Goal: Task Accomplishment & Management: Manage account settings

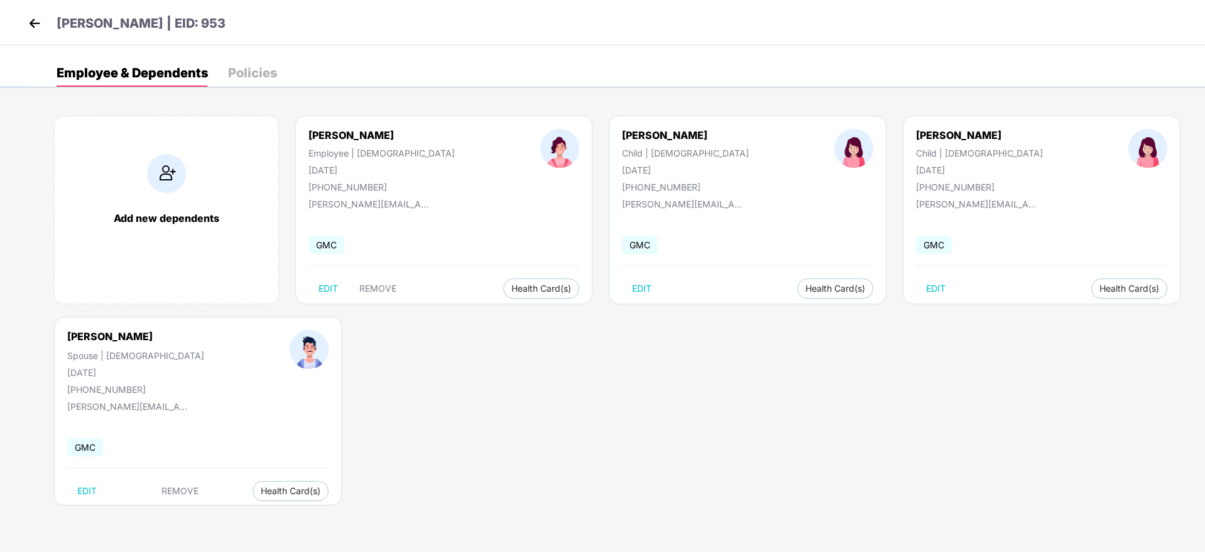
click at [33, 23] on img at bounding box center [34, 23] width 19 height 19
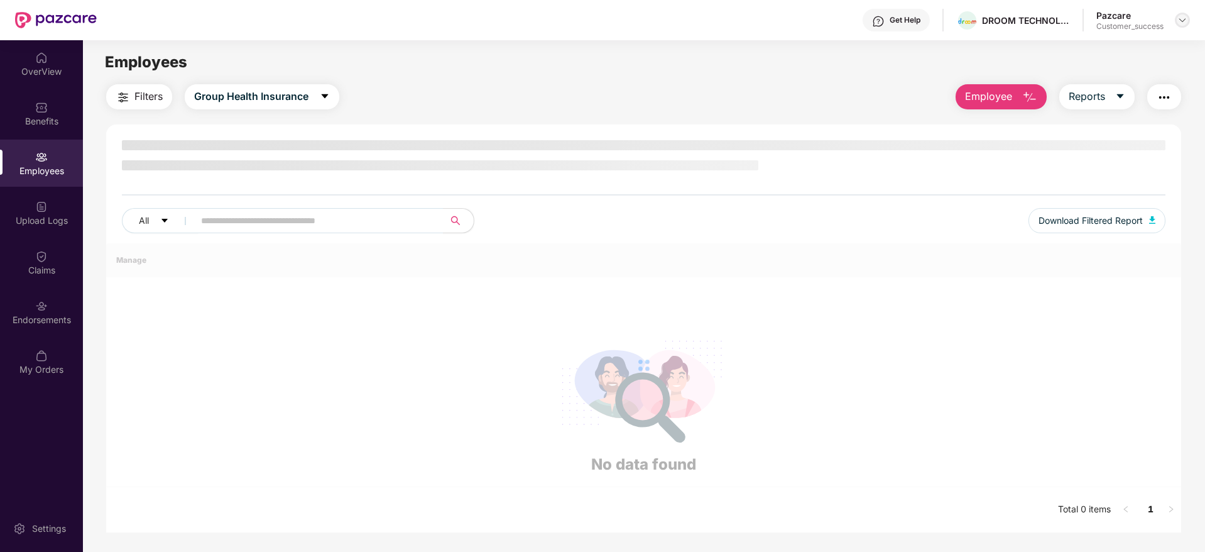
click at [1179, 26] on div at bounding box center [1182, 20] width 15 height 15
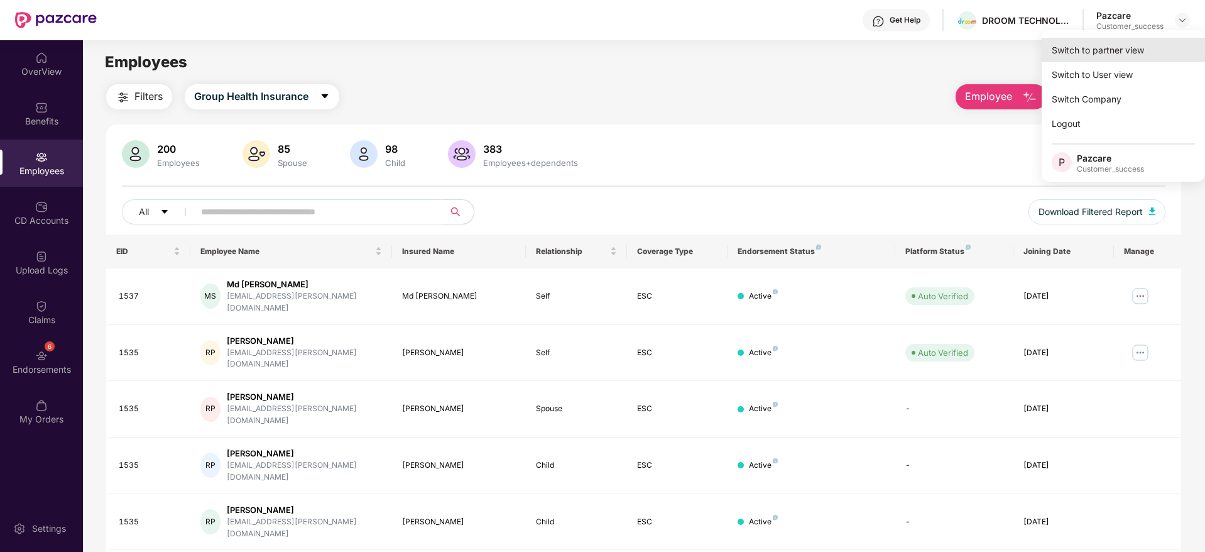
click at [1114, 50] on div "Switch to partner view" at bounding box center [1123, 50] width 163 height 25
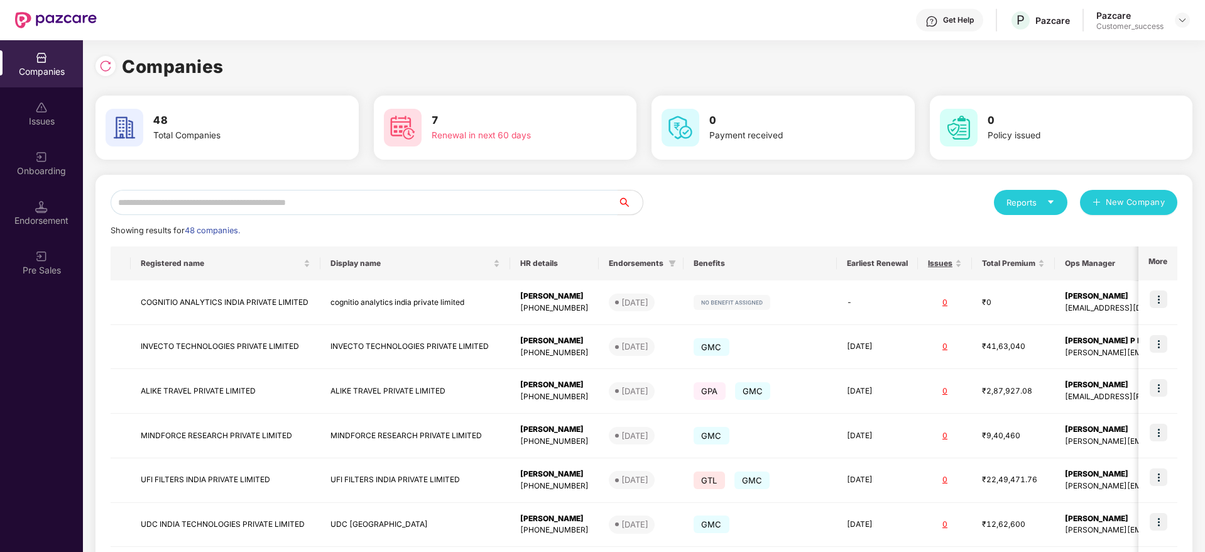
click at [322, 200] on input "text" at bounding box center [364, 202] width 507 height 25
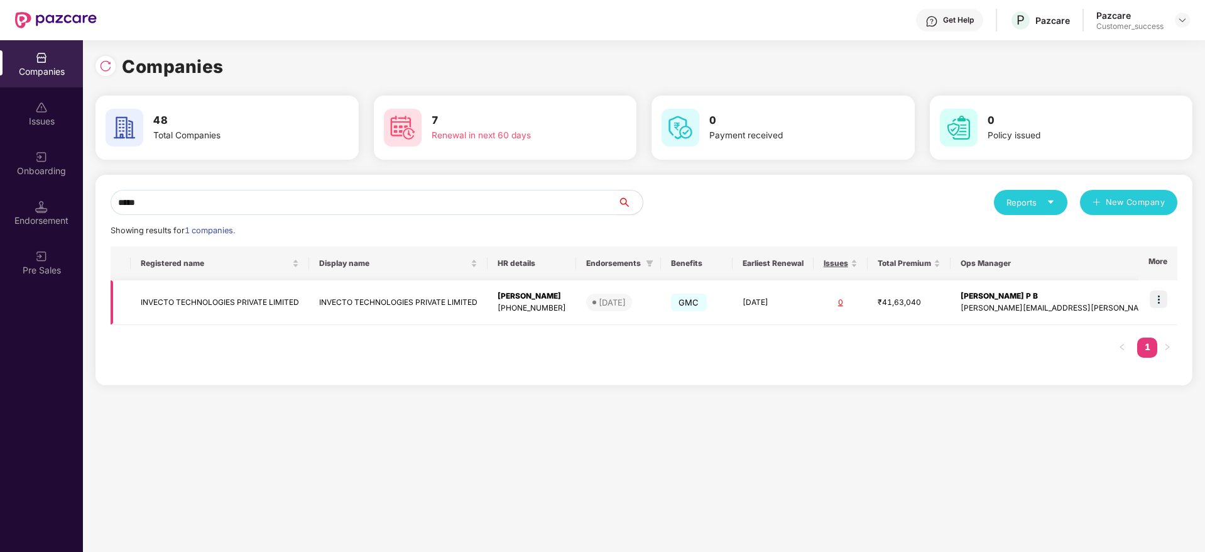
type input "*****"
click at [1159, 301] on img at bounding box center [1159, 299] width 18 height 18
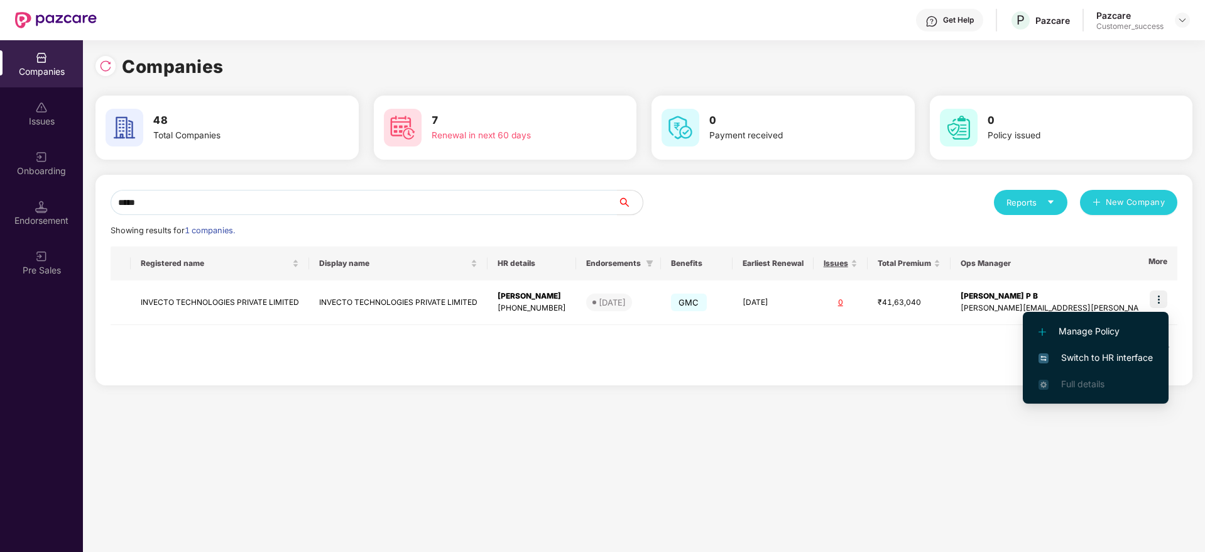
click at [1084, 355] on span "Switch to HR interface" at bounding box center [1096, 358] width 114 height 14
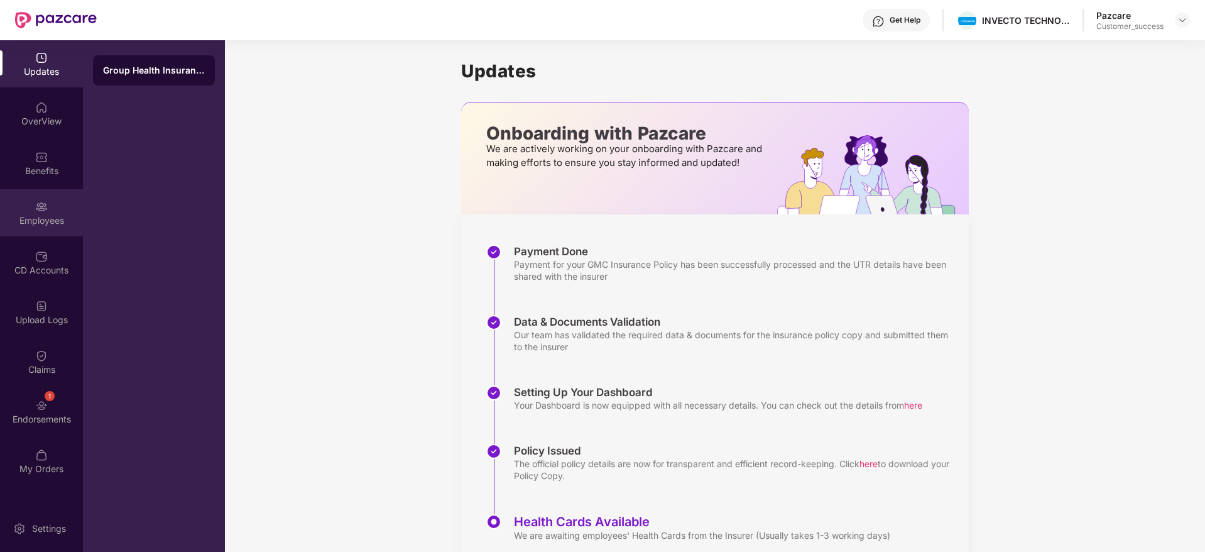
click at [37, 203] on img at bounding box center [41, 206] width 13 height 13
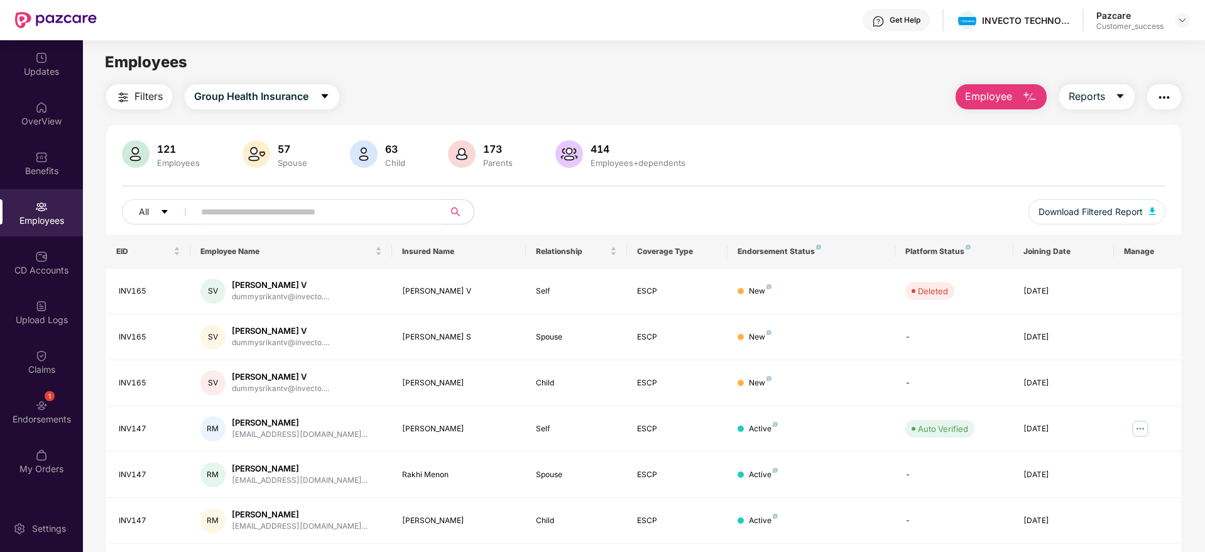
click at [371, 211] on input "text" at bounding box center [314, 211] width 226 height 19
paste input "******"
type input "******"
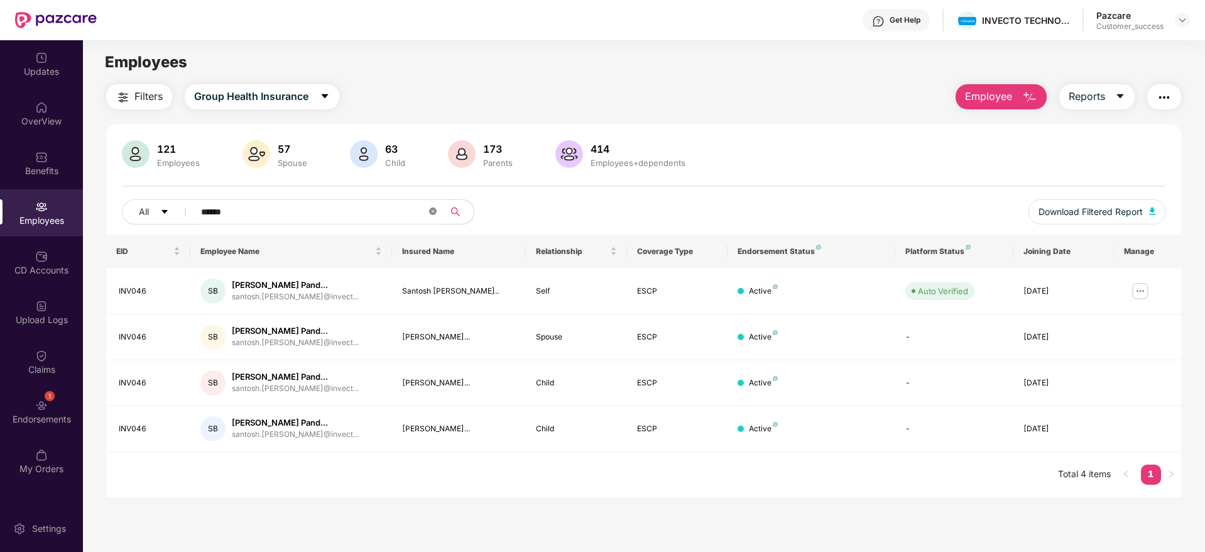
click at [434, 209] on icon "close-circle" at bounding box center [433, 211] width 8 height 8
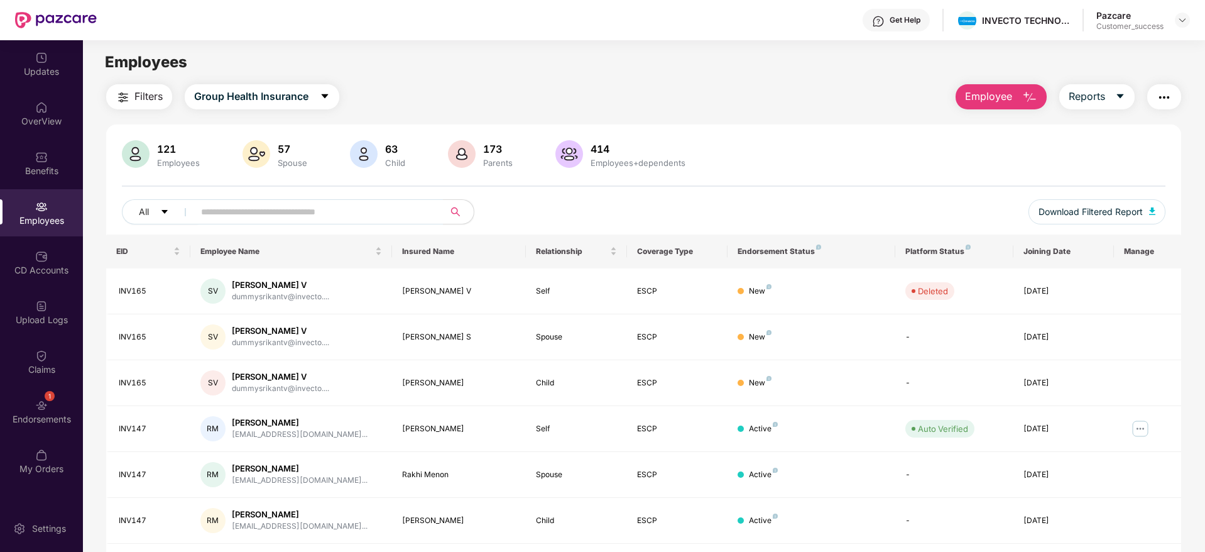
click at [993, 97] on span "Employee" at bounding box center [988, 97] width 47 height 16
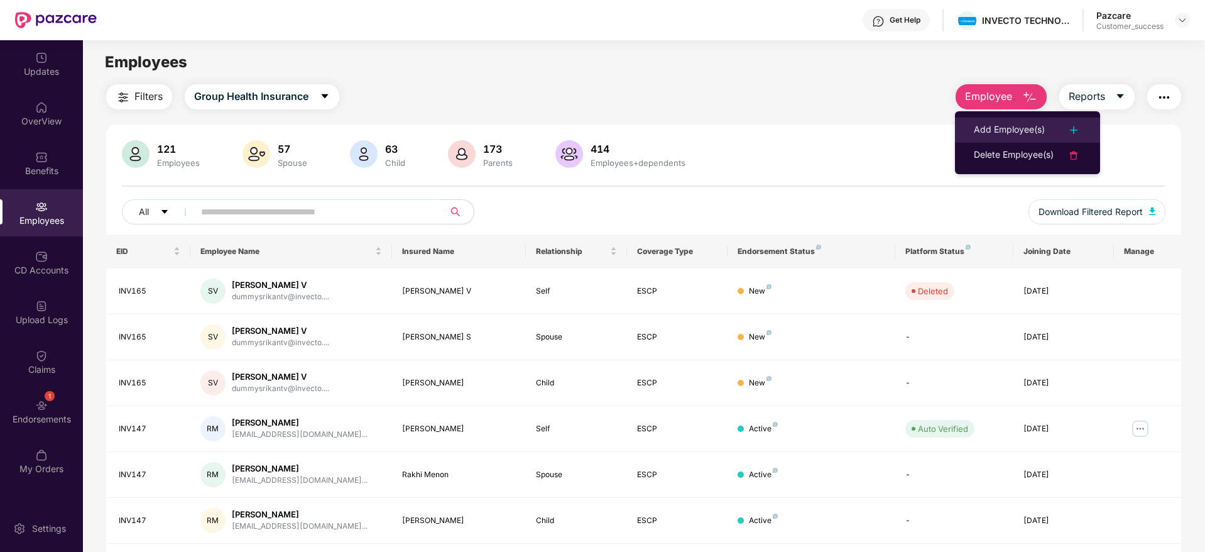
click at [1006, 131] on div "Add Employee(s)" at bounding box center [1009, 130] width 71 height 15
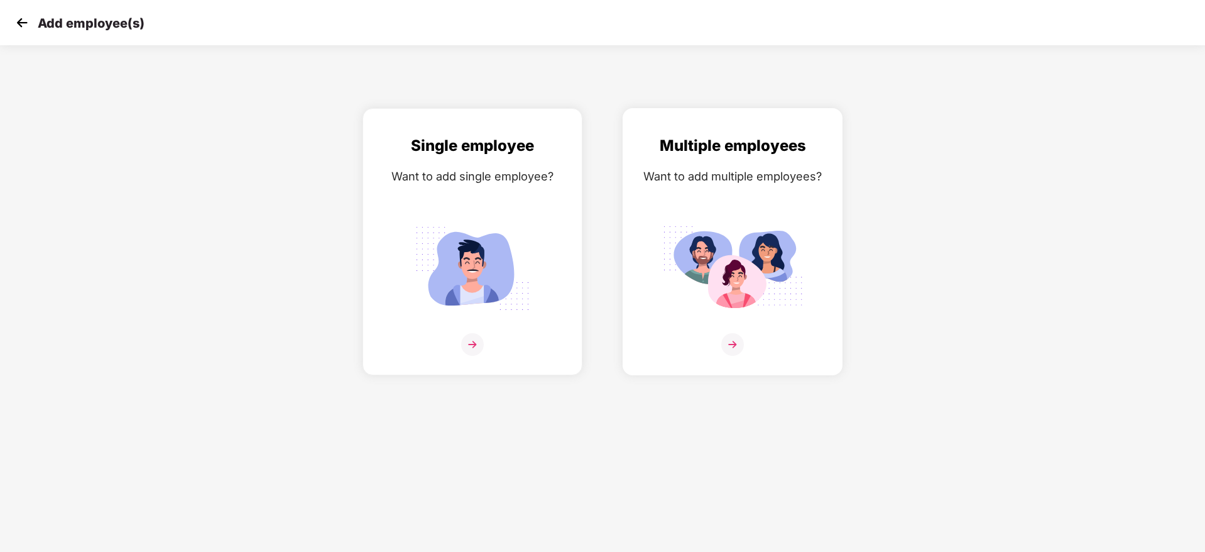
click at [732, 346] on img at bounding box center [732, 344] width 23 height 23
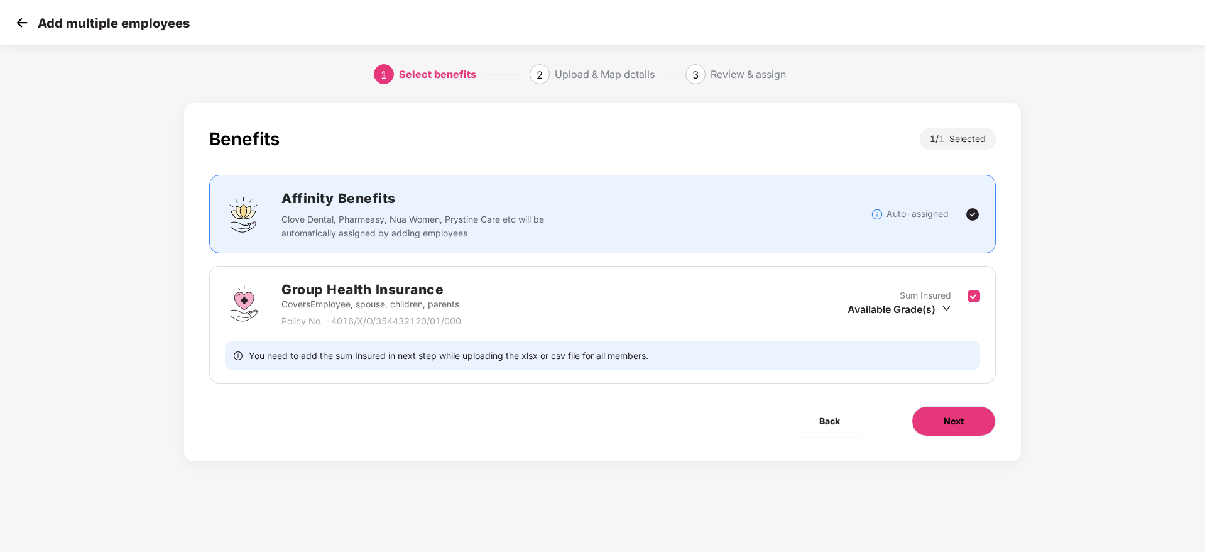
click at [946, 424] on span "Next" at bounding box center [954, 421] width 20 height 14
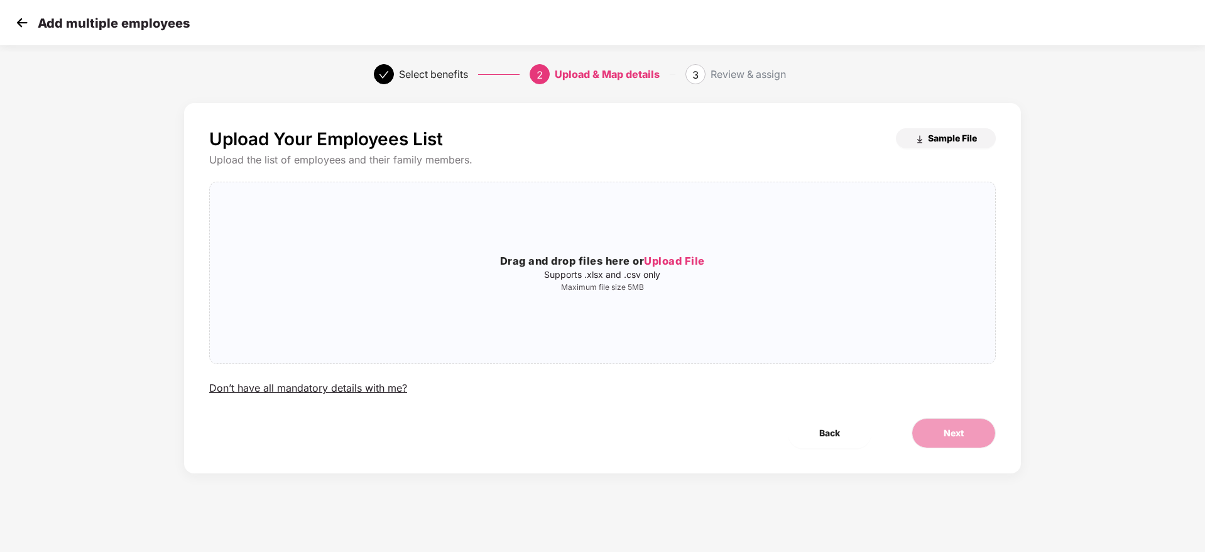
click at [933, 141] on span "Sample File" at bounding box center [952, 138] width 49 height 12
click at [698, 263] on span "Upload File" at bounding box center [674, 261] width 61 height 13
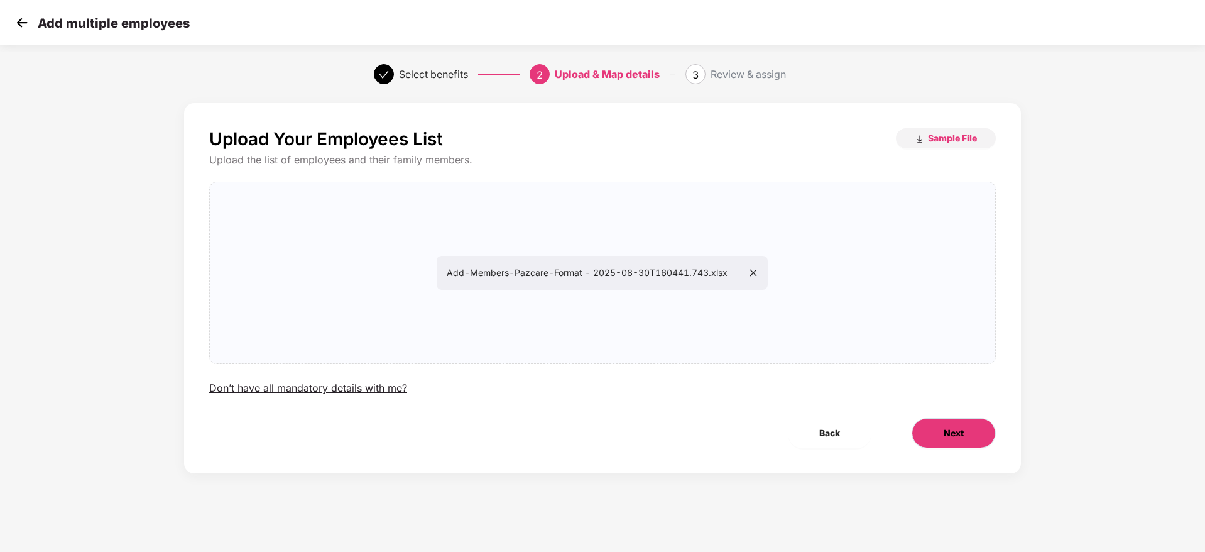
click at [947, 436] on span "Next" at bounding box center [954, 433] width 20 height 14
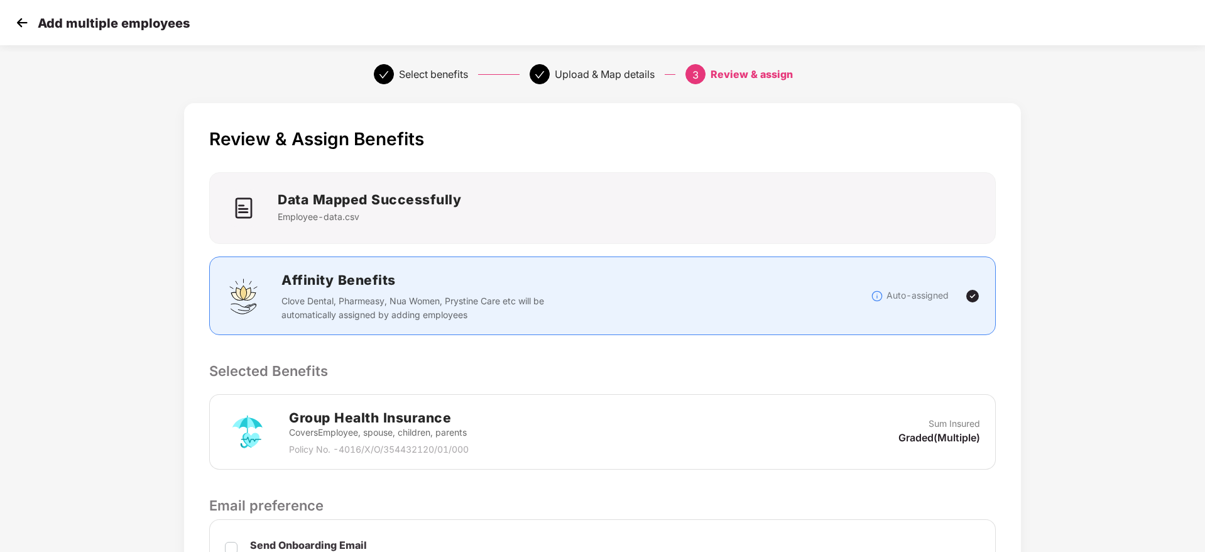
click at [948, 355] on div "Review & Assign Benefits Data Mapped Successfully Employee-data.csv Affinity Be…" at bounding box center [602, 447] width 837 height 688
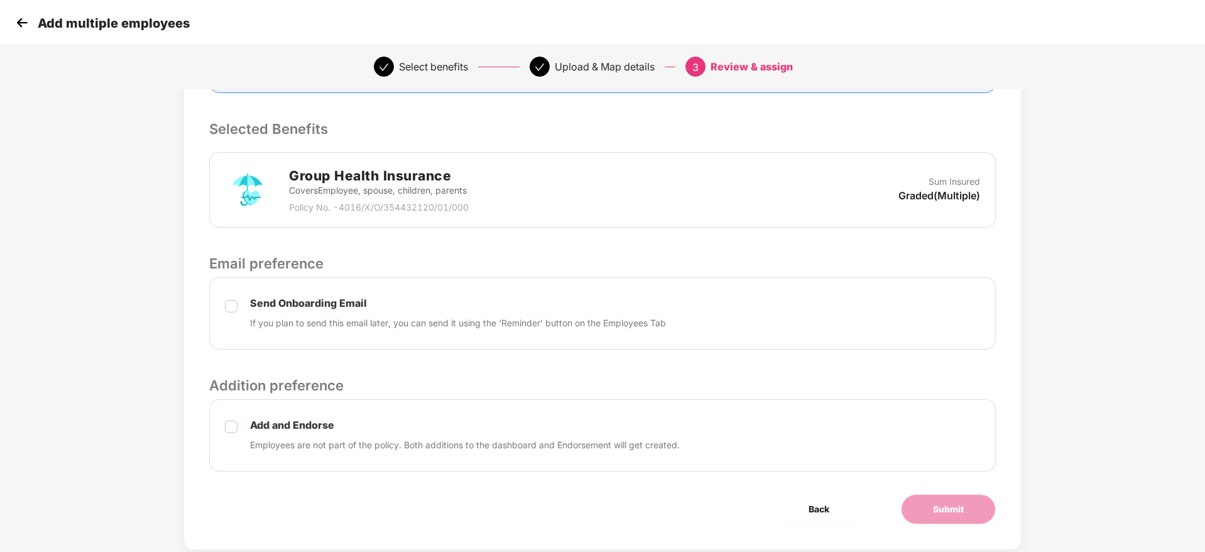
scroll to position [271, 0]
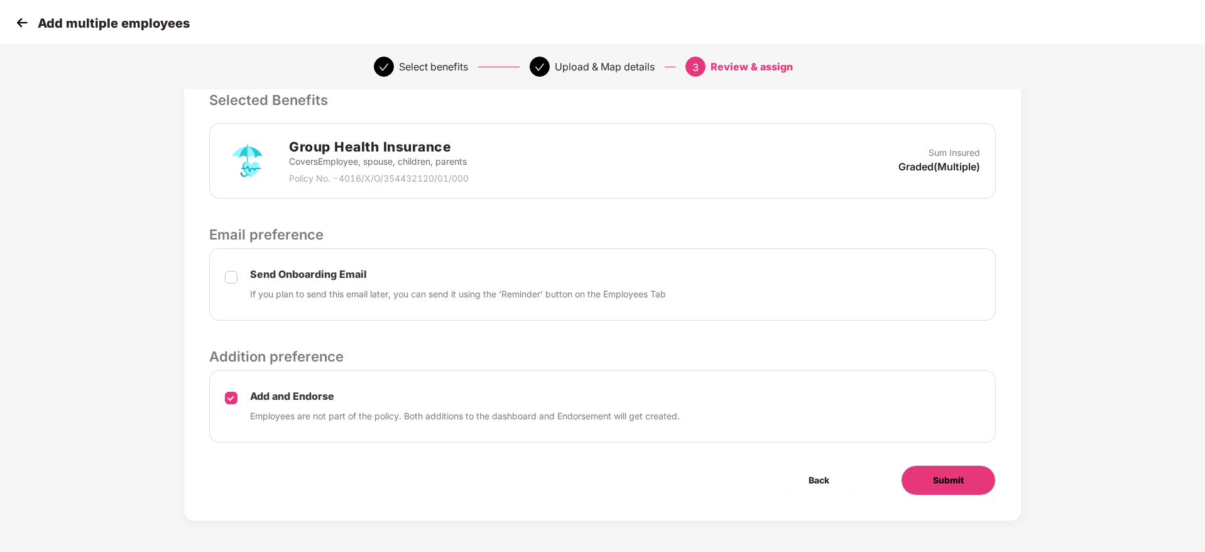
click at [943, 473] on span "Submit" at bounding box center [948, 480] width 31 height 14
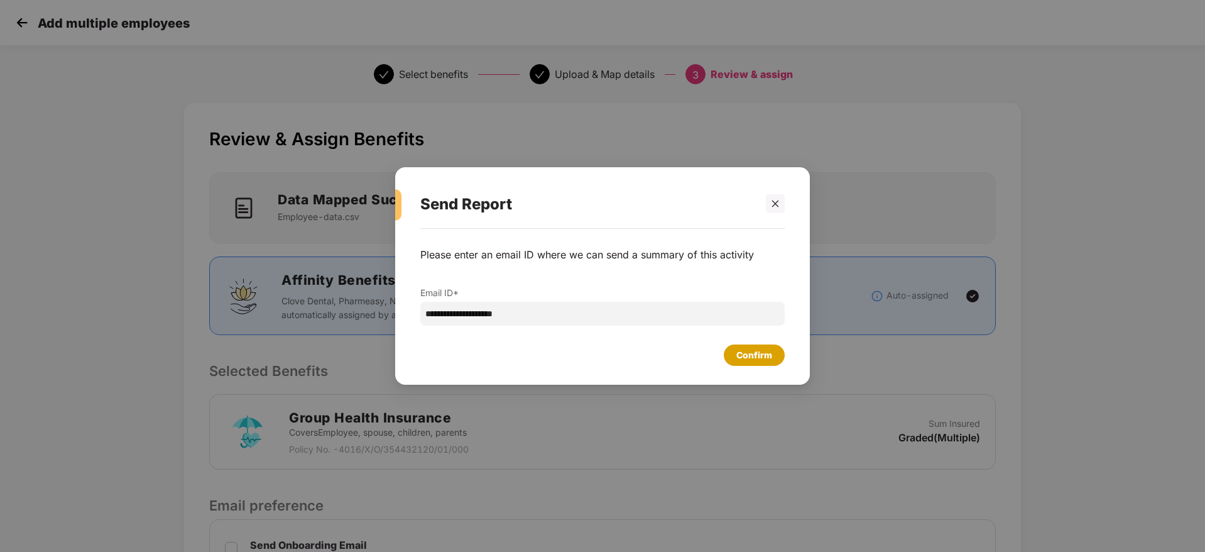
click at [756, 346] on div "Confirm" at bounding box center [754, 354] width 61 height 21
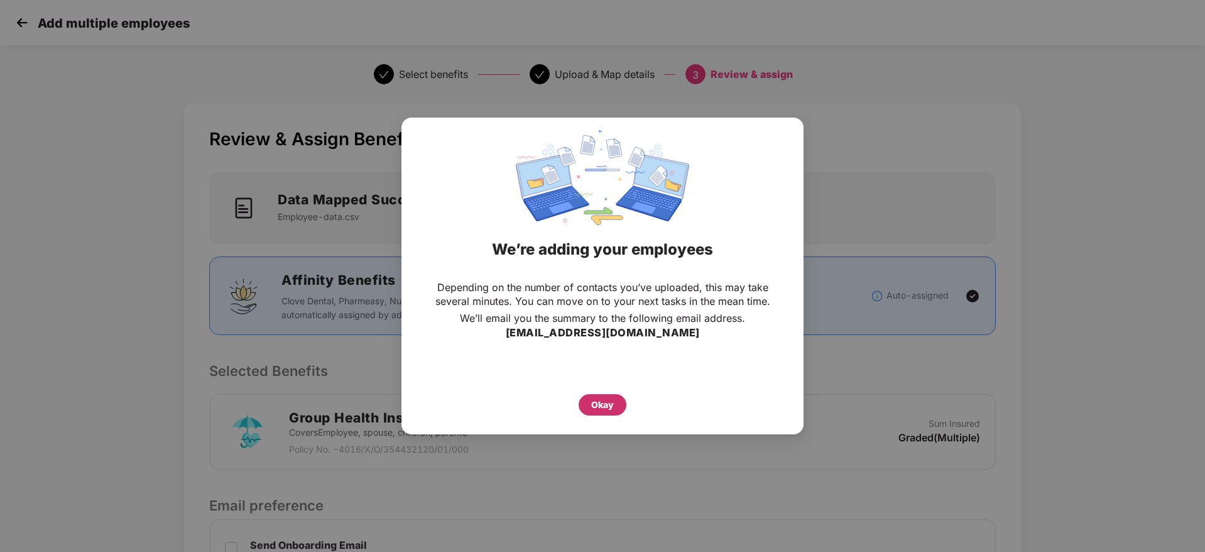
click at [606, 407] on div "Okay" at bounding box center [602, 405] width 23 height 14
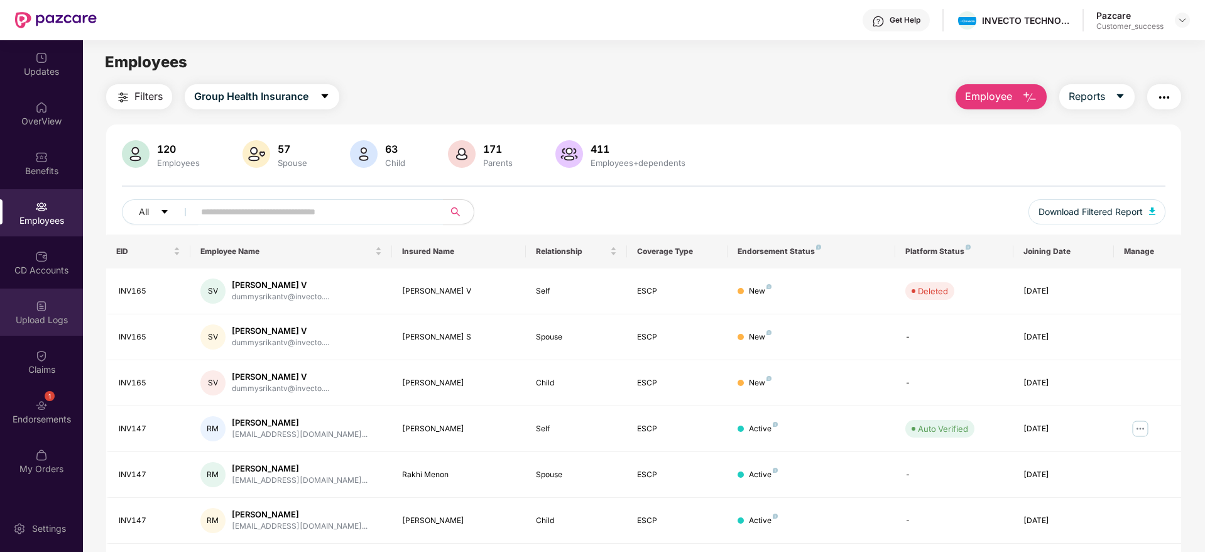
click at [57, 327] on div "Upload Logs" at bounding box center [41, 311] width 83 height 47
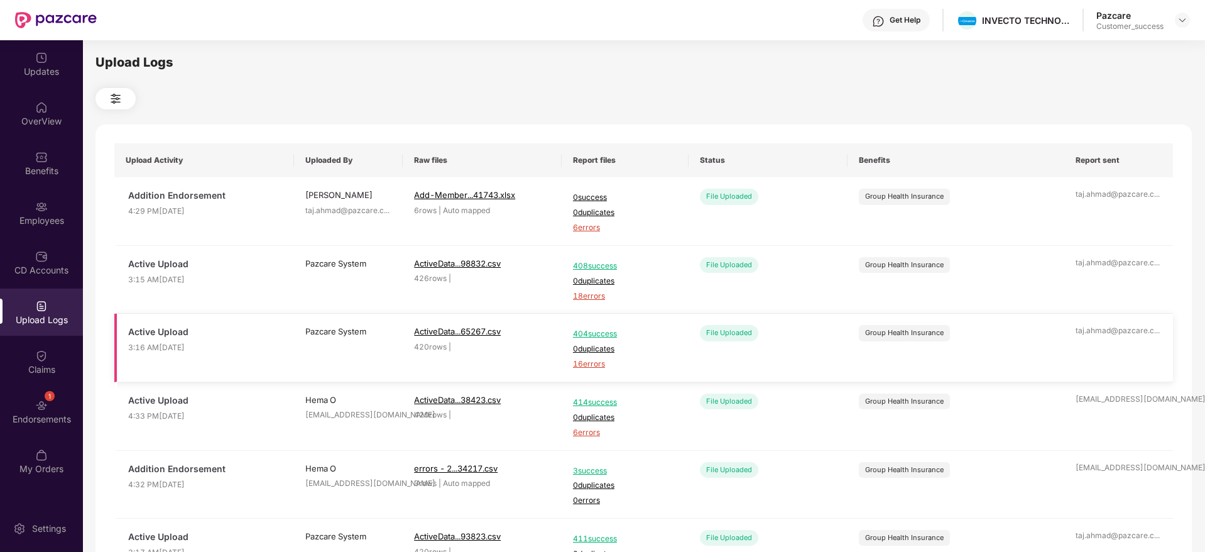
click at [1167, 356] on td "taj.ahmad@pazcare.c ..." at bounding box center [1119, 348] width 109 height 68
click at [42, 204] on img at bounding box center [41, 206] width 13 height 13
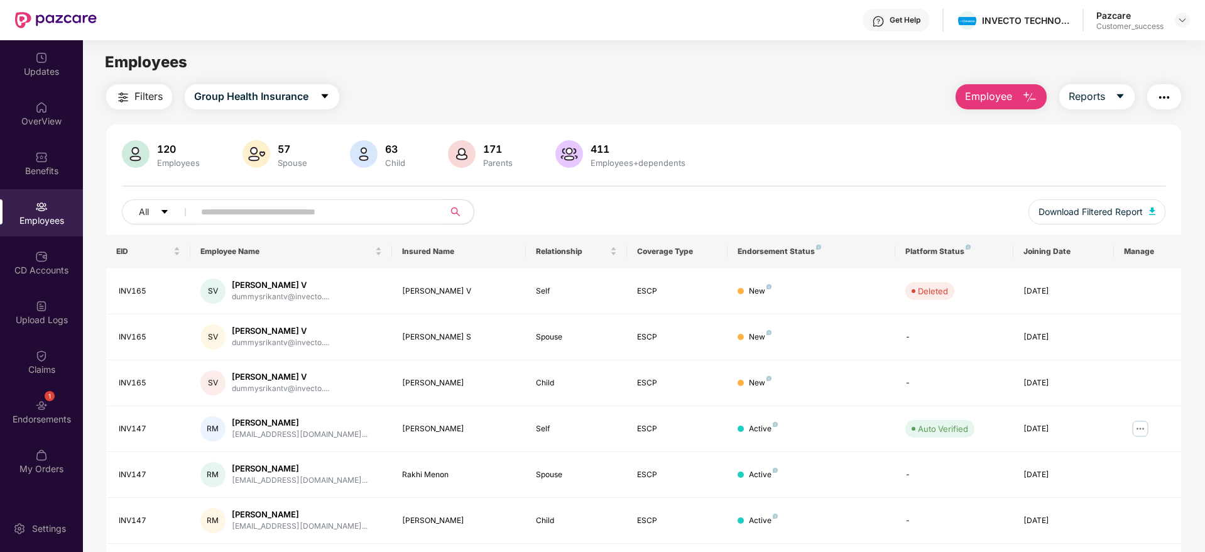
click at [990, 99] on span "Employee" at bounding box center [988, 97] width 47 height 16
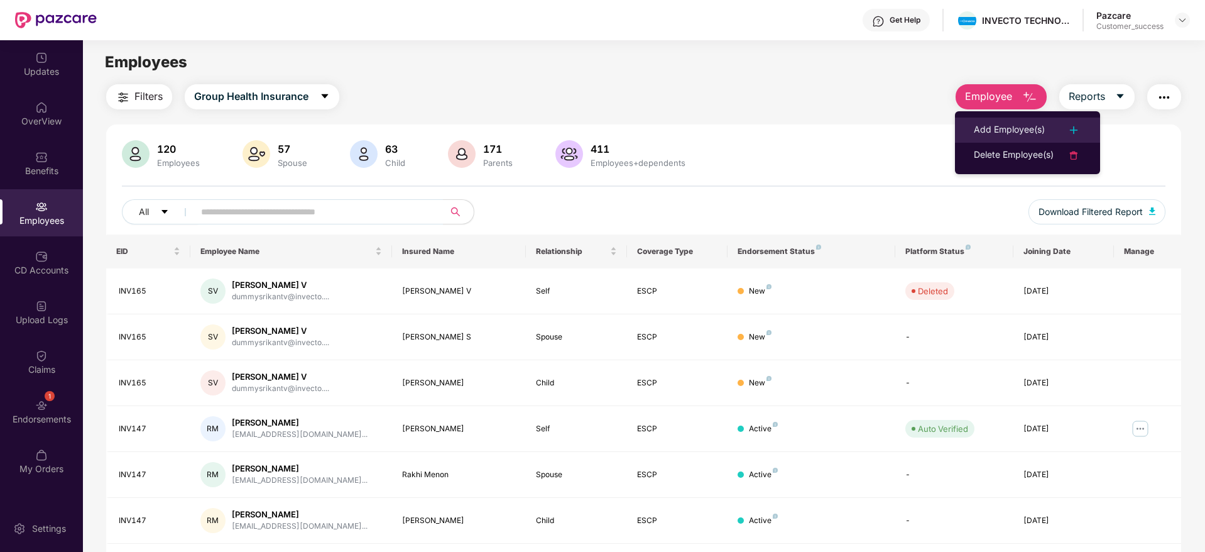
click at [1000, 123] on div "Add Employee(s)" at bounding box center [1009, 130] width 71 height 15
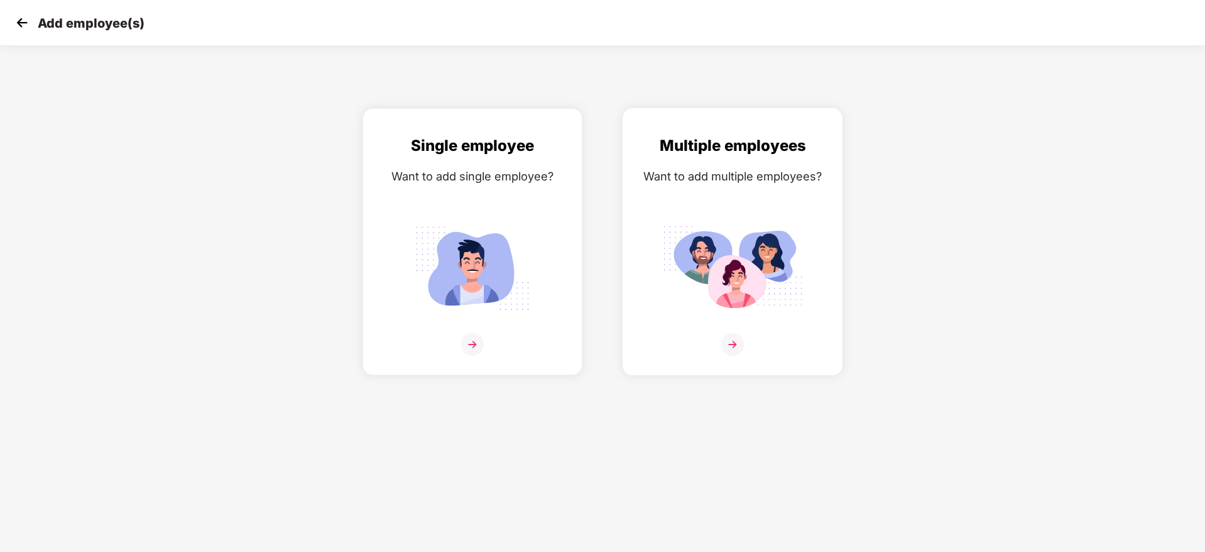
click at [735, 331] on div "Multiple employees Want to add multiple employees?" at bounding box center [733, 253] width 194 height 238
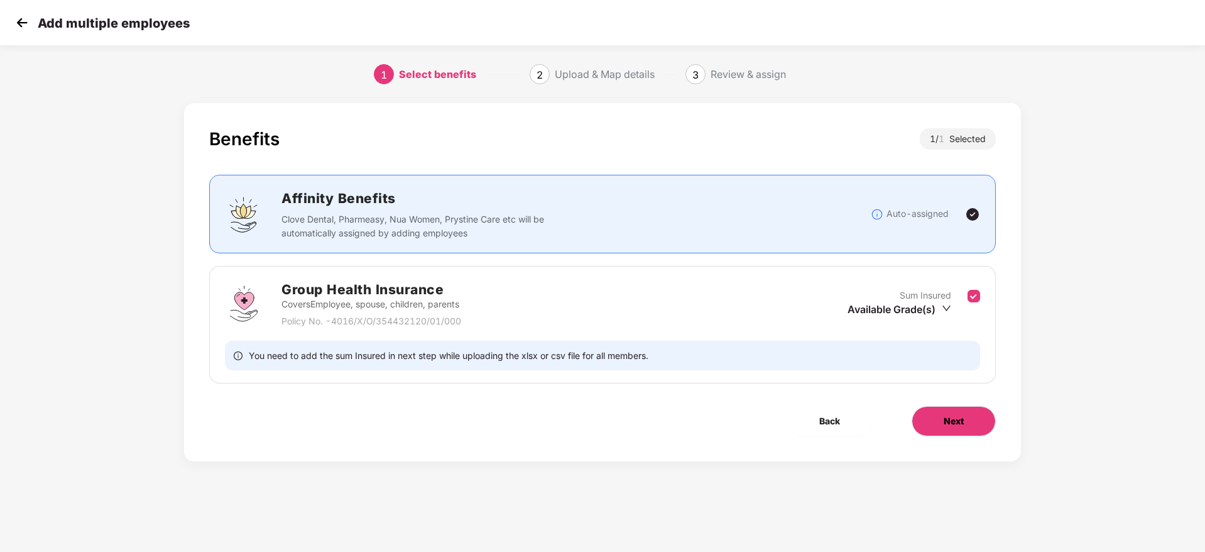
click at [937, 410] on button "Next" at bounding box center [954, 421] width 84 height 30
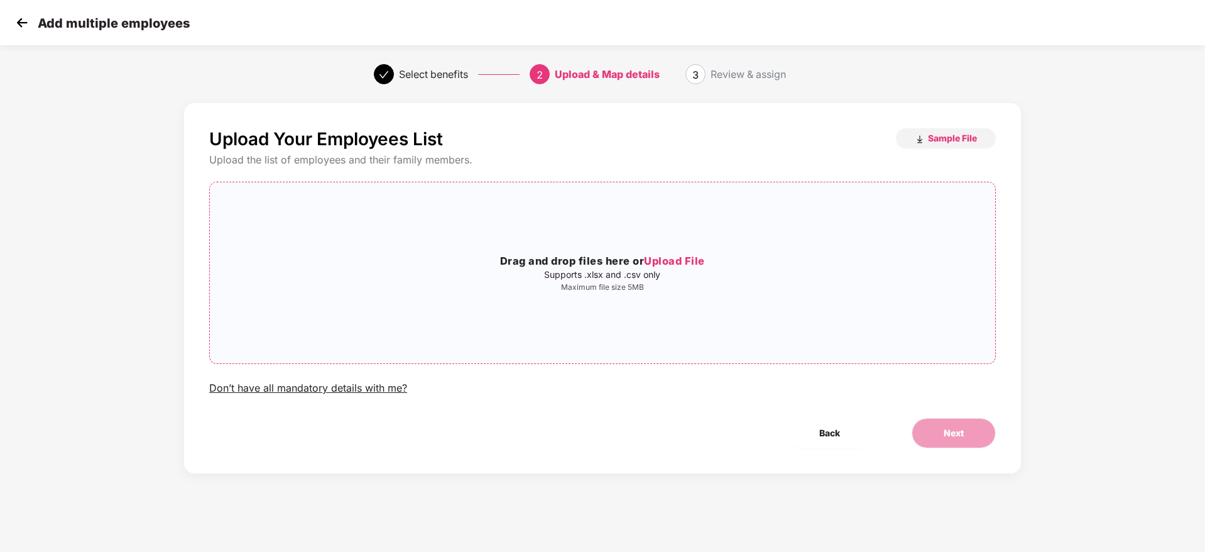
click at [680, 265] on span "Upload File" at bounding box center [674, 261] width 61 height 13
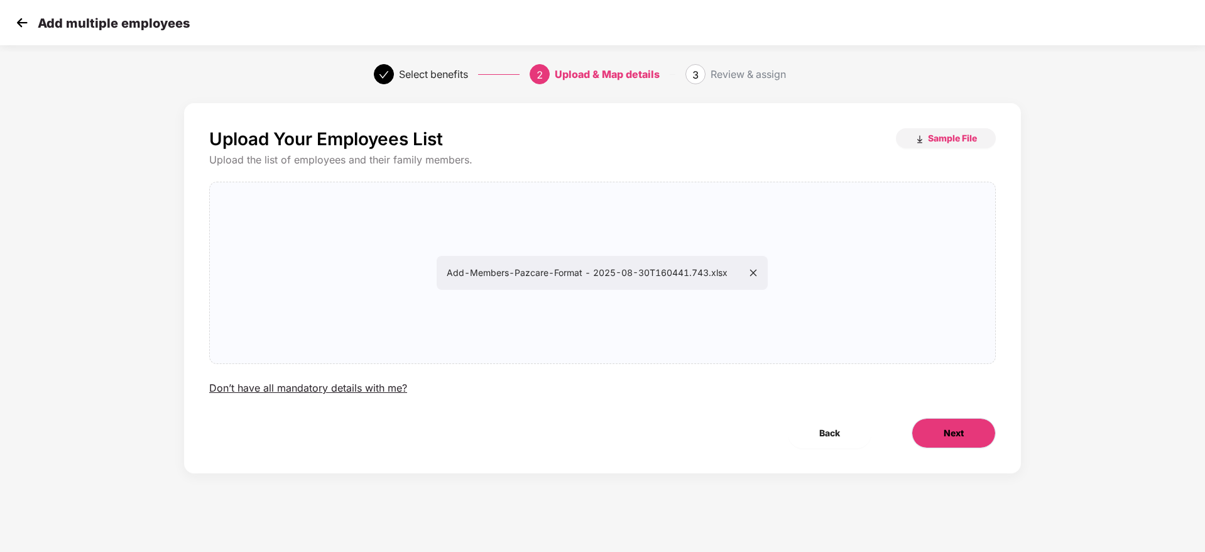
click at [950, 439] on span "Next" at bounding box center [954, 433] width 20 height 14
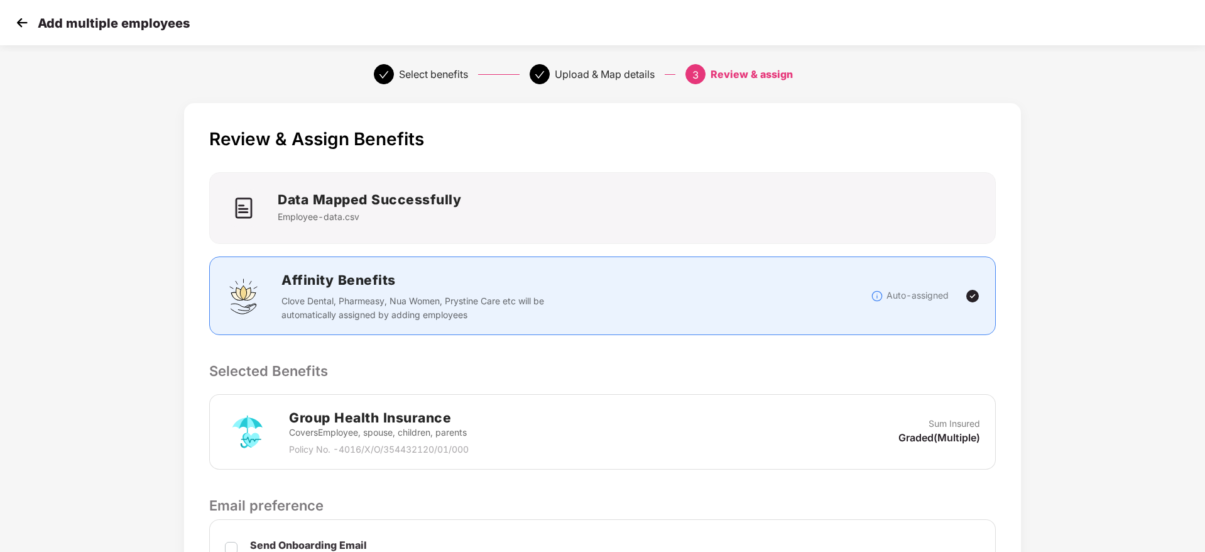
click at [791, 354] on div "Review & Assign Benefits Data Mapped Successfully Employee-data.csv Affinity Be…" at bounding box center [602, 447] width 837 height 688
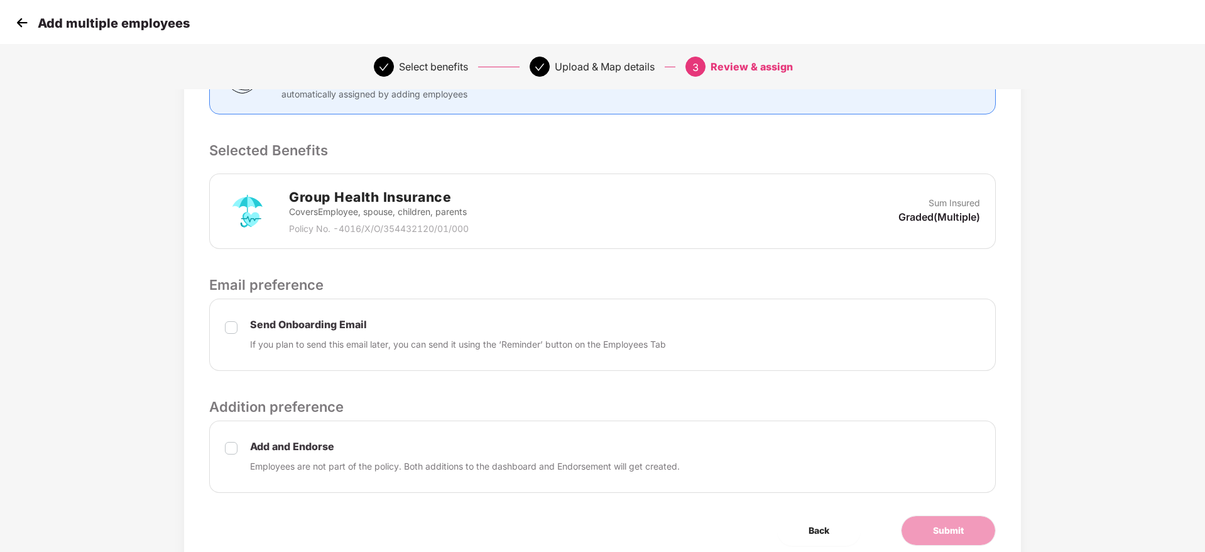
scroll to position [271, 0]
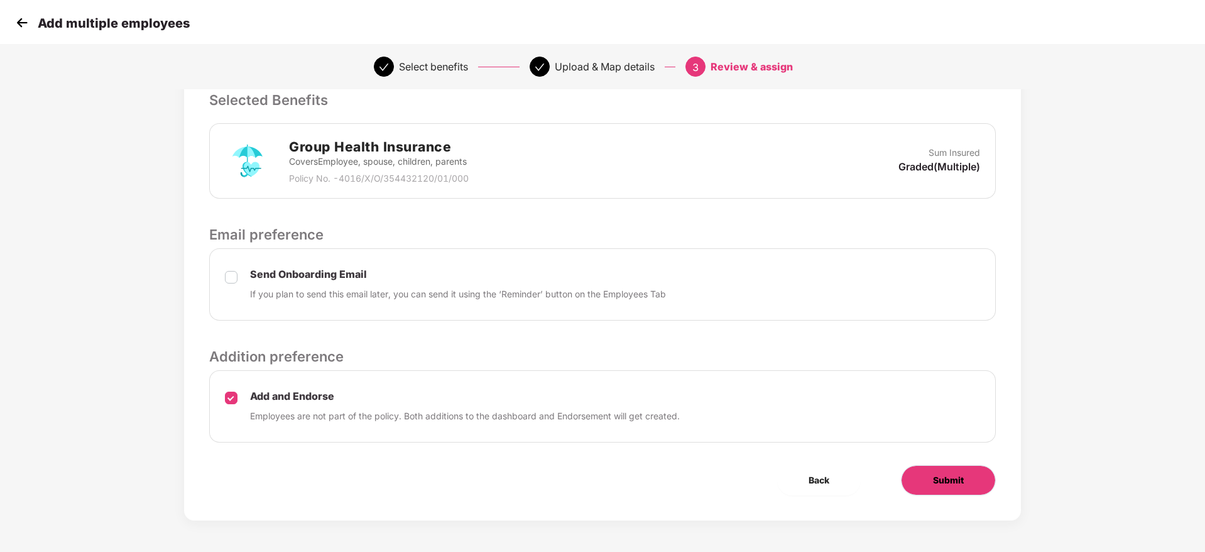
click at [944, 478] on span "Submit" at bounding box center [948, 480] width 31 height 14
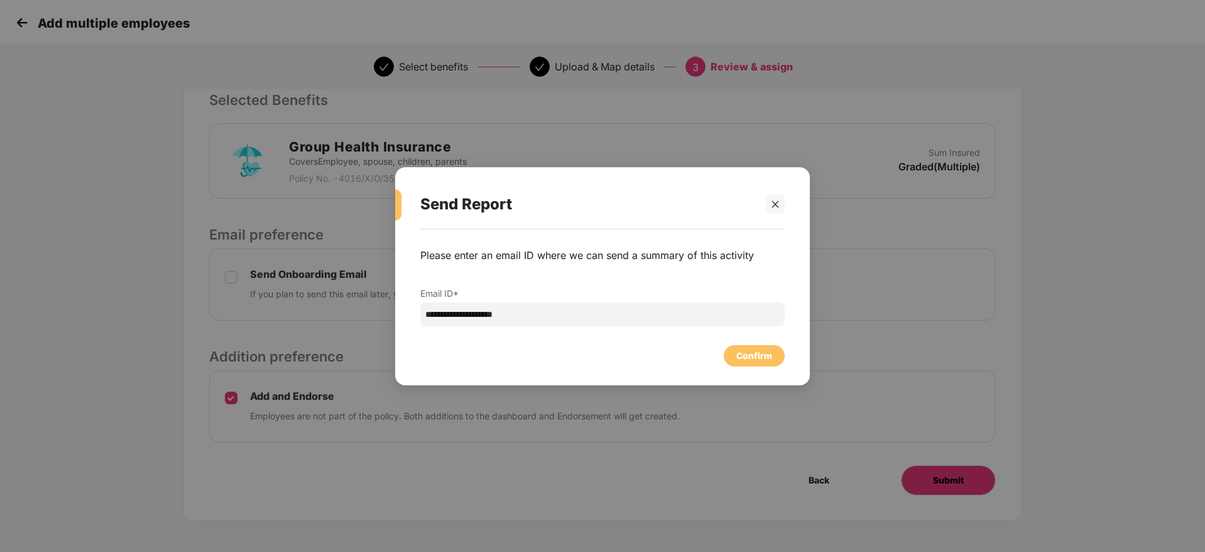
scroll to position [0, 0]
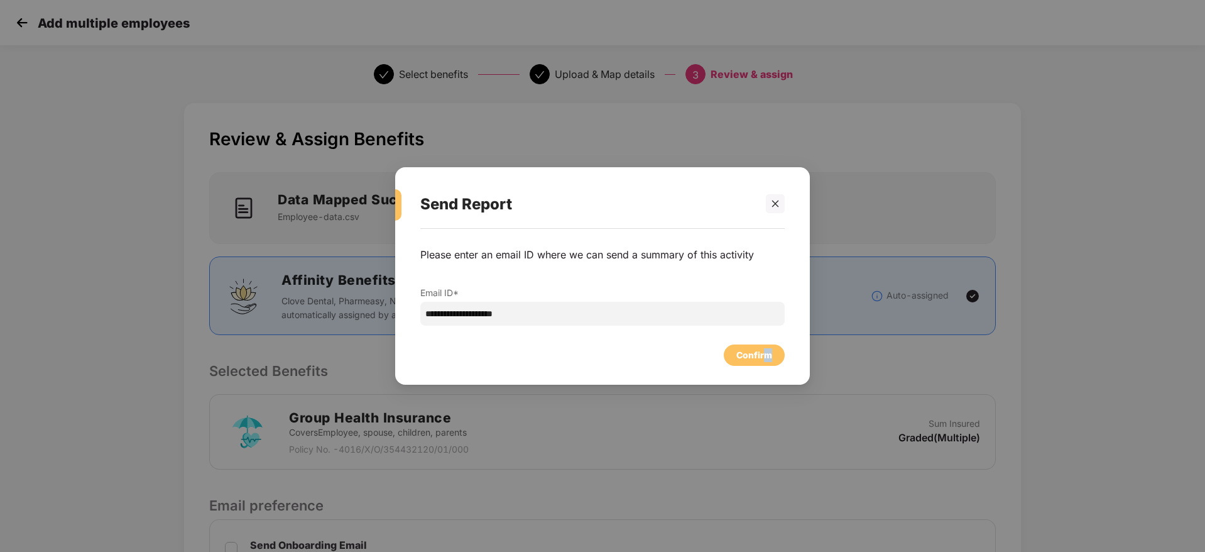
drag, startPoint x: 789, startPoint y: 360, endPoint x: 765, endPoint y: 358, distance: 24.6
click at [765, 358] on div "**********" at bounding box center [602, 300] width 415 height 143
click at [765, 358] on div "Confirm" at bounding box center [755, 355] width 36 height 14
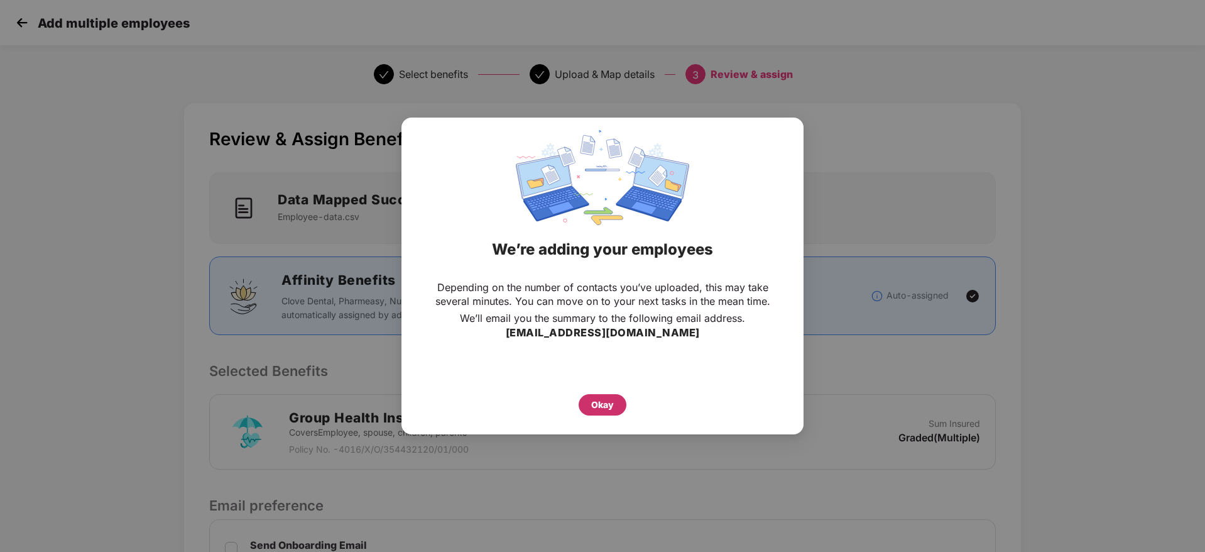
click at [597, 407] on div "Okay" at bounding box center [602, 405] width 23 height 14
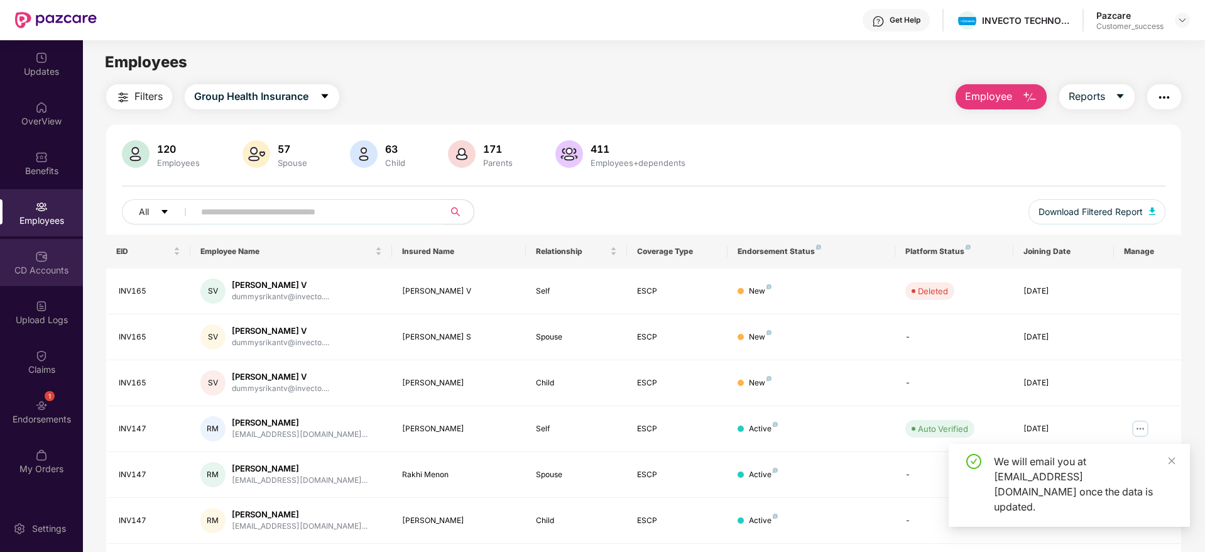
click at [40, 265] on div "CD Accounts" at bounding box center [41, 270] width 83 height 13
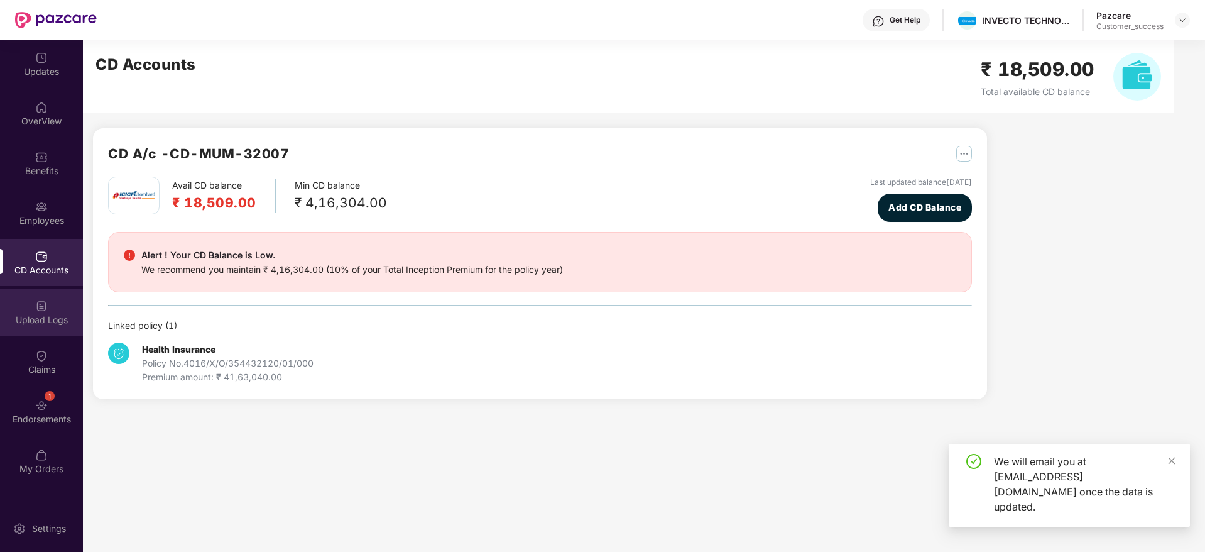
click at [41, 328] on div "Upload Logs" at bounding box center [41, 311] width 83 height 47
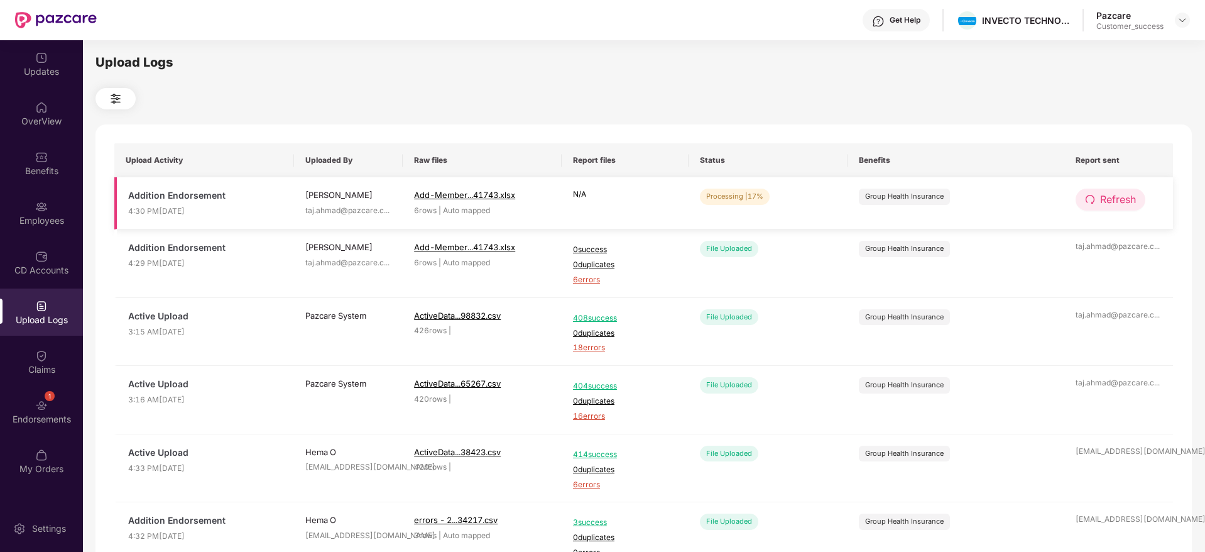
click at [1121, 196] on span "Refresh" at bounding box center [1118, 200] width 36 height 16
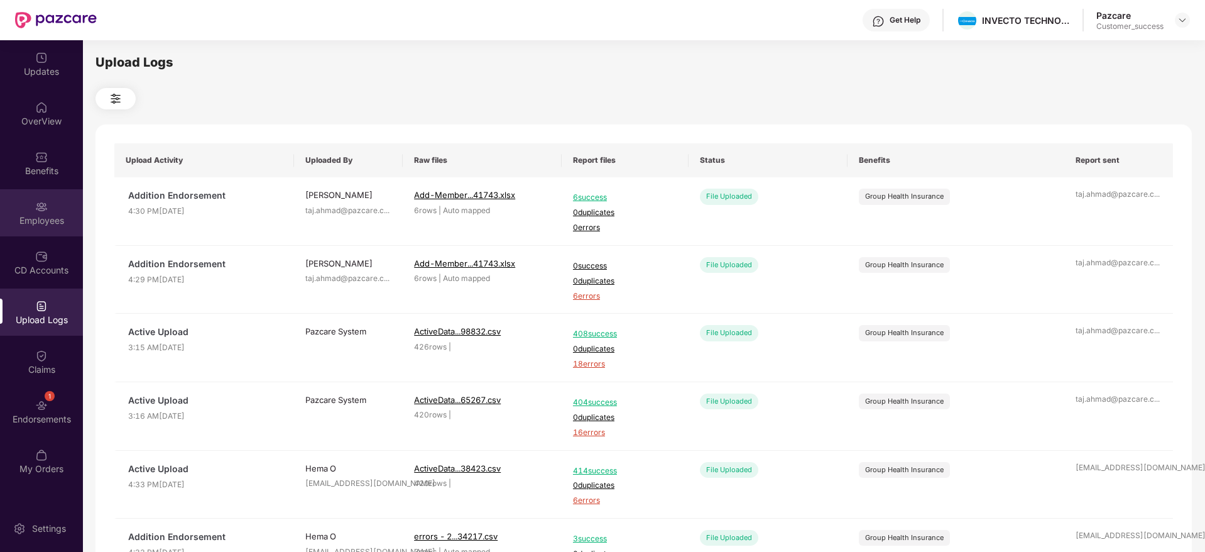
click at [48, 221] on div "Employees" at bounding box center [41, 220] width 83 height 13
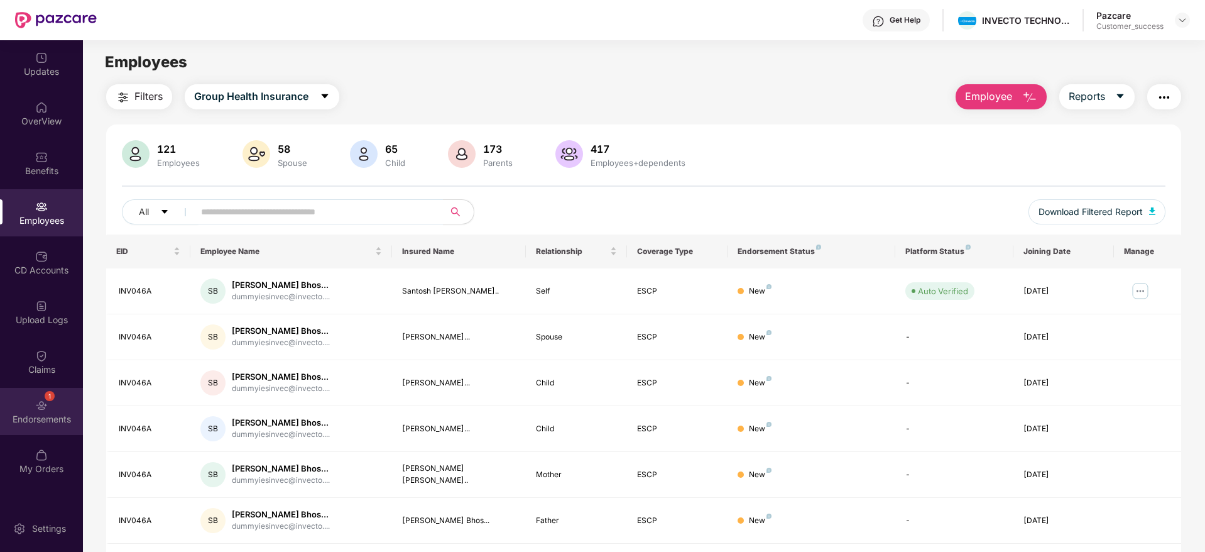
click at [43, 408] on img at bounding box center [41, 405] width 13 height 13
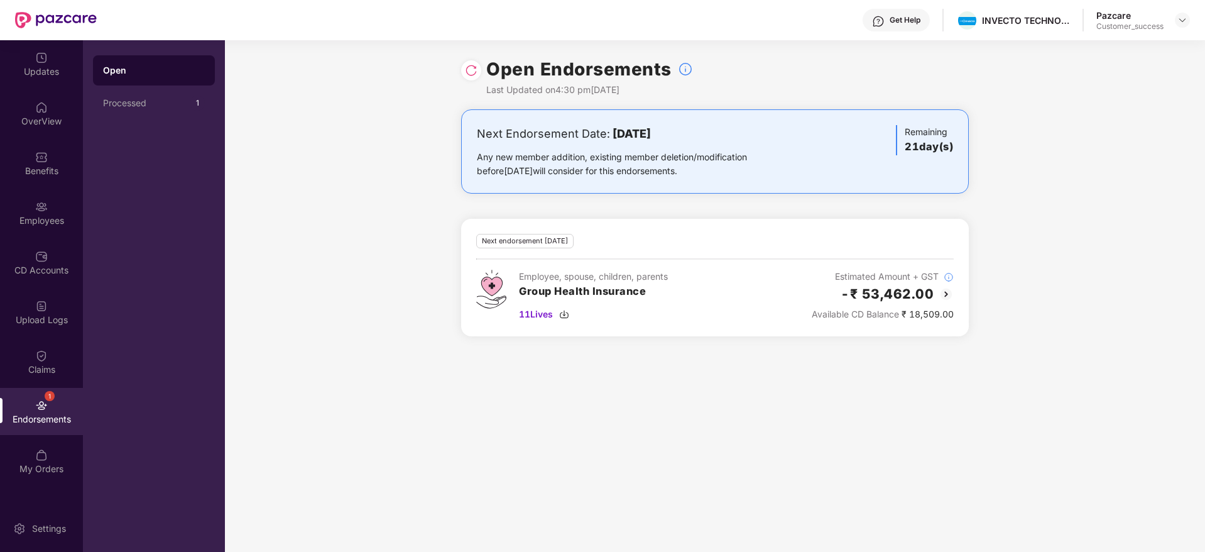
click at [469, 72] on img at bounding box center [471, 70] width 13 height 13
click at [470, 65] on img at bounding box center [471, 70] width 13 height 13
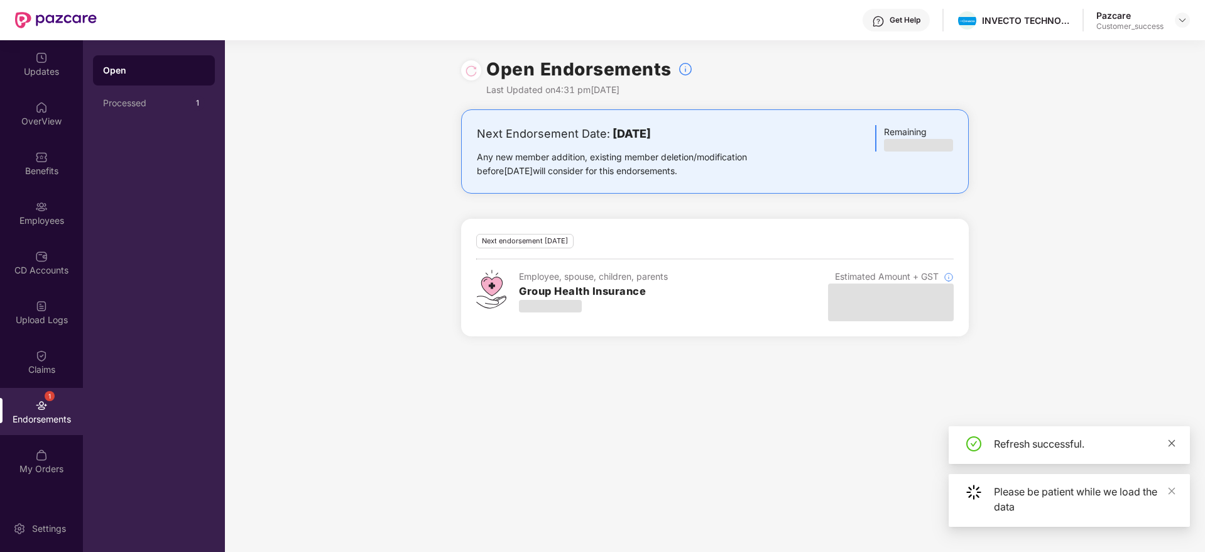
click at [1175, 444] on icon "close" at bounding box center [1172, 443] width 9 height 9
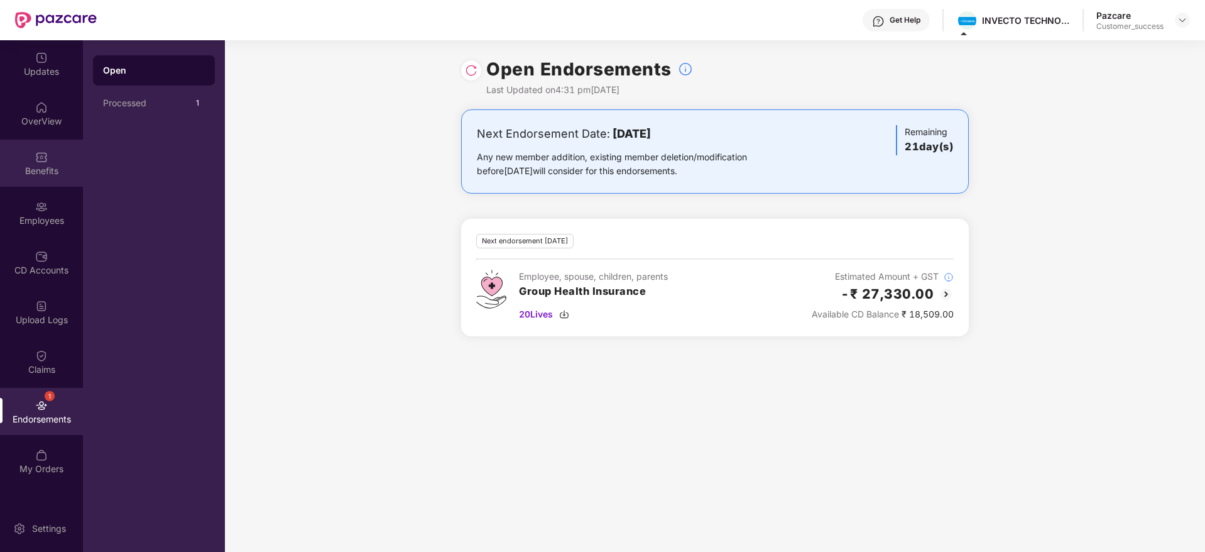
click at [43, 158] on img at bounding box center [41, 157] width 13 height 13
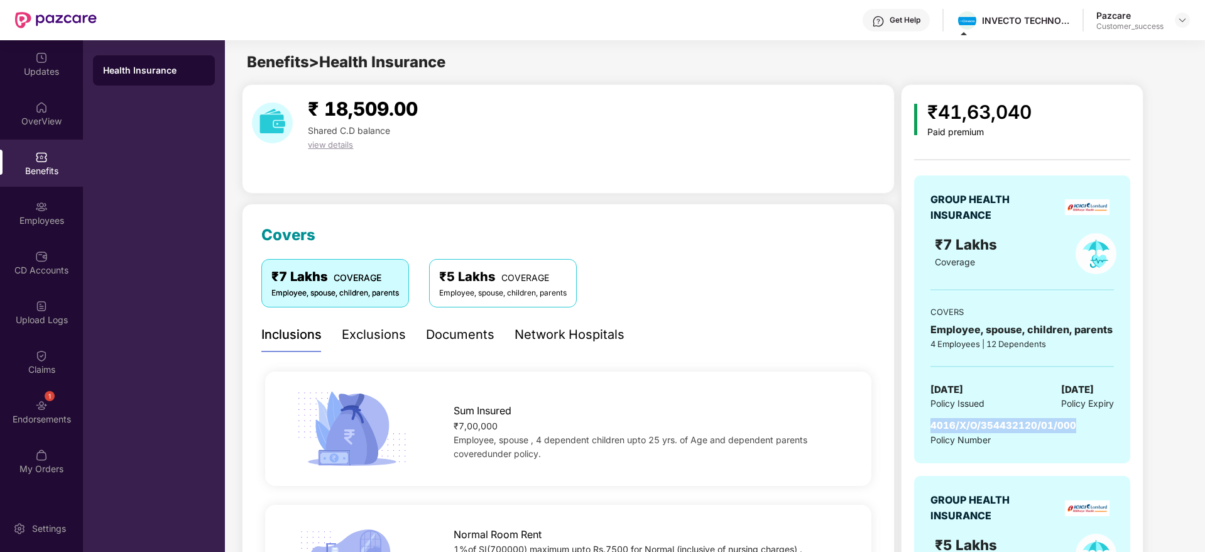
drag, startPoint x: 1077, startPoint y: 426, endPoint x: 931, endPoint y: 423, distance: 145.8
click at [931, 423] on div "4016/X/O/354432120/01/000 Policy Number" at bounding box center [1023, 432] width 184 height 29
copy span "4016/X/O/354432120/01/000"
click at [41, 267] on div "CD Accounts" at bounding box center [41, 270] width 83 height 13
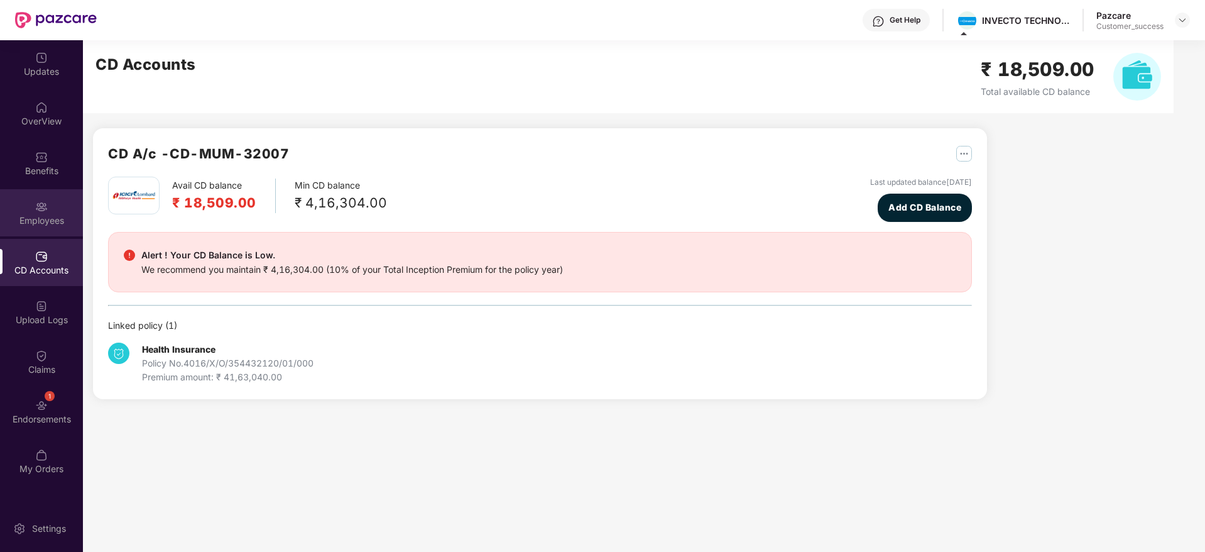
click at [41, 211] on img at bounding box center [41, 206] width 13 height 13
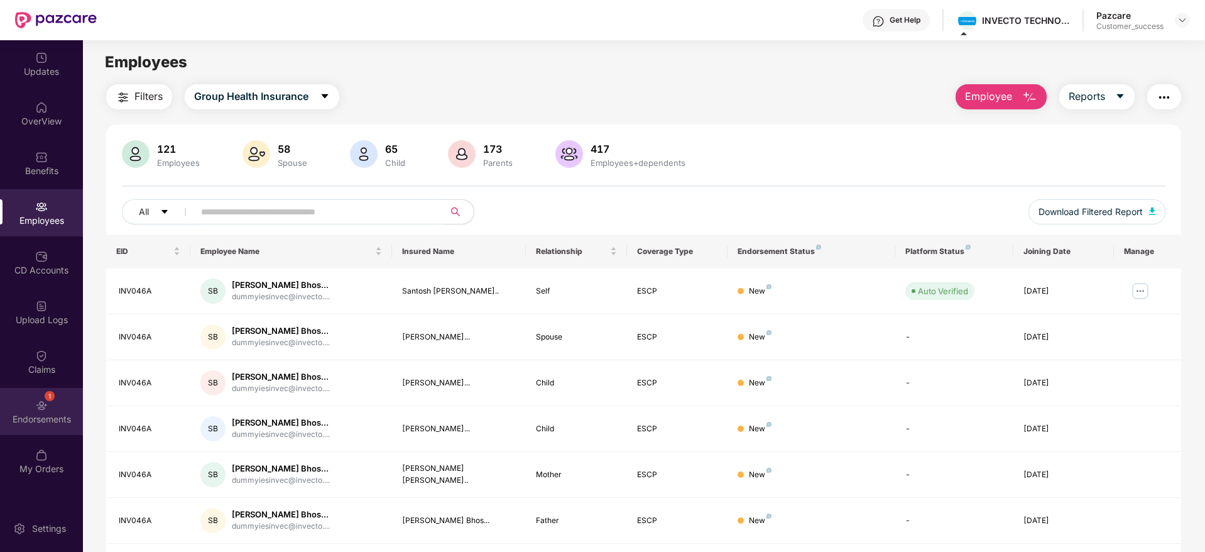
click at [51, 401] on div "1 Endorsements" at bounding box center [41, 411] width 83 height 47
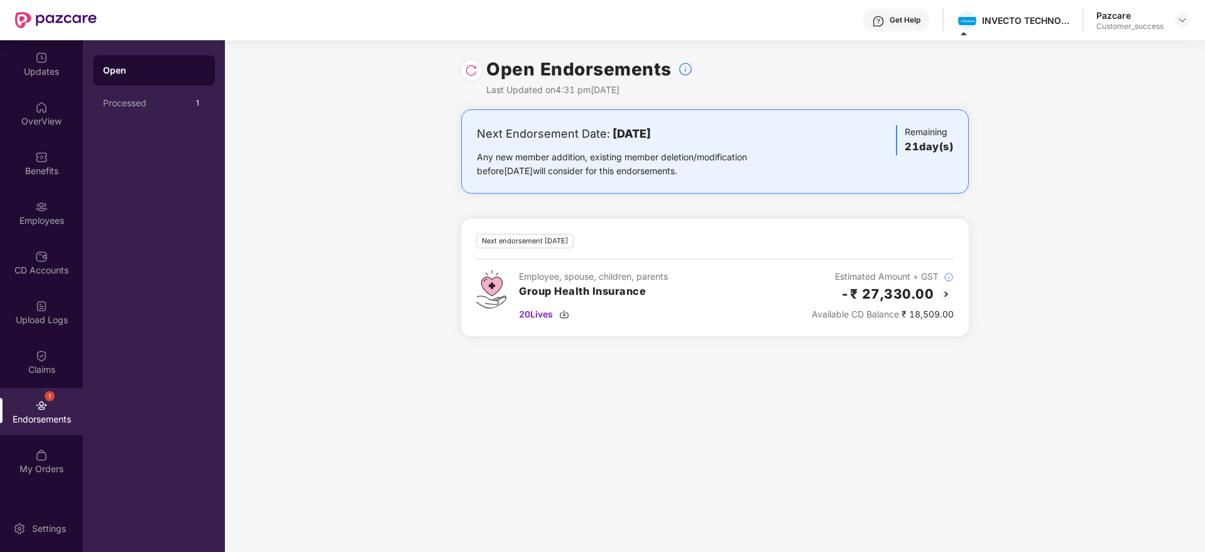
click at [945, 295] on img at bounding box center [946, 294] width 15 height 15
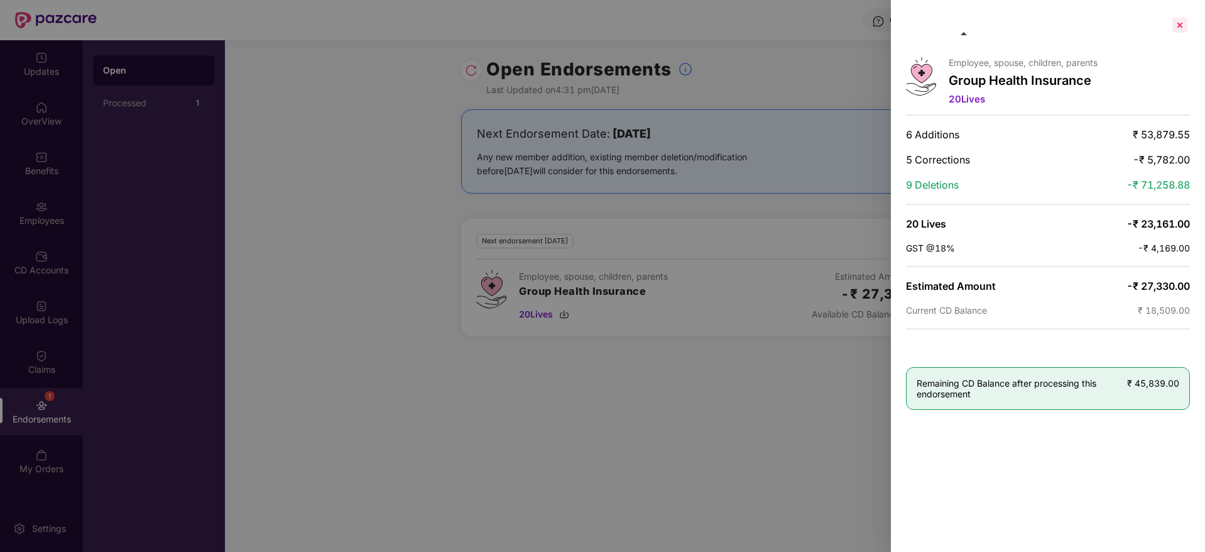
click at [1176, 22] on div at bounding box center [1180, 25] width 20 height 20
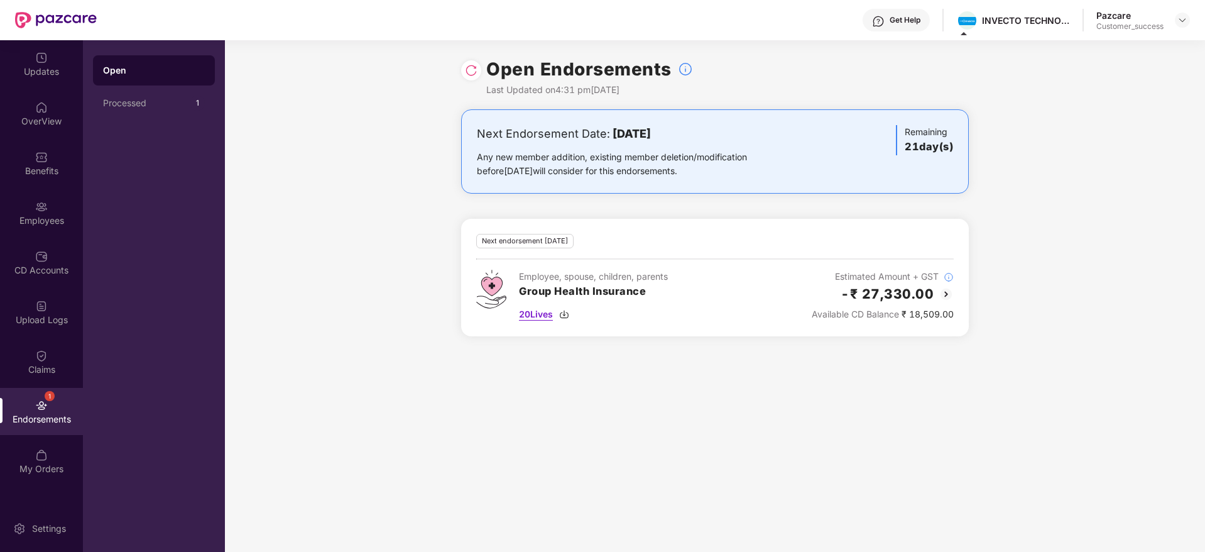
click at [551, 316] on span "20 Lives" at bounding box center [536, 314] width 34 height 14
click at [941, 296] on img at bounding box center [946, 294] width 15 height 15
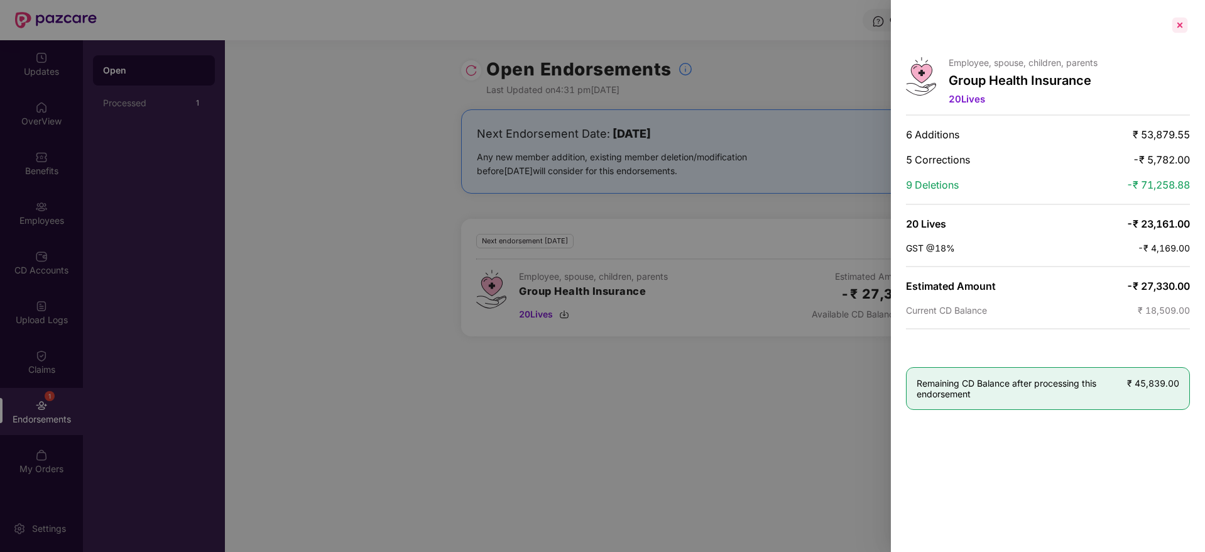
click at [1182, 26] on div at bounding box center [1180, 25] width 20 height 20
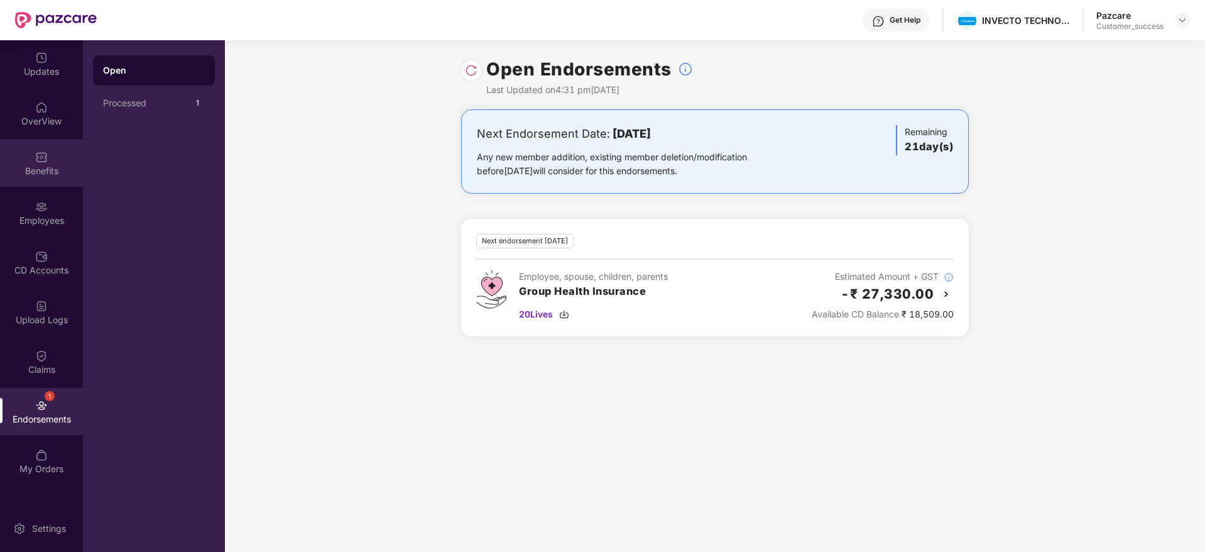
click at [40, 154] on img at bounding box center [41, 157] width 13 height 13
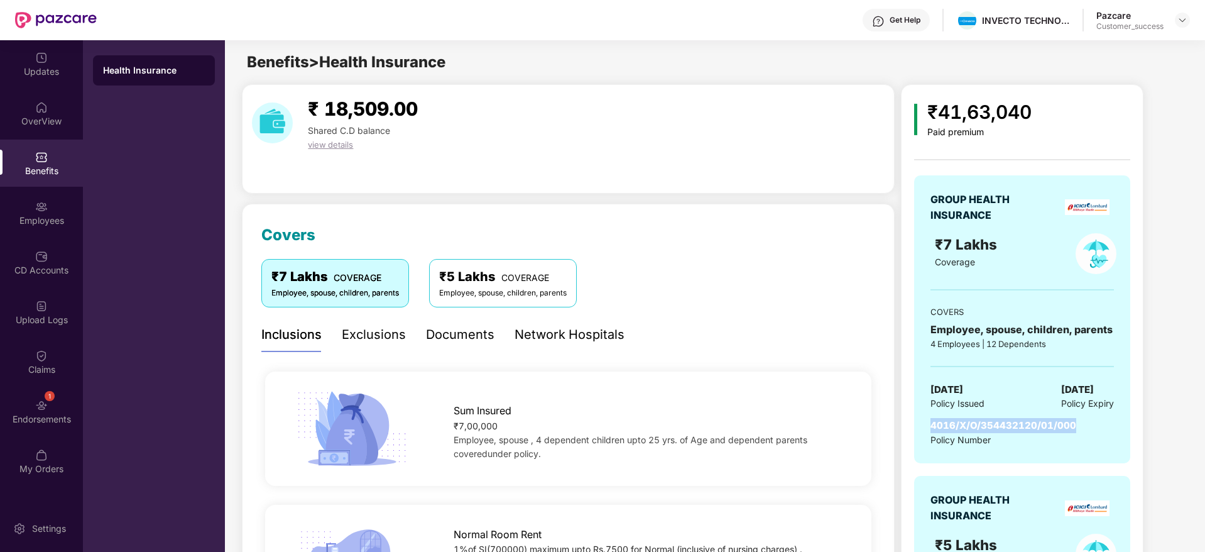
drag, startPoint x: 1070, startPoint y: 424, endPoint x: 924, endPoint y: 426, distance: 145.8
click at [924, 426] on div "GROUP HEALTH INSURANCE ₹7 Lakhs Coverage COVERS Employee, spouse, children, par…" at bounding box center [1022, 319] width 216 height 288
copy span "4016/X/O/354432120/01/000"
click at [43, 214] on div "Employees" at bounding box center [41, 220] width 83 height 13
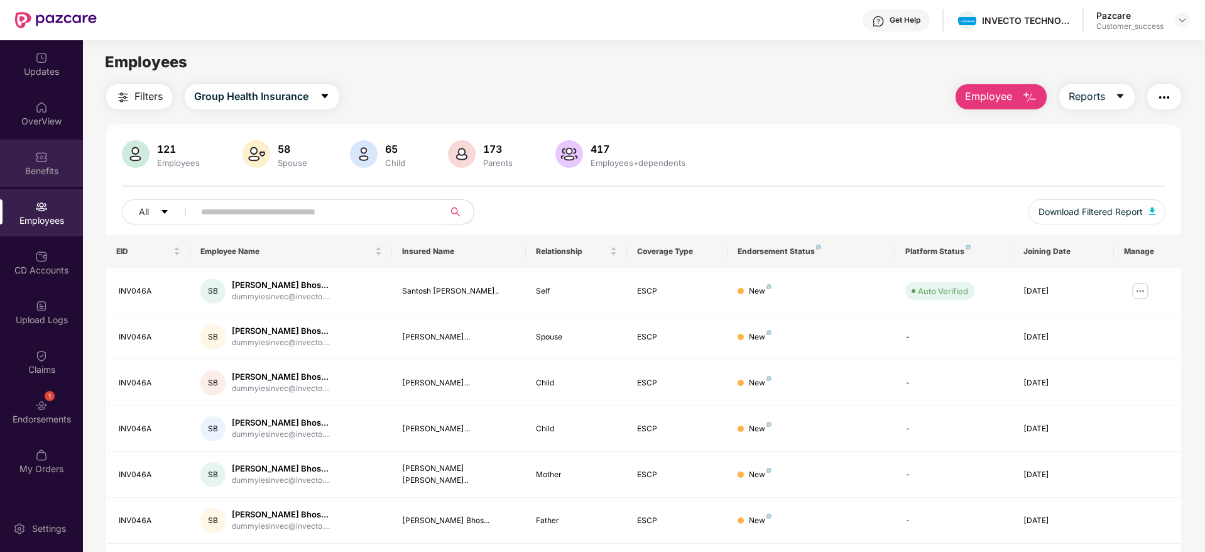
click at [35, 165] on div "Benefits" at bounding box center [41, 171] width 83 height 13
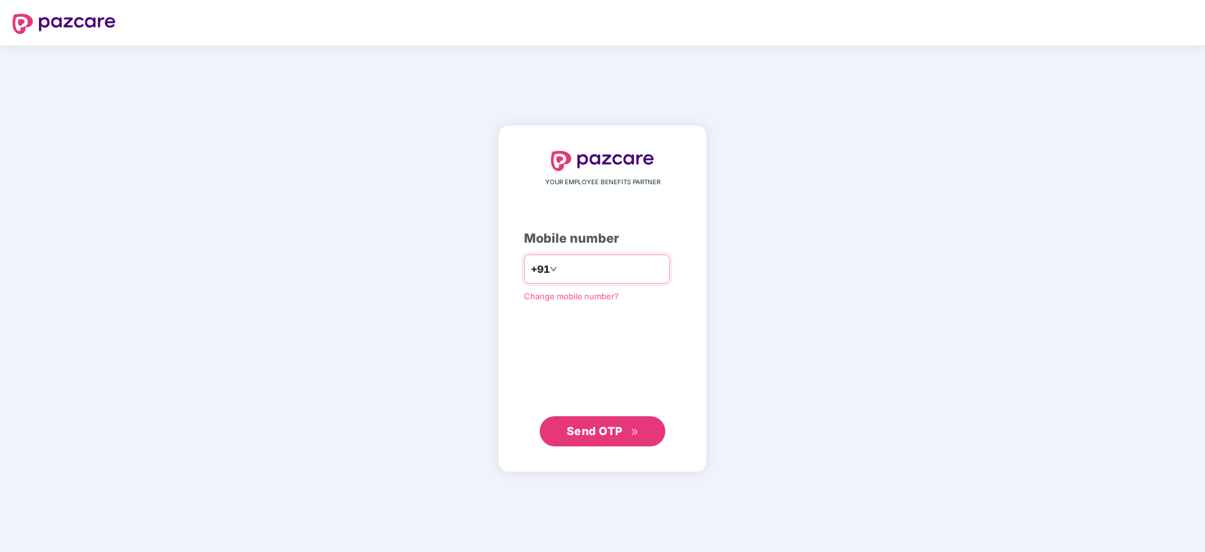
click at [585, 275] on input "number" at bounding box center [611, 269] width 103 height 20
type input "**********"
click at [592, 436] on span "Send OTP" at bounding box center [595, 430] width 56 height 13
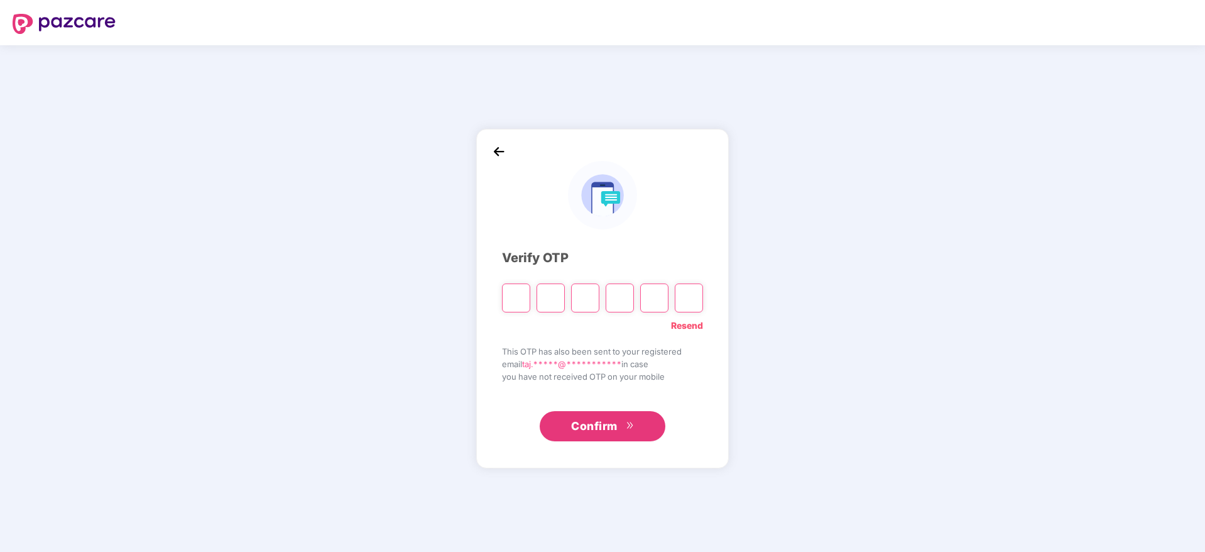
click at [520, 295] on input "Please enter verification code. Digit 1" at bounding box center [516, 297] width 28 height 29
paste input "*"
type input "*"
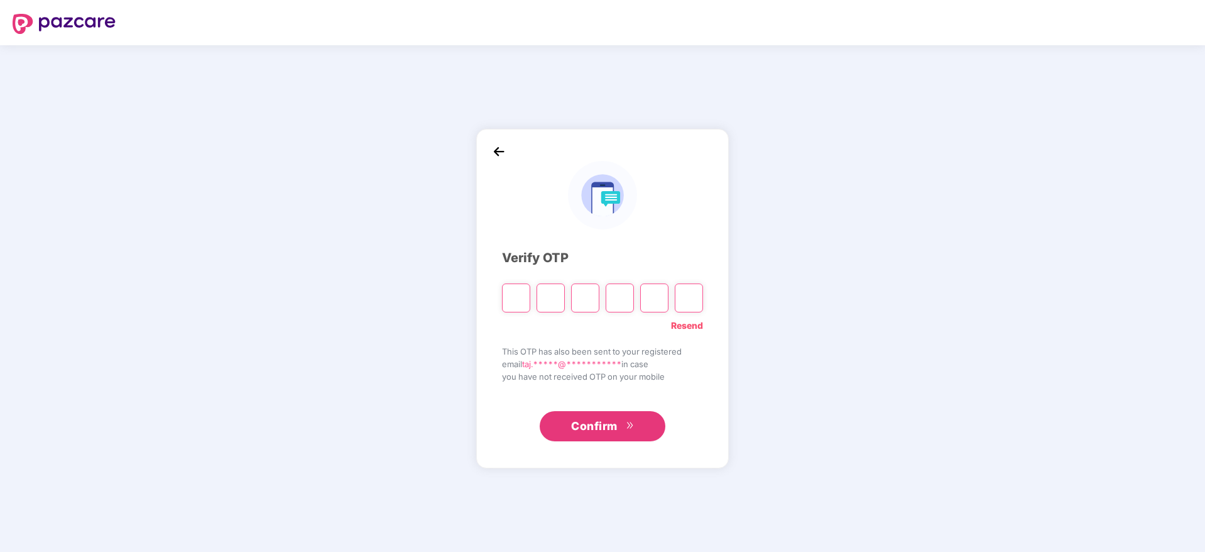
type input "*"
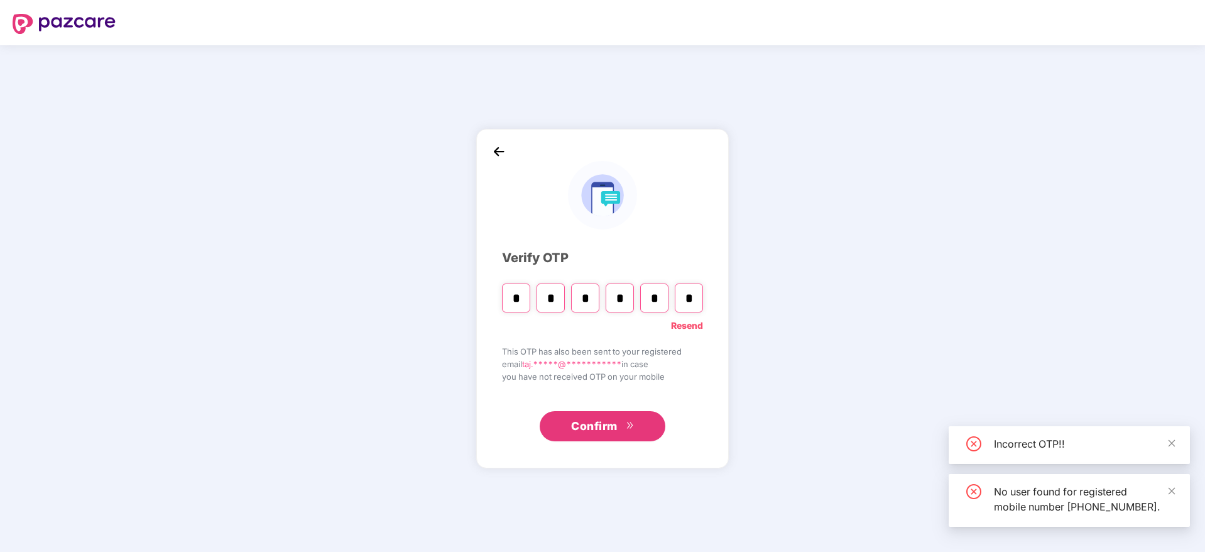
click at [630, 424] on icon "double-right" at bounding box center [630, 425] width 8 height 8
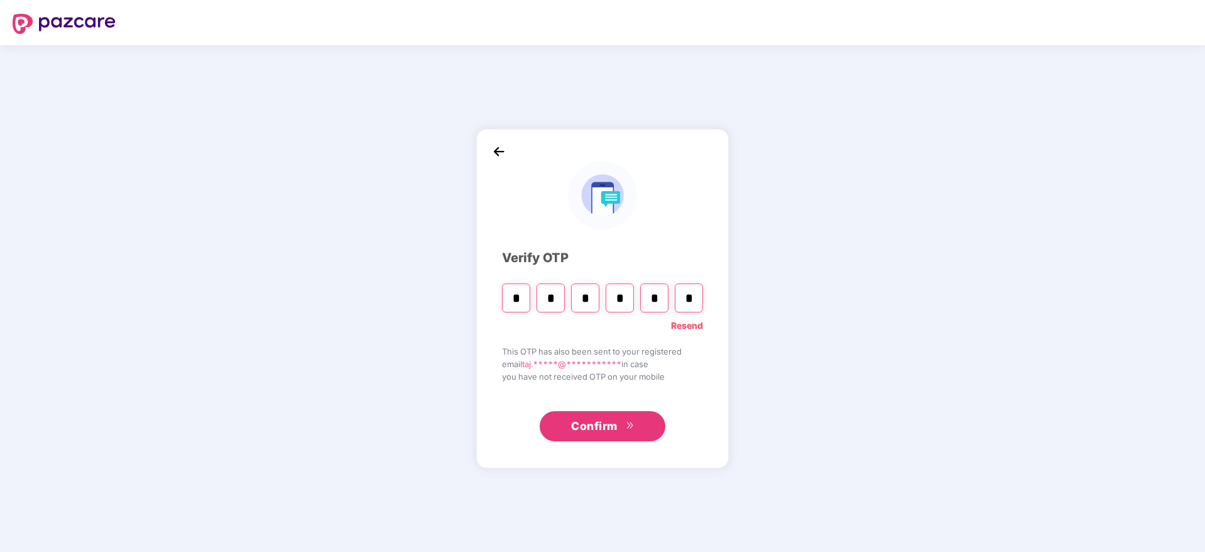
click at [514, 299] on input "*" at bounding box center [516, 297] width 28 height 29
paste input "Digit 6"
type input "*"
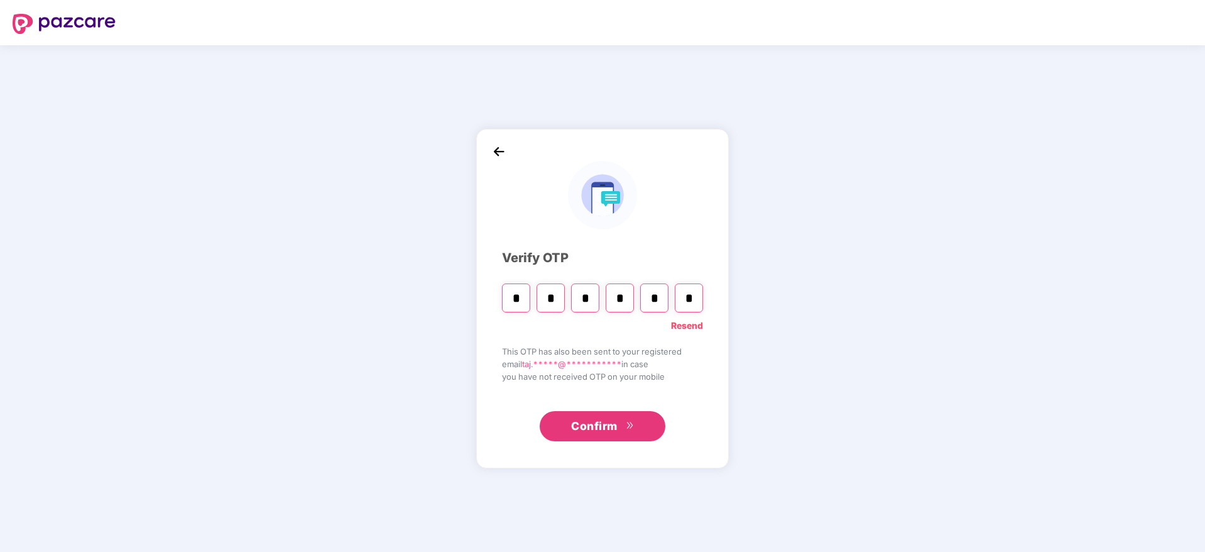
type input "*"
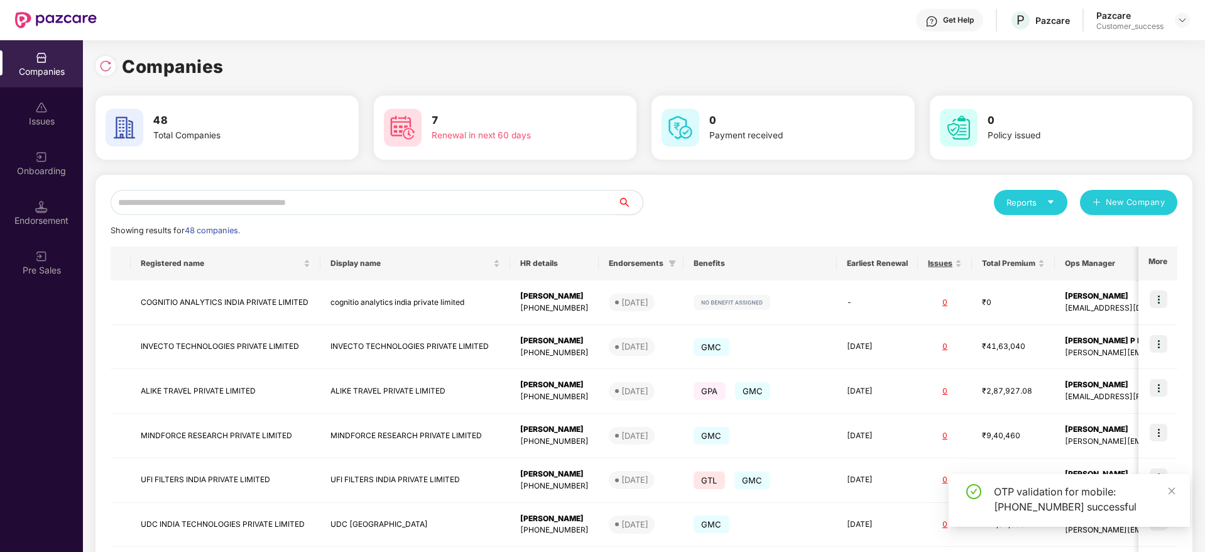
click at [246, 201] on input "text" at bounding box center [364, 202] width 507 height 25
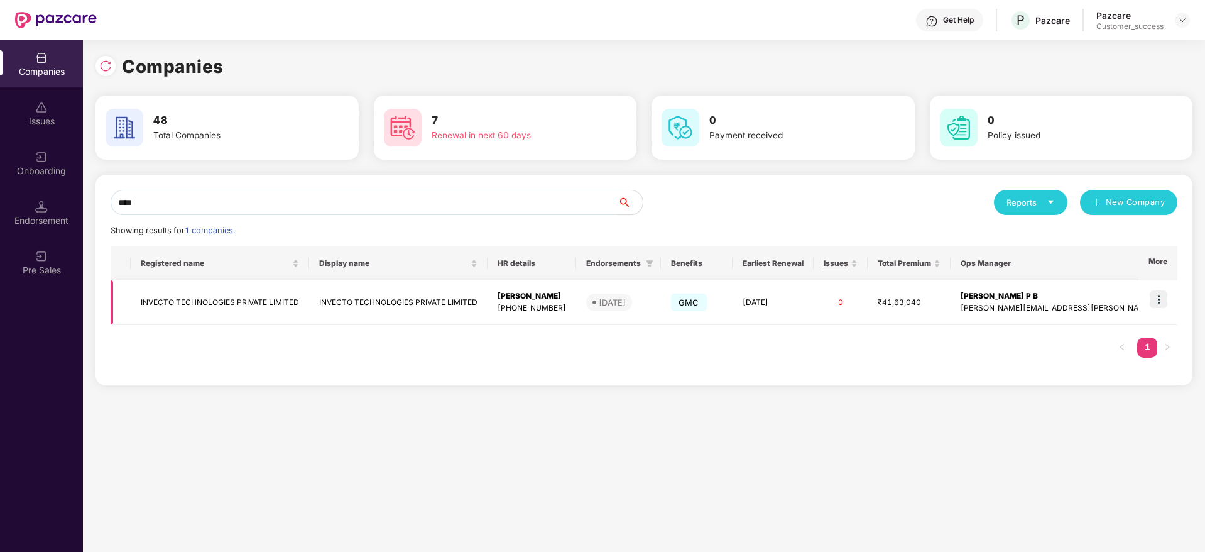
type input "****"
click at [1159, 300] on img at bounding box center [1159, 299] width 18 height 18
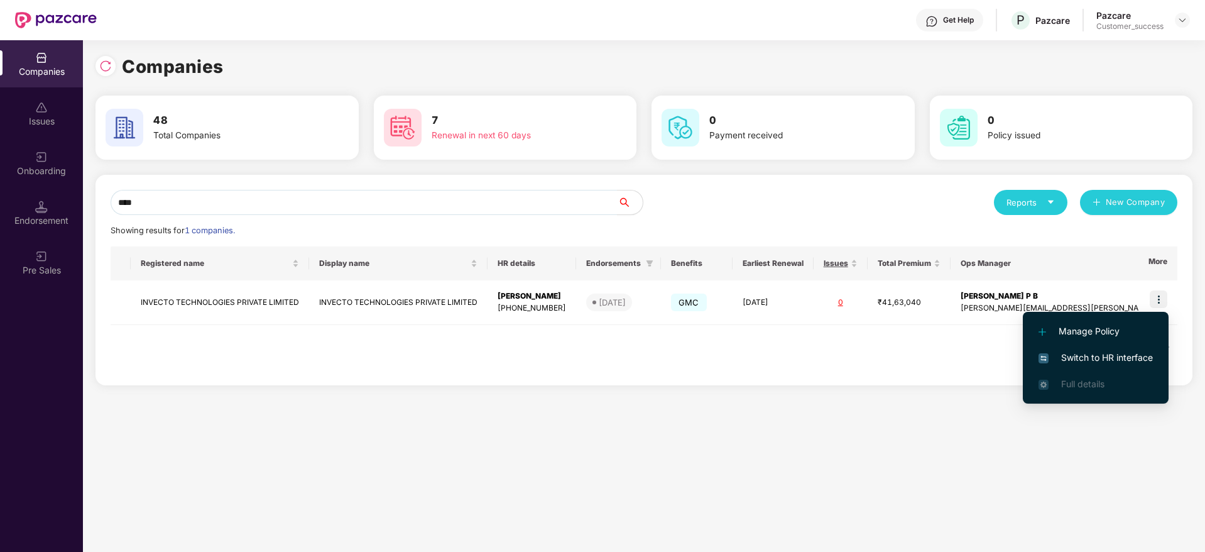
click at [1090, 354] on span "Switch to HR interface" at bounding box center [1096, 358] width 114 height 14
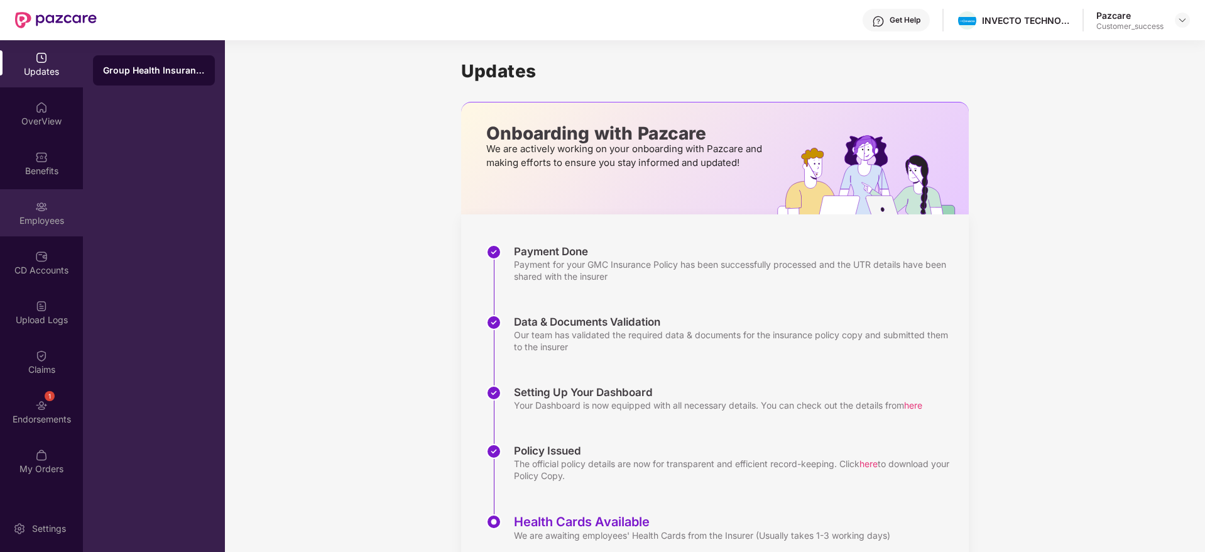
click at [43, 208] on img at bounding box center [41, 206] width 13 height 13
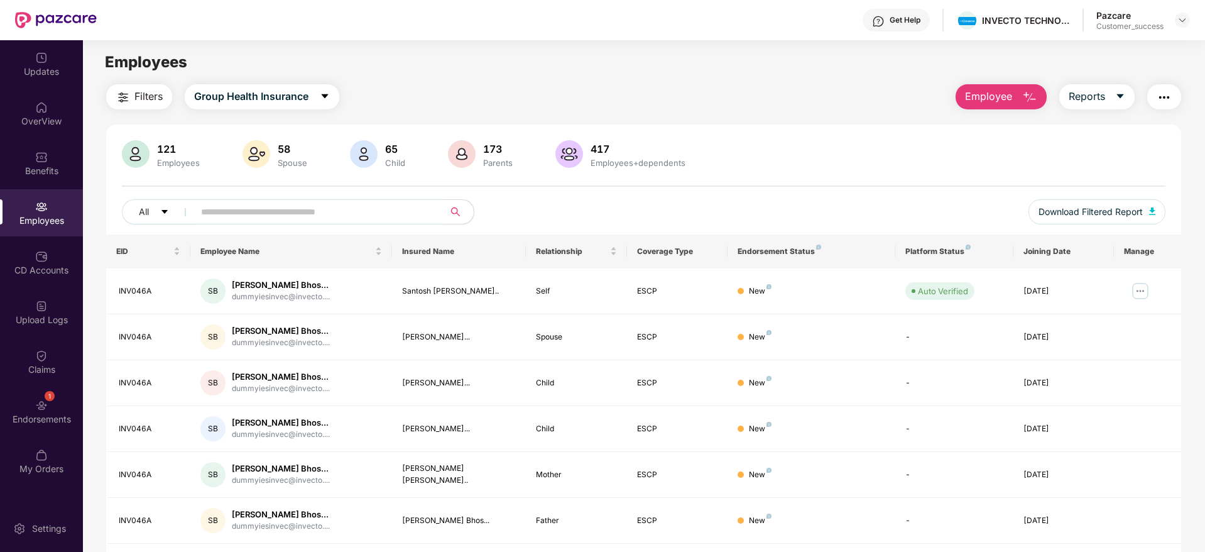
click at [135, 94] on span "Filters" at bounding box center [148, 97] width 28 height 16
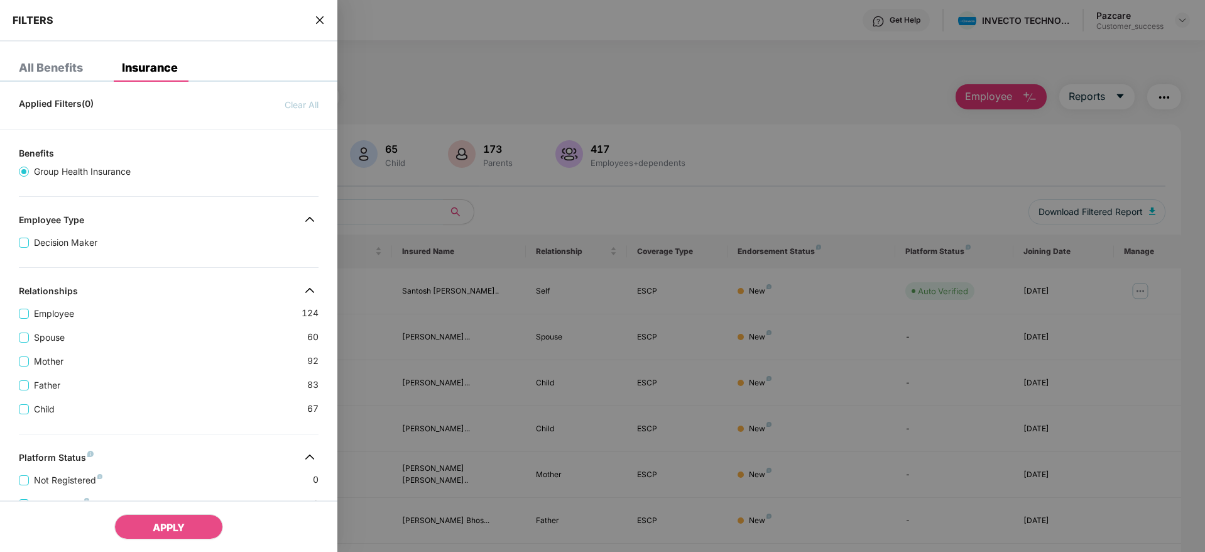
click at [151, 356] on div "Mother [DEMOGRAPHIC_DATA]" at bounding box center [169, 356] width 300 height 24
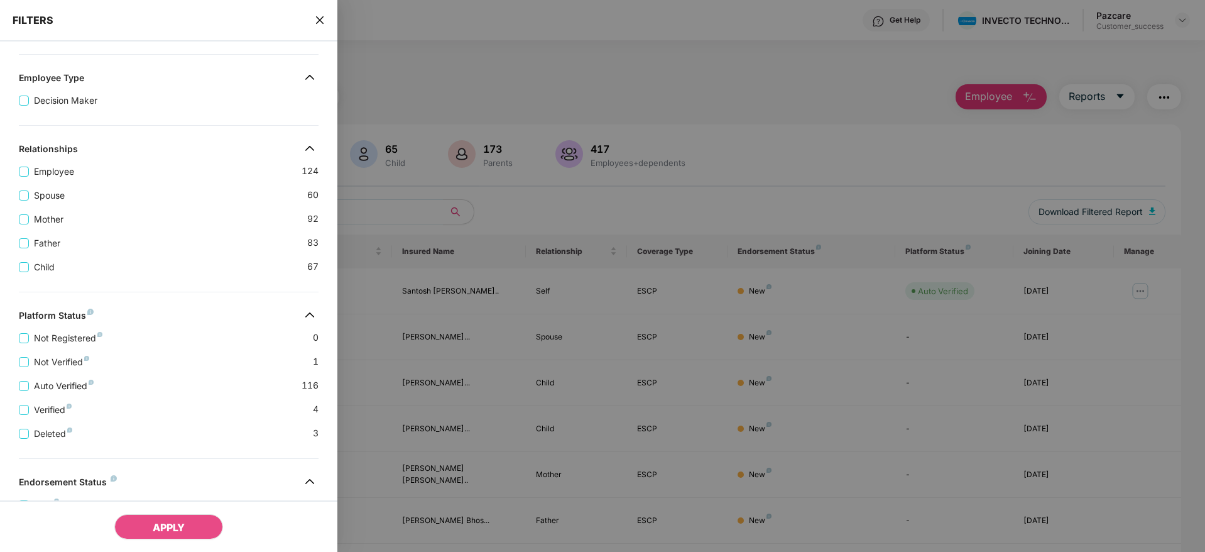
scroll to position [292, 0]
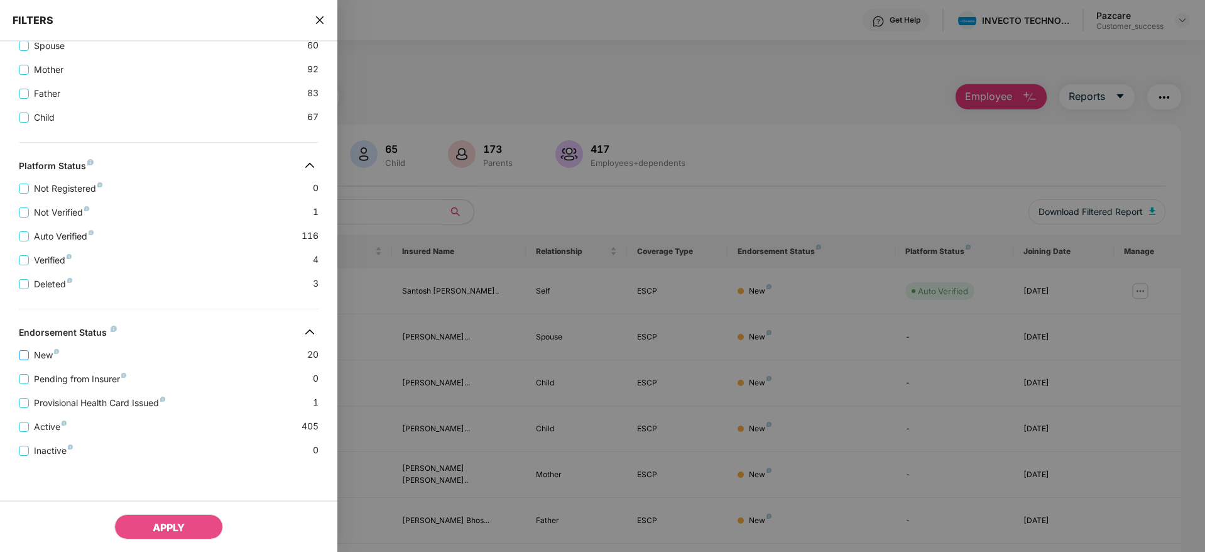
click at [44, 357] on span "New" at bounding box center [46, 355] width 35 height 14
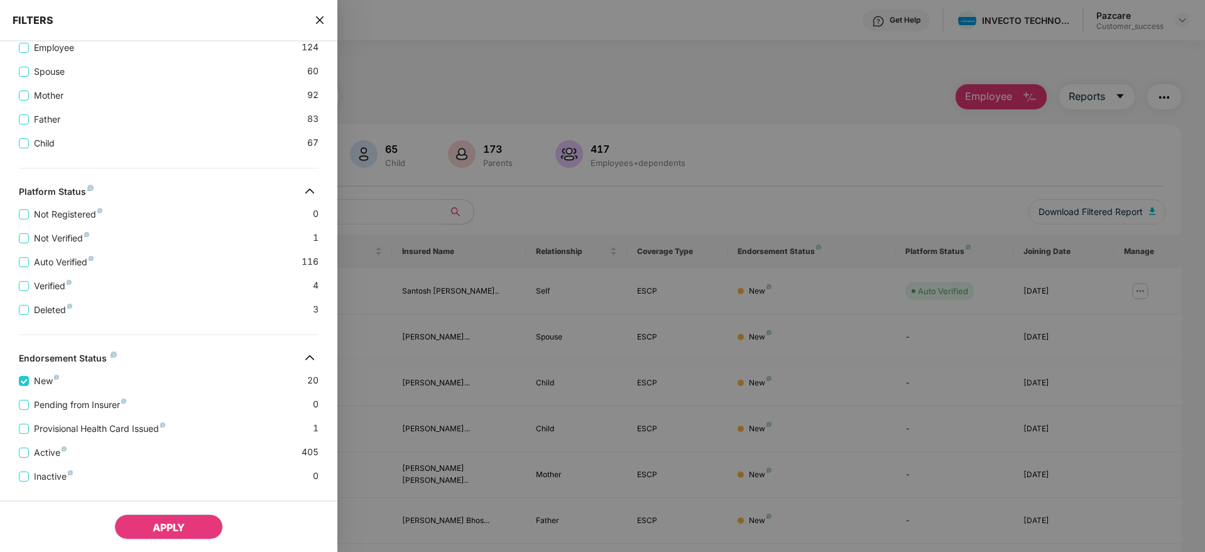
click at [187, 530] on button "APPLY" at bounding box center [168, 526] width 109 height 25
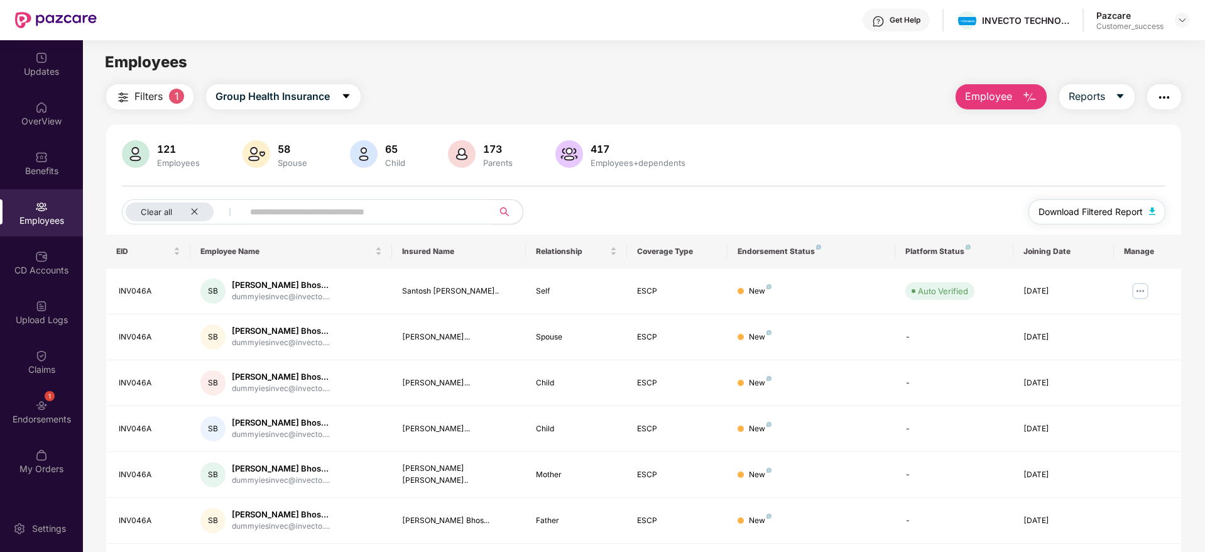
click at [1098, 209] on span "Download Filtered Report" at bounding box center [1091, 212] width 104 height 14
click at [41, 157] on img at bounding box center [41, 157] width 13 height 13
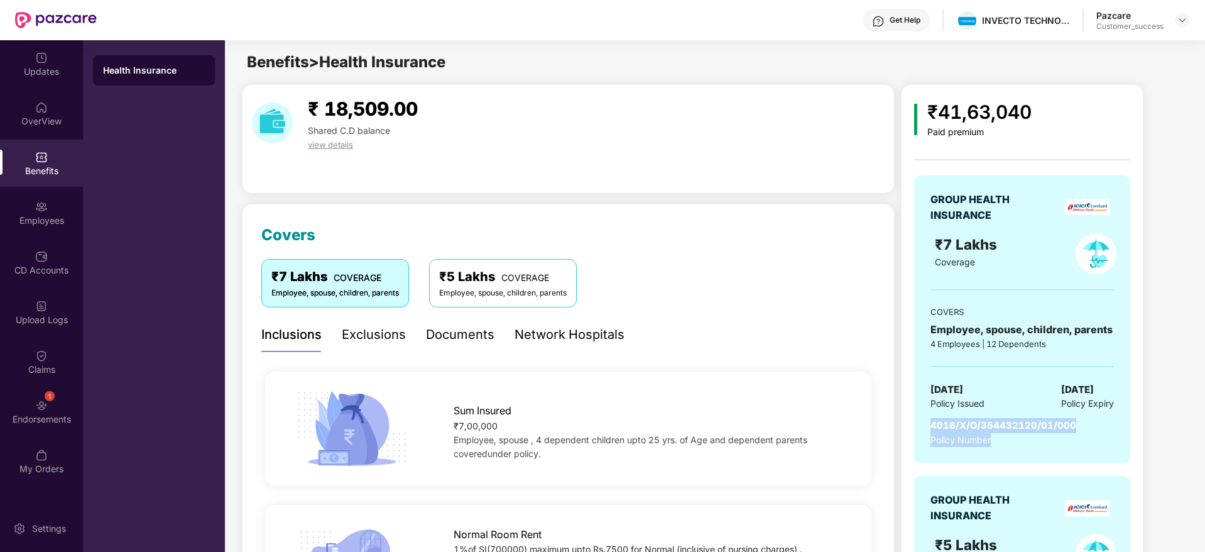
drag, startPoint x: 930, startPoint y: 427, endPoint x: 1093, endPoint y: 420, distance: 163.6
click at [1093, 420] on div "GROUP HEALTH INSURANCE ₹7 Lakhs Coverage COVERS Employee, spouse, children, par…" at bounding box center [1022, 319] width 216 height 288
click at [1068, 424] on span "4016/X/O/354432120/01/000" at bounding box center [1004, 425] width 146 height 12
drag, startPoint x: 1075, startPoint y: 424, endPoint x: 933, endPoint y: 426, distance: 142.0
click at [933, 426] on div "4016/X/O/354432120/01/000 Policy Number" at bounding box center [1023, 432] width 184 height 29
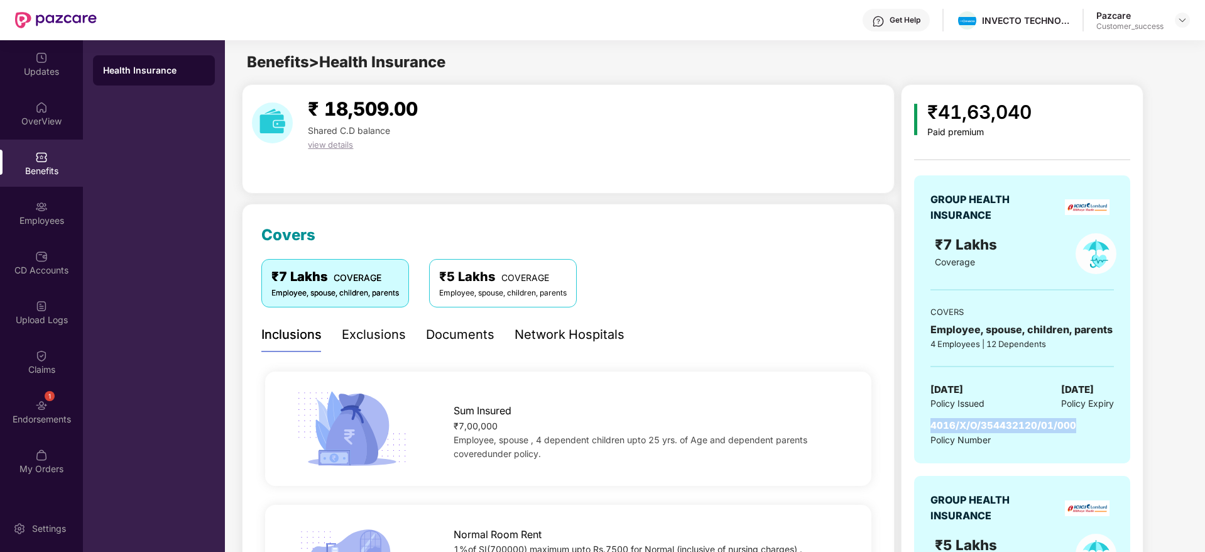
copy span "4016/X/O/354432120/01/000"
click at [1181, 14] on div at bounding box center [1182, 20] width 15 height 15
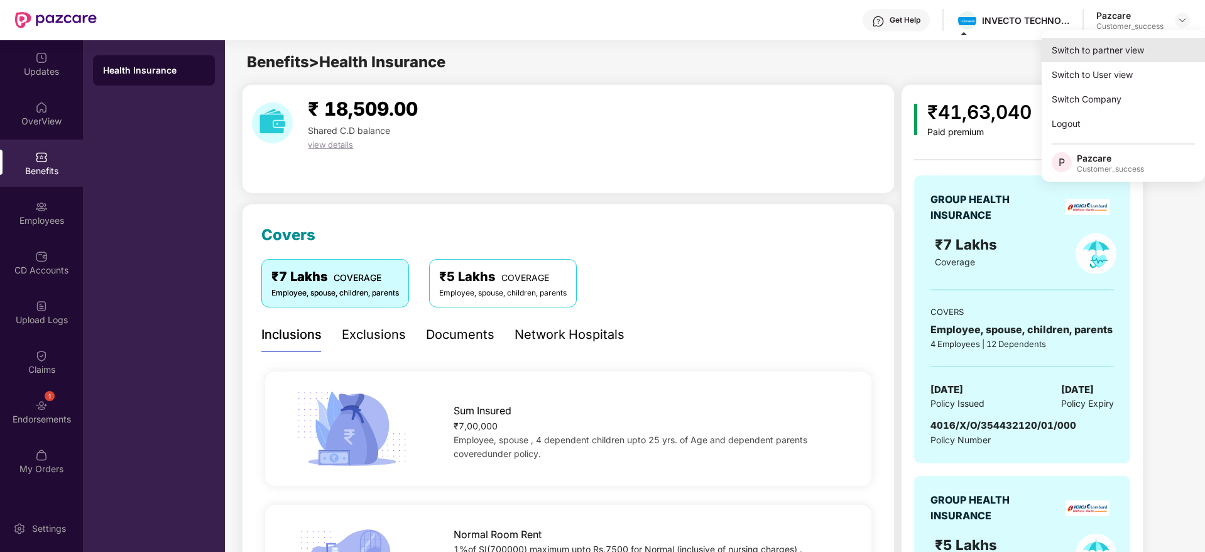
click at [1103, 49] on div "Switch to partner view" at bounding box center [1123, 50] width 163 height 25
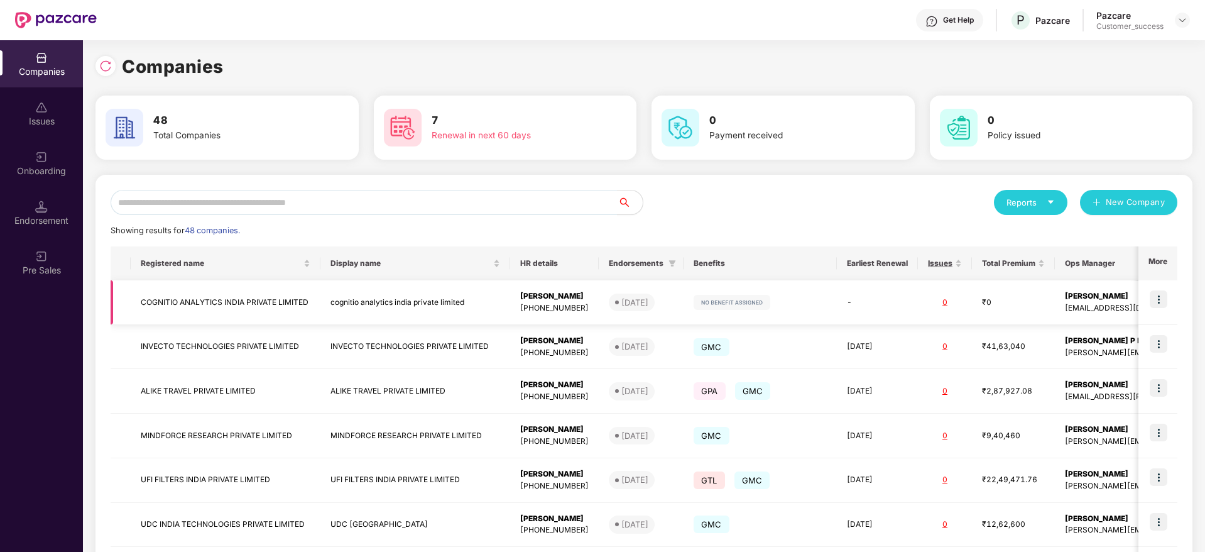
click at [1159, 304] on img at bounding box center [1159, 299] width 18 height 18
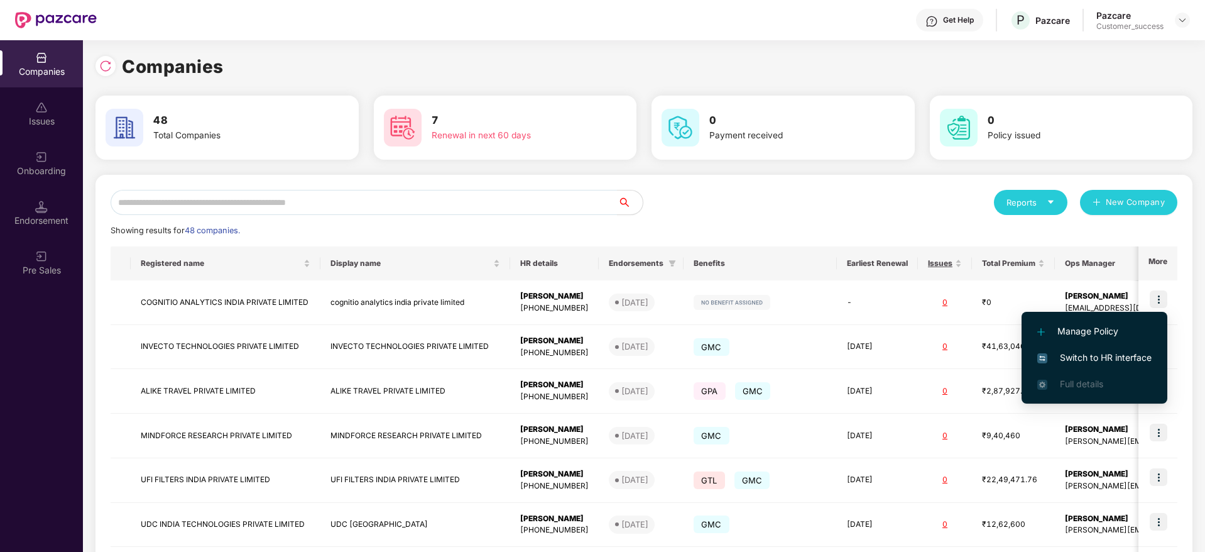
click at [1087, 358] on span "Switch to HR interface" at bounding box center [1095, 358] width 114 height 14
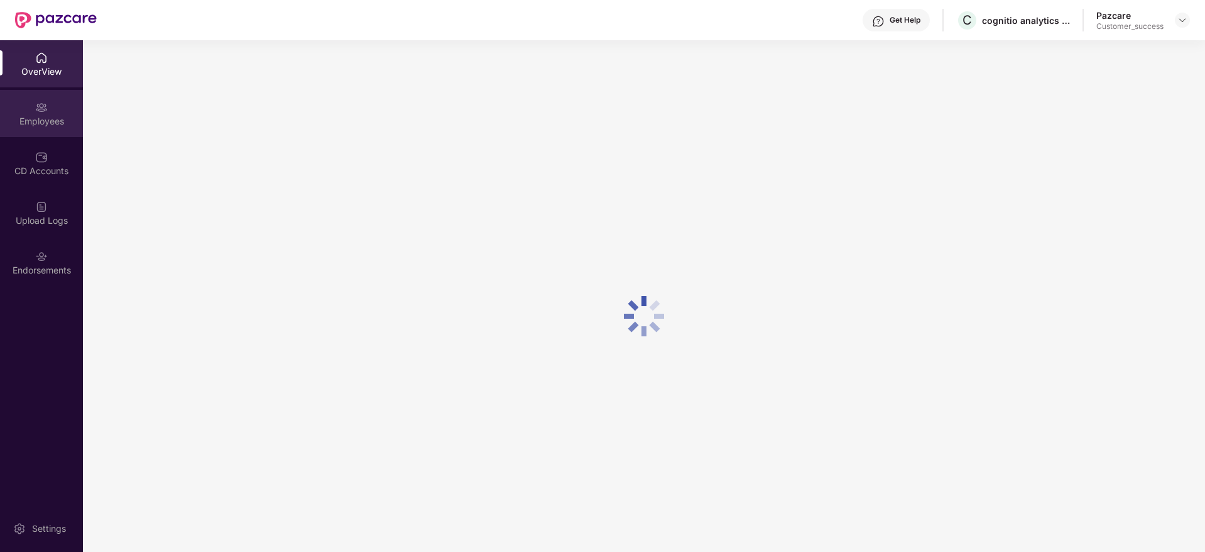
click at [55, 128] on div "Employees" at bounding box center [41, 113] width 83 height 47
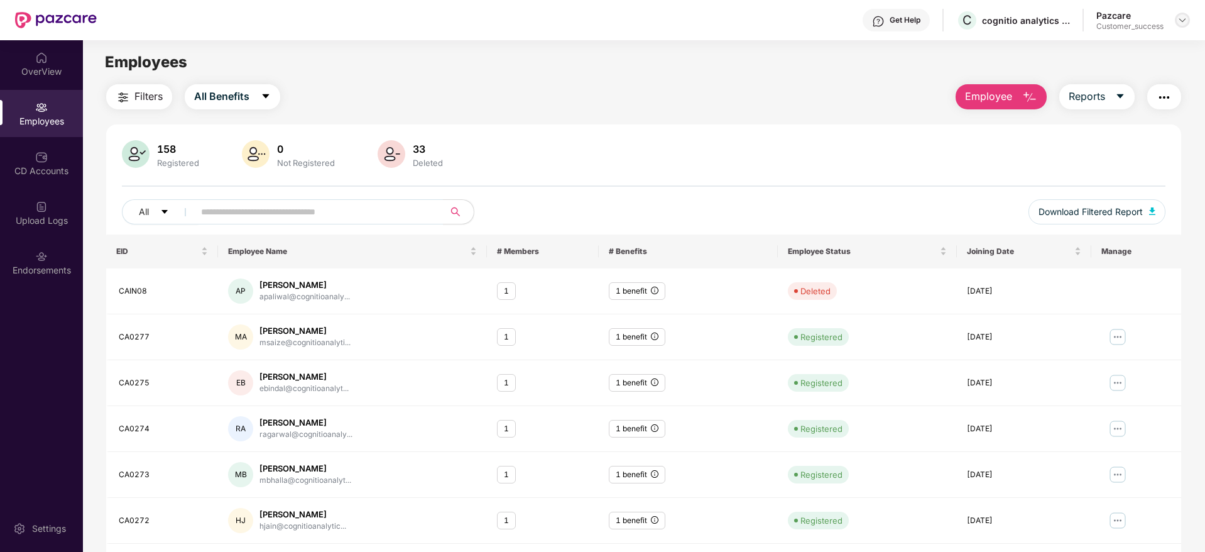
click at [1182, 15] on img at bounding box center [1183, 20] width 10 height 10
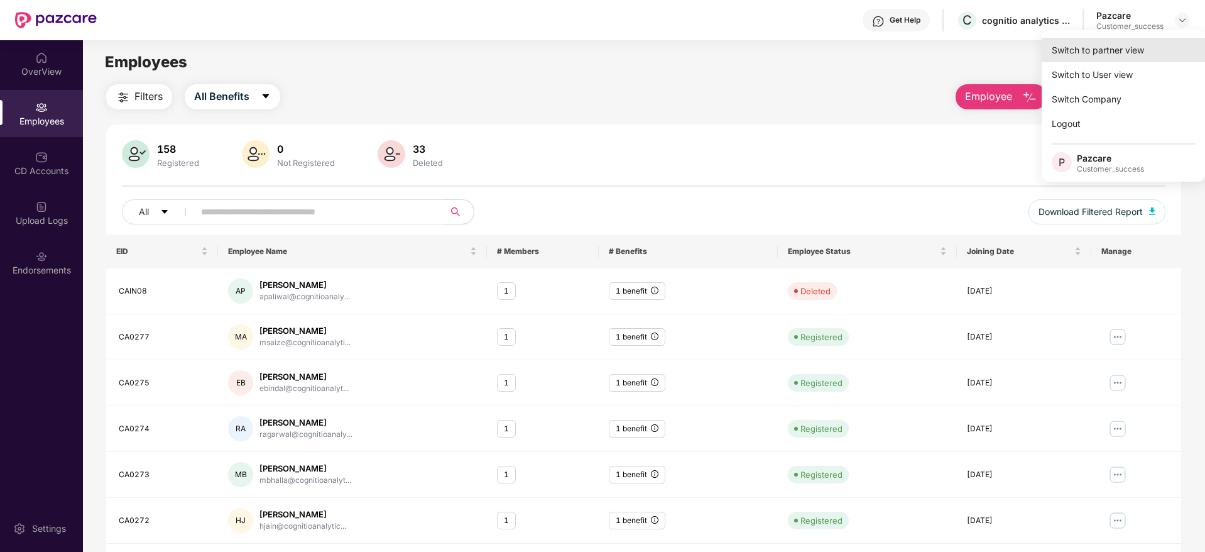
click at [1115, 53] on div "Switch to partner view" at bounding box center [1123, 50] width 163 height 25
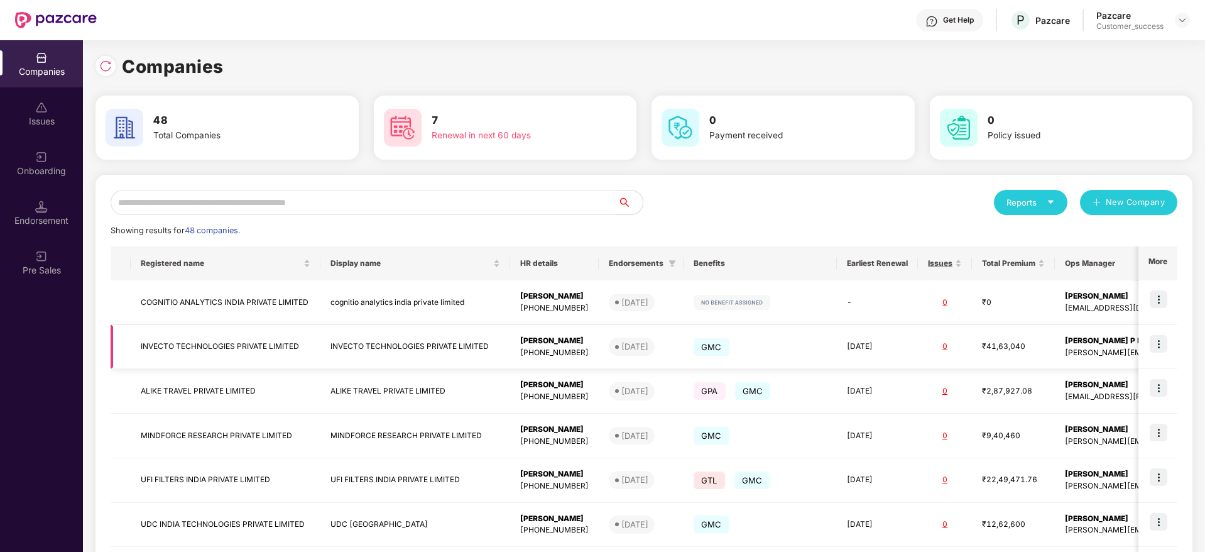
click at [1163, 340] on img at bounding box center [1159, 344] width 18 height 18
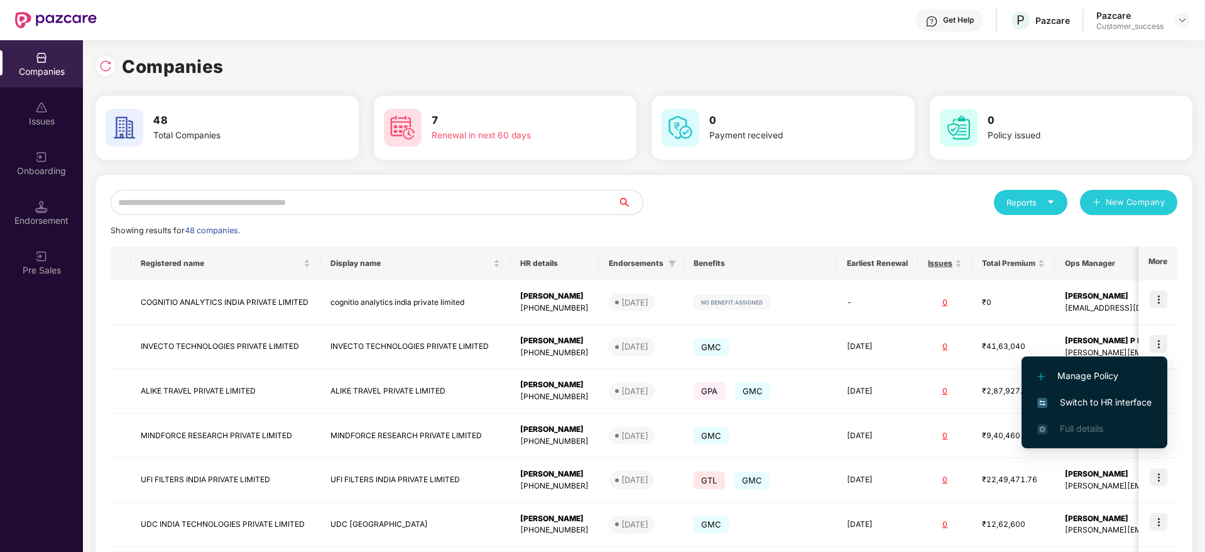
click at [1084, 407] on span "Switch to HR interface" at bounding box center [1095, 402] width 114 height 14
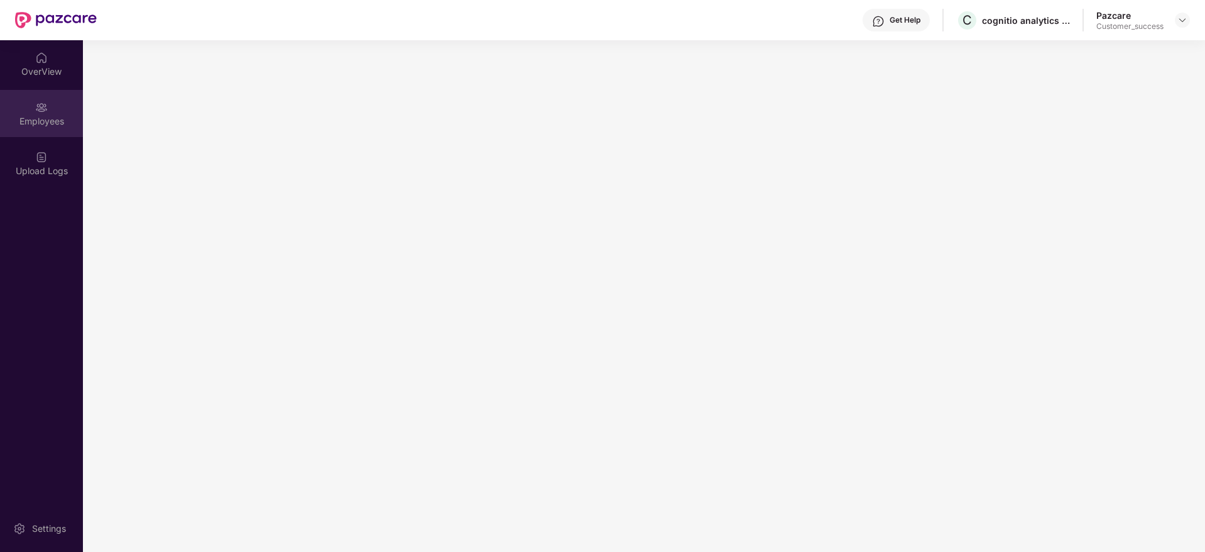
click at [35, 115] on div "Employees" at bounding box center [41, 121] width 83 height 13
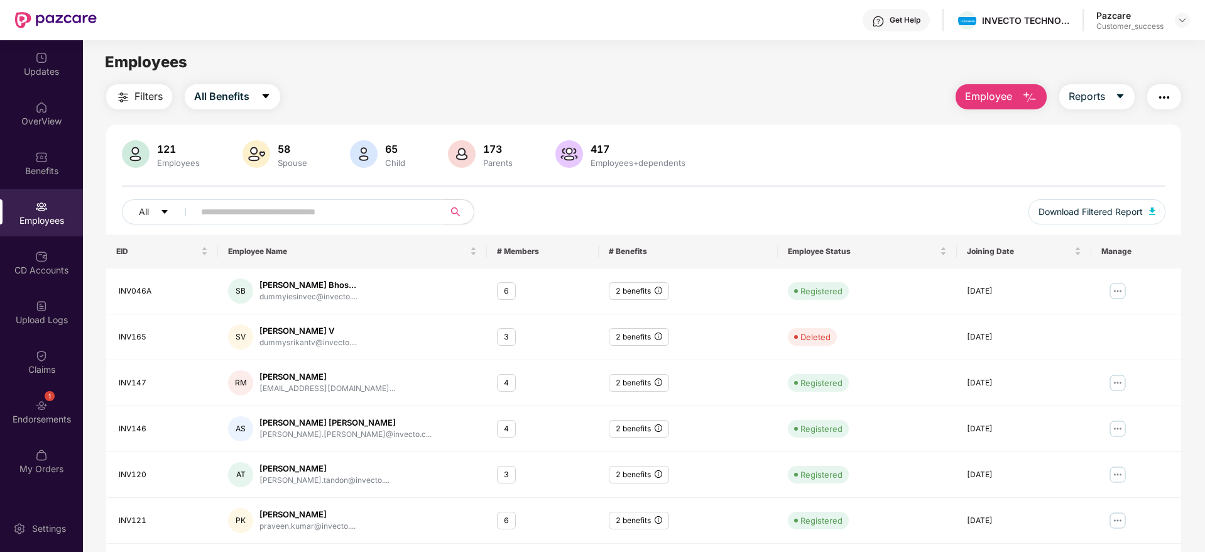
click at [43, 207] on img at bounding box center [41, 206] width 13 height 13
click at [244, 97] on span "All Benefits" at bounding box center [221, 97] width 55 height 16
click at [236, 140] on label "All Benefits" at bounding box center [232, 129] width 81 height 21
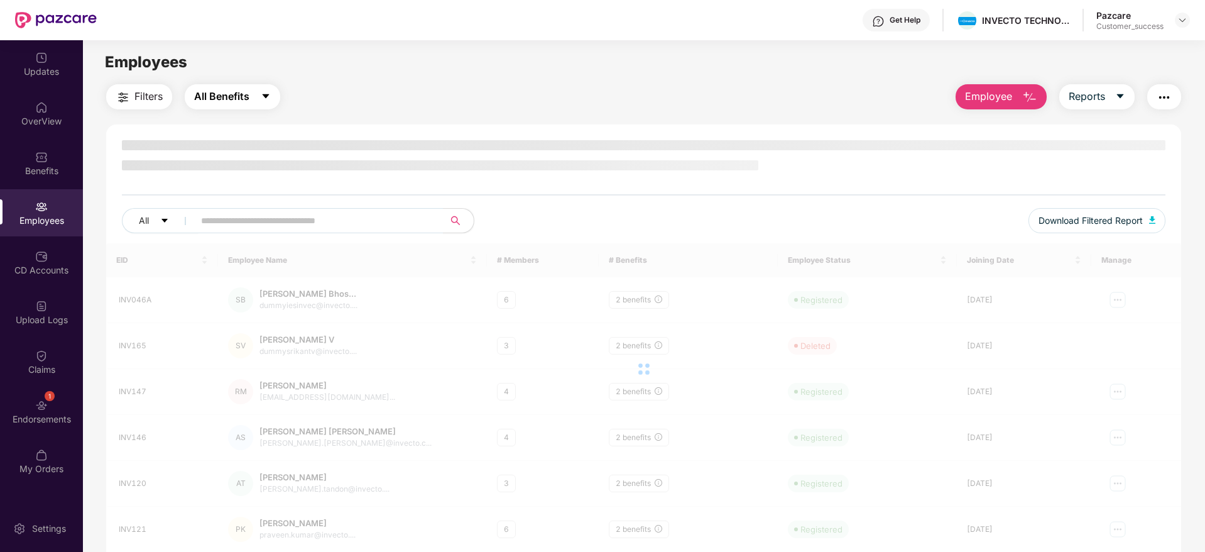
click at [248, 99] on span "All Benefits" at bounding box center [221, 97] width 55 height 16
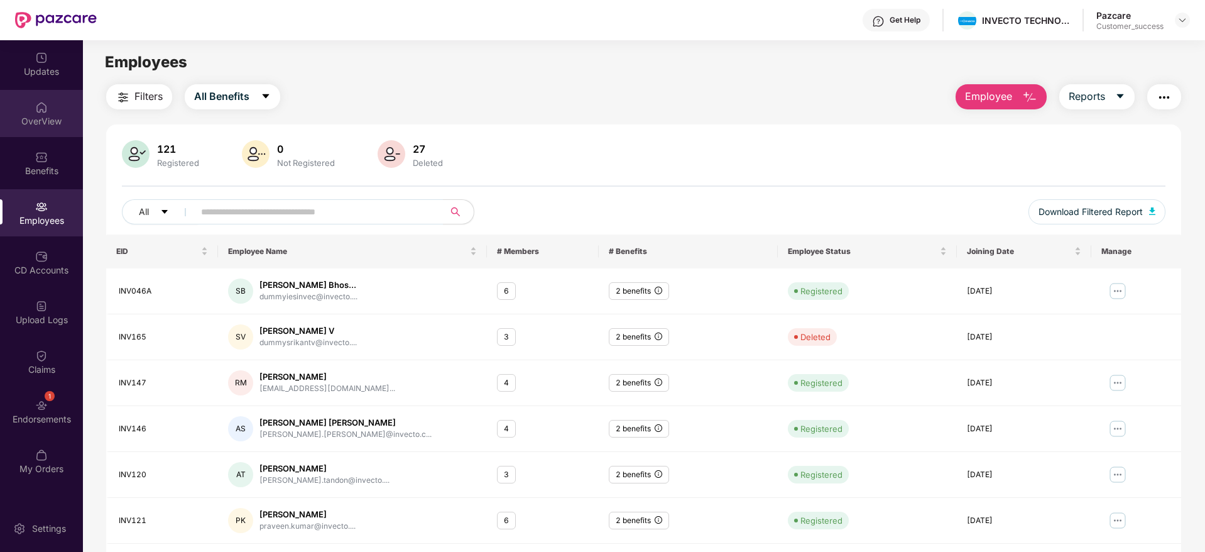
click at [43, 127] on div "OverView" at bounding box center [41, 113] width 83 height 47
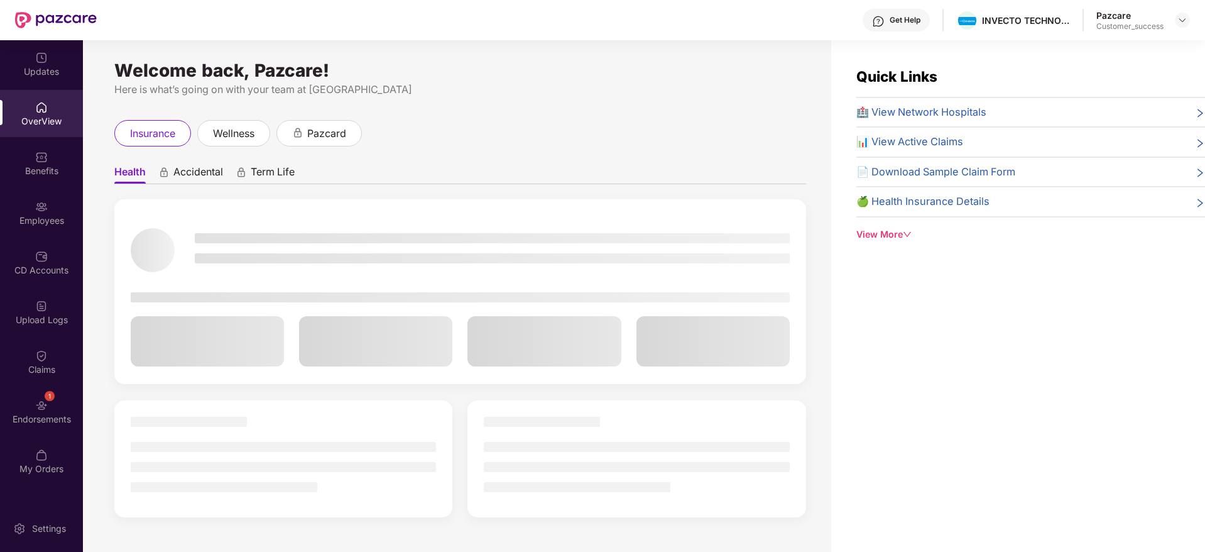
click at [41, 205] on img at bounding box center [41, 206] width 13 height 13
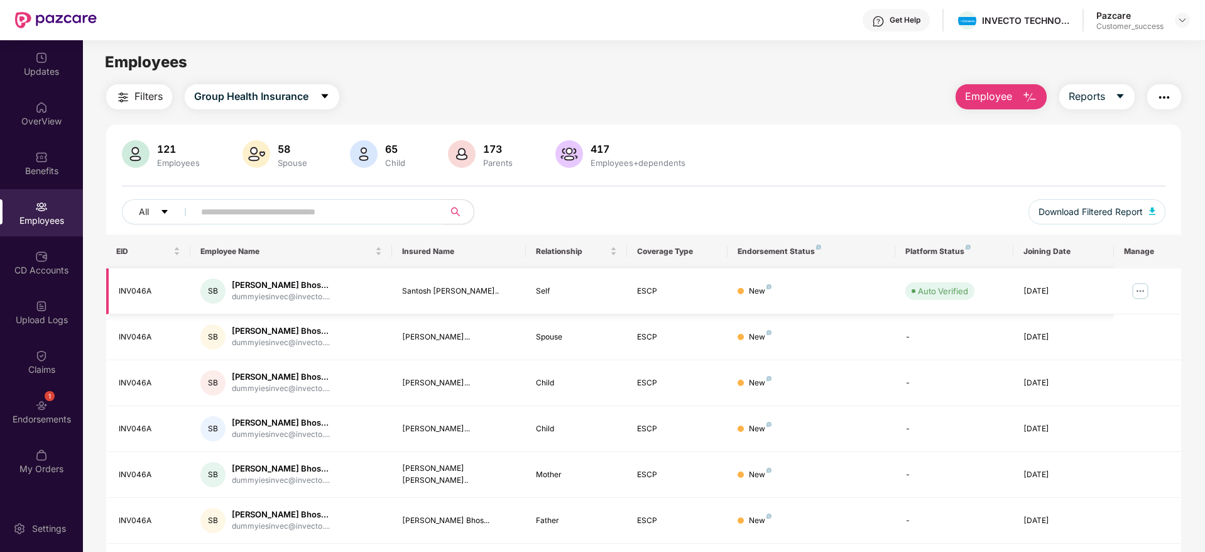
click at [1136, 287] on img at bounding box center [1141, 291] width 20 height 20
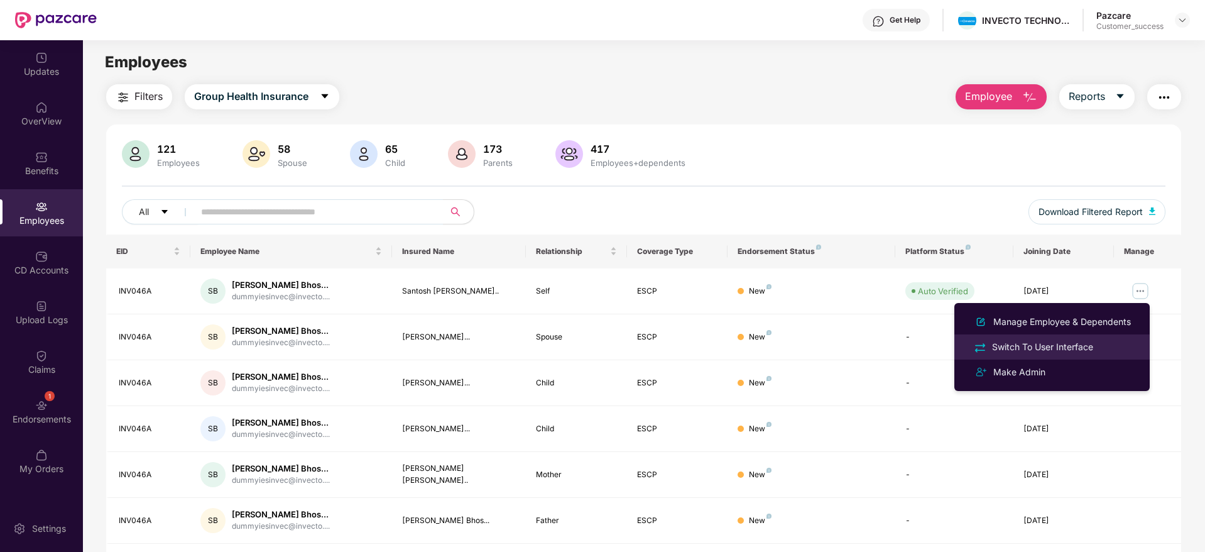
click at [1053, 349] on div "Switch To User Interface" at bounding box center [1043, 347] width 106 height 14
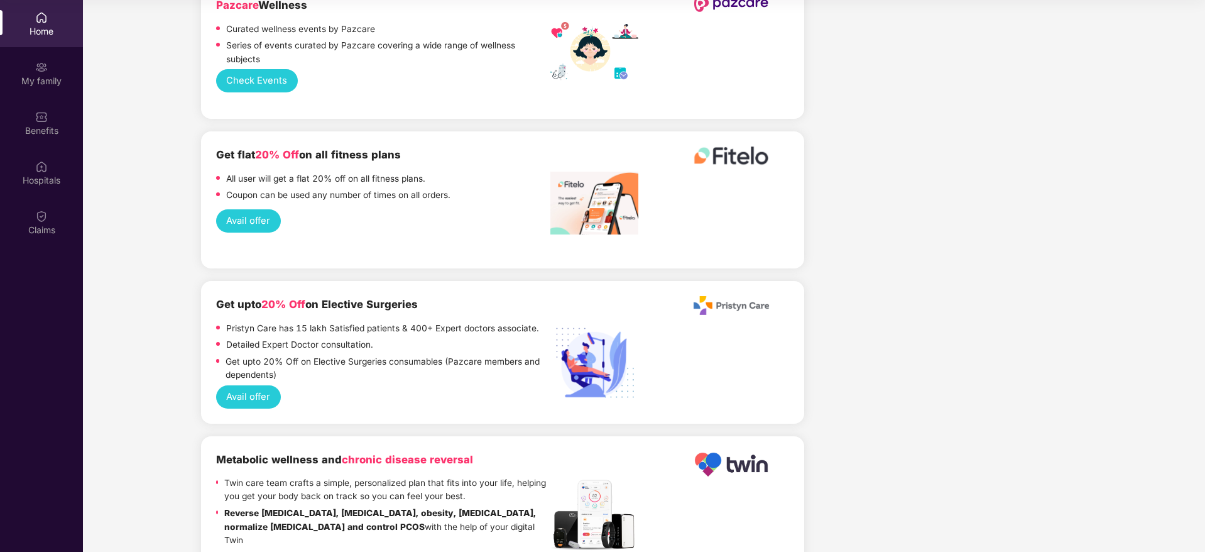
scroll to position [1980, 0]
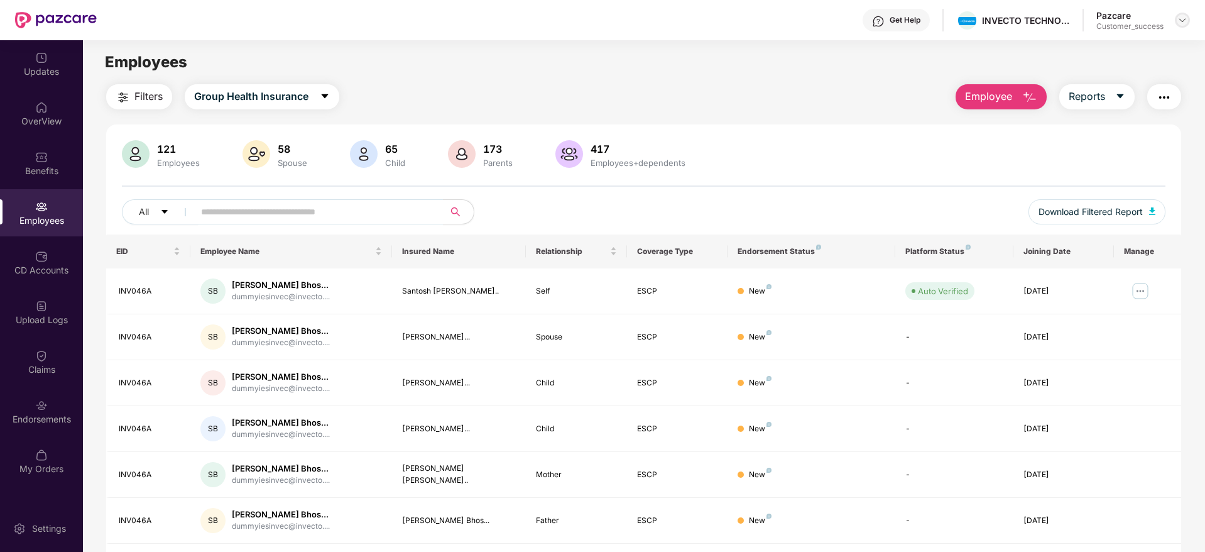
click at [1185, 19] on img at bounding box center [1183, 20] width 10 height 10
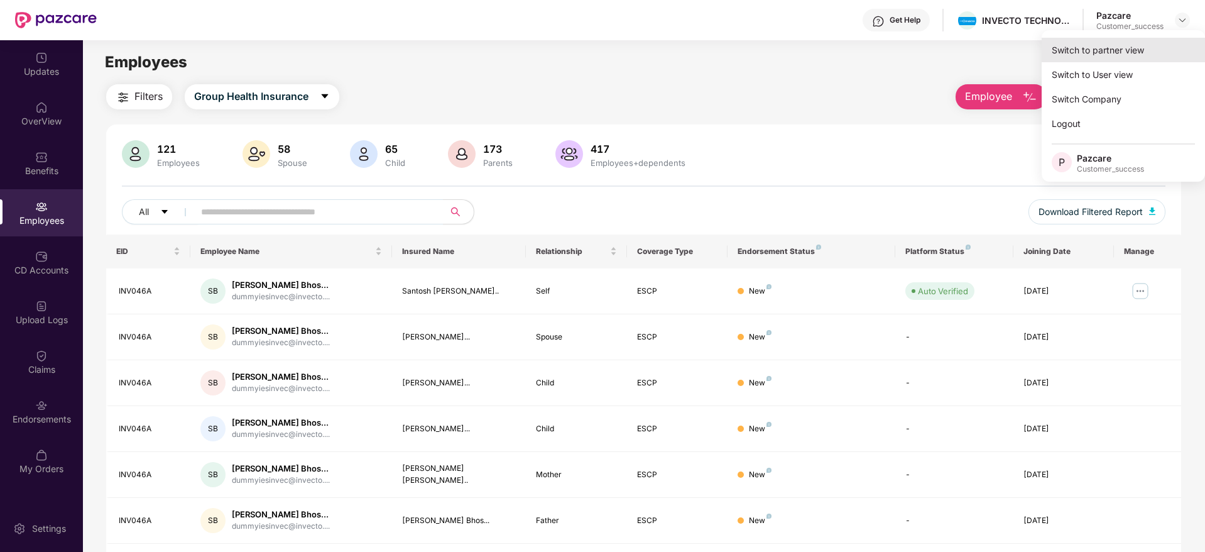
click at [1111, 55] on div "Switch to partner view" at bounding box center [1123, 50] width 163 height 25
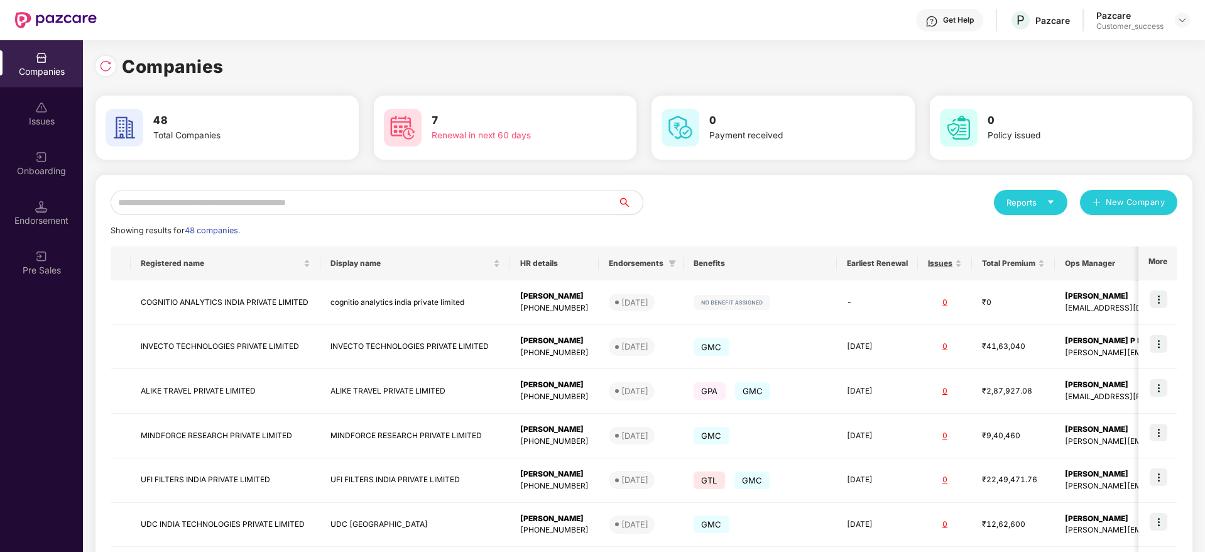
click at [309, 206] on input "text" at bounding box center [364, 202] width 507 height 25
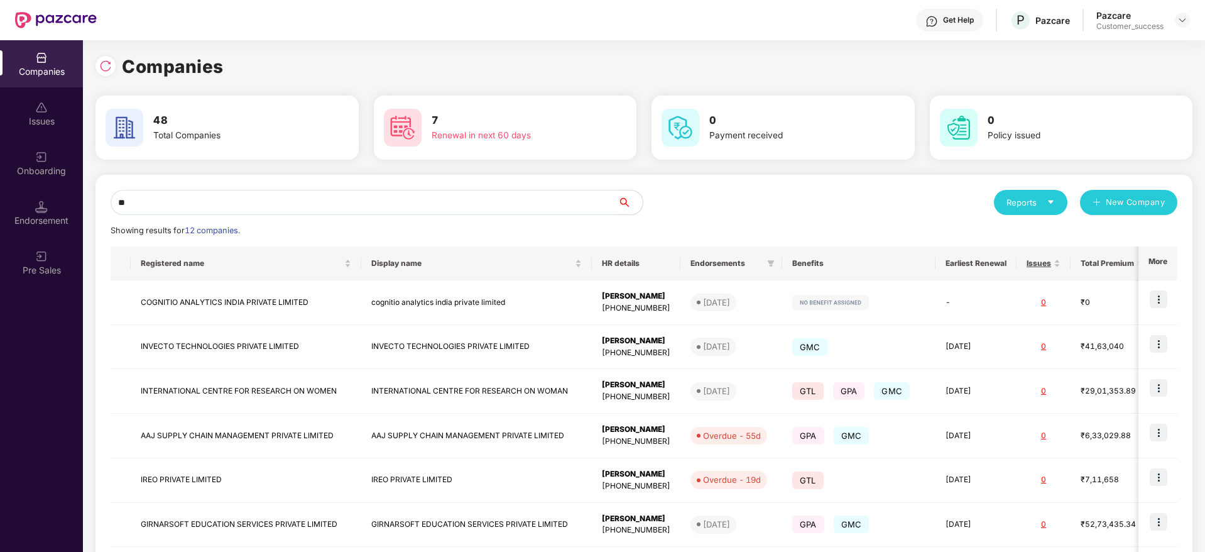
type input "*"
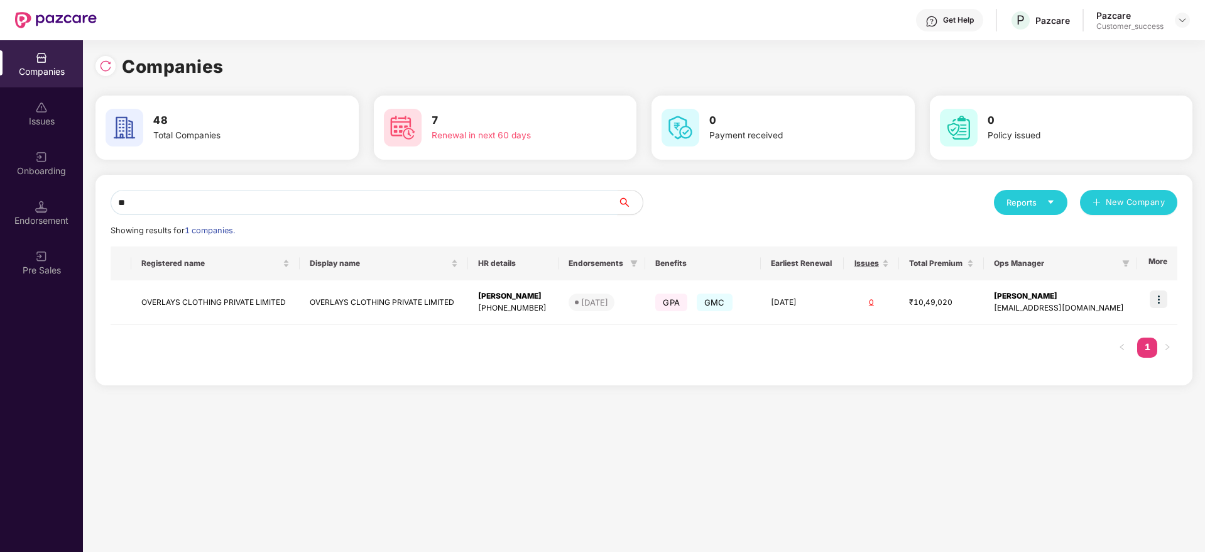
type input "*"
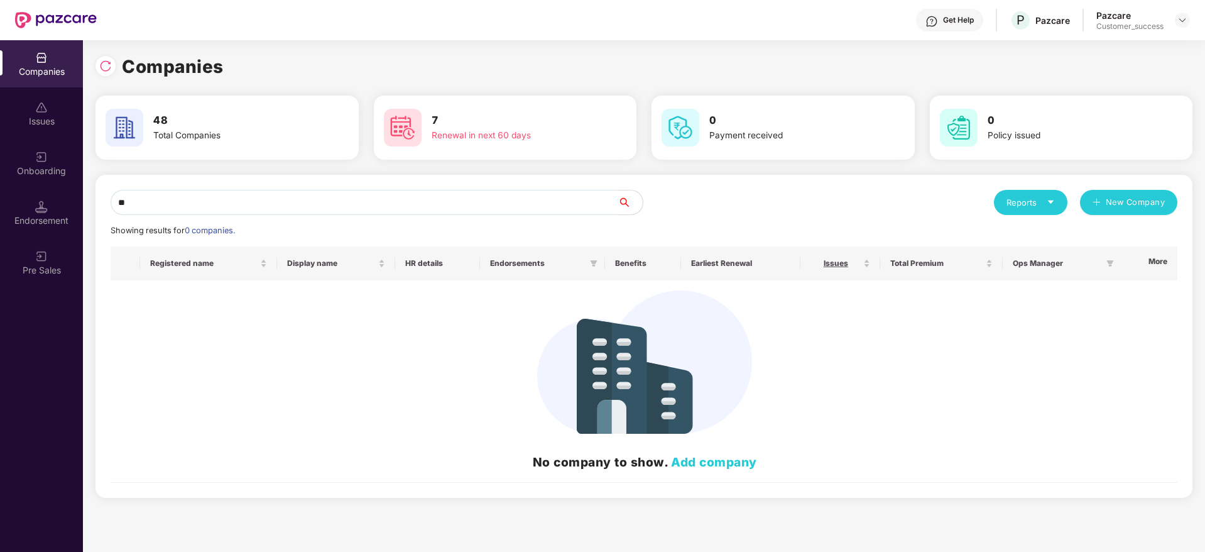
type input "*"
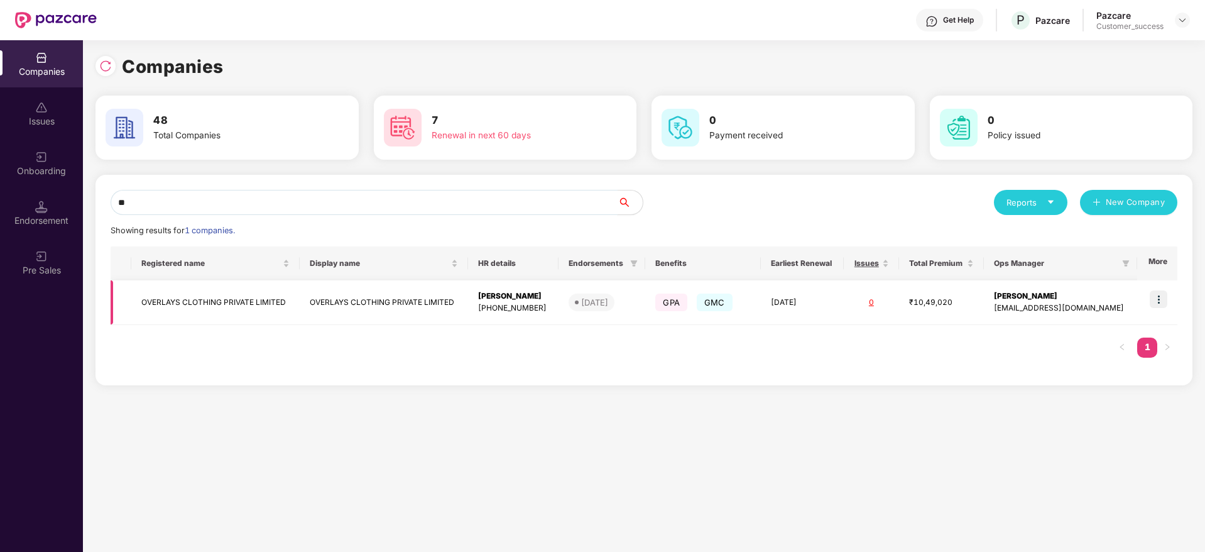
type input "**"
click at [1163, 299] on img at bounding box center [1159, 299] width 18 height 18
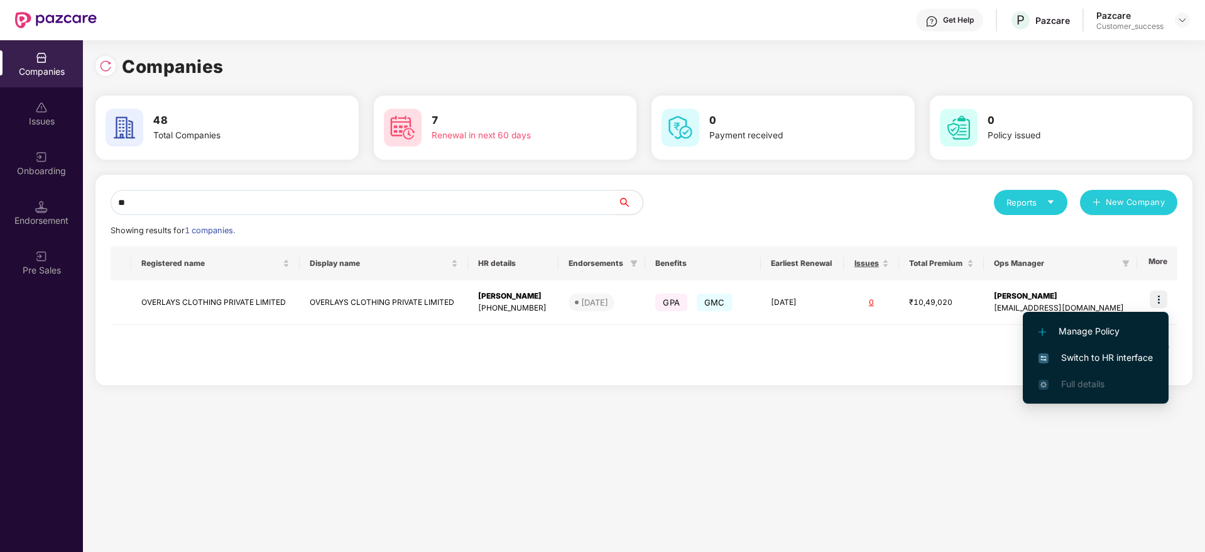
click at [1092, 352] on span "Switch to HR interface" at bounding box center [1096, 358] width 114 height 14
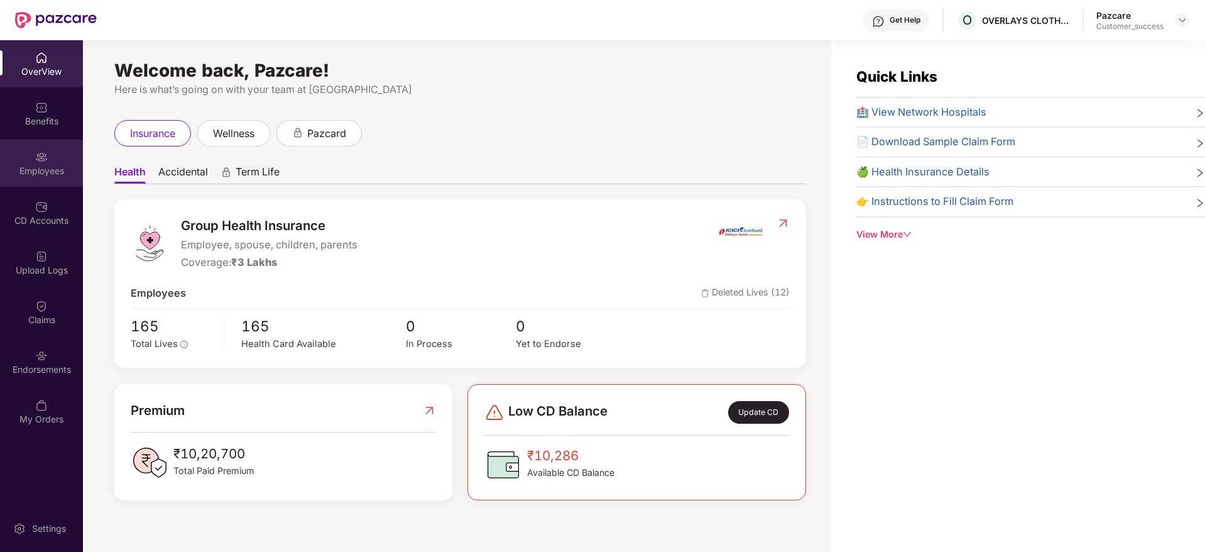
click at [36, 172] on div "Employees" at bounding box center [41, 171] width 83 height 13
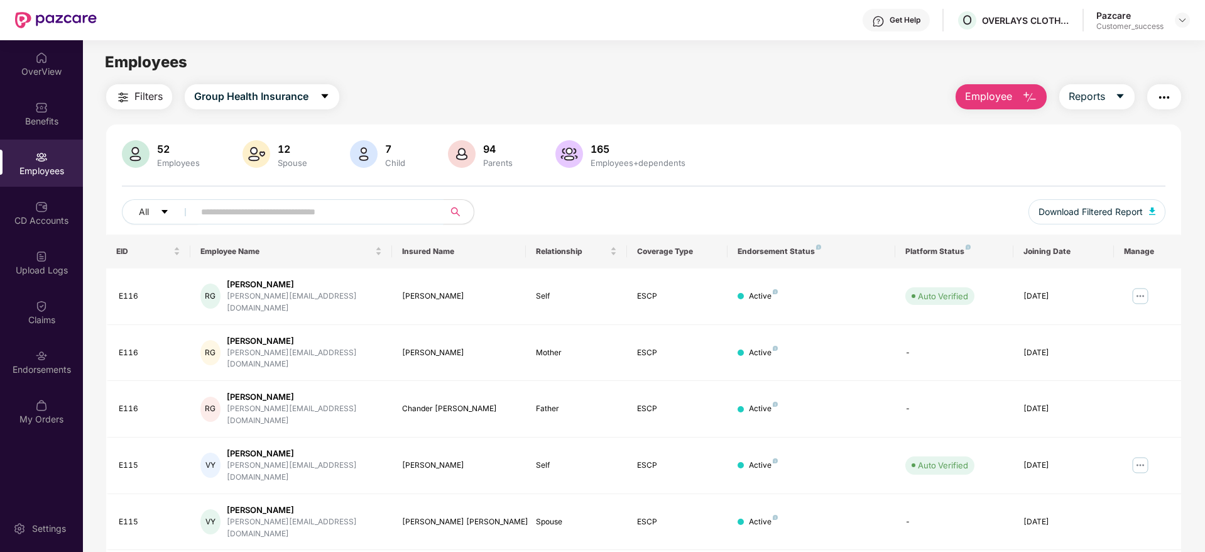
click at [238, 211] on input "text" at bounding box center [314, 211] width 226 height 19
type input "*****"
click at [1137, 286] on img at bounding box center [1141, 296] width 20 height 20
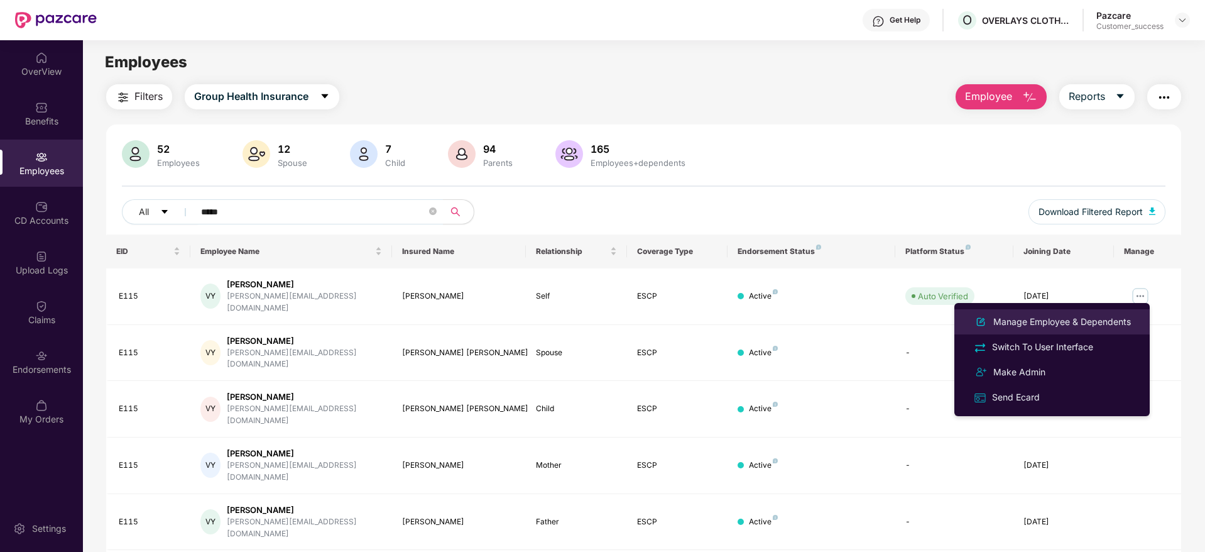
click at [1041, 324] on div "Manage Employee & Dependents" at bounding box center [1062, 322] width 143 height 14
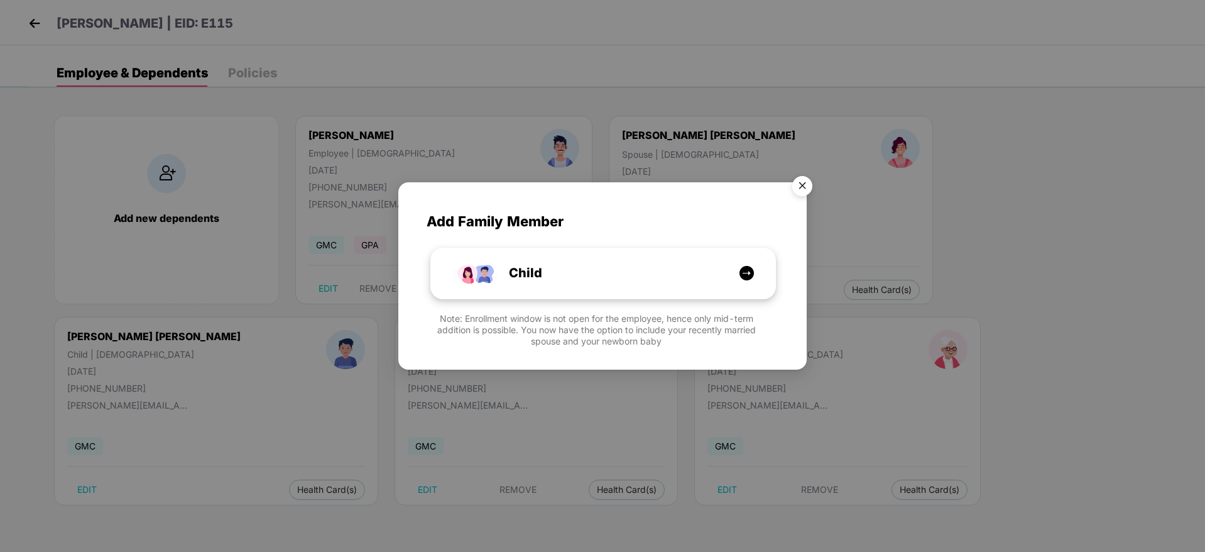
click at [544, 263] on div "Child" at bounding box center [610, 272] width 258 height 19
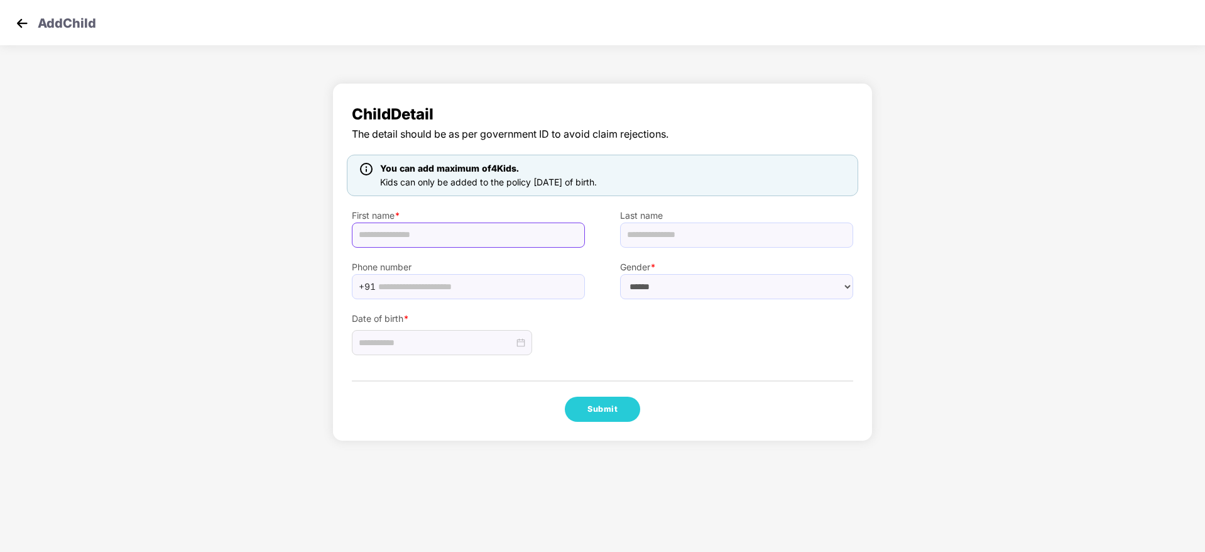
click at [446, 227] on input "text" at bounding box center [468, 234] width 233 height 25
type input "*"
click at [23, 26] on img at bounding box center [22, 23] width 19 height 19
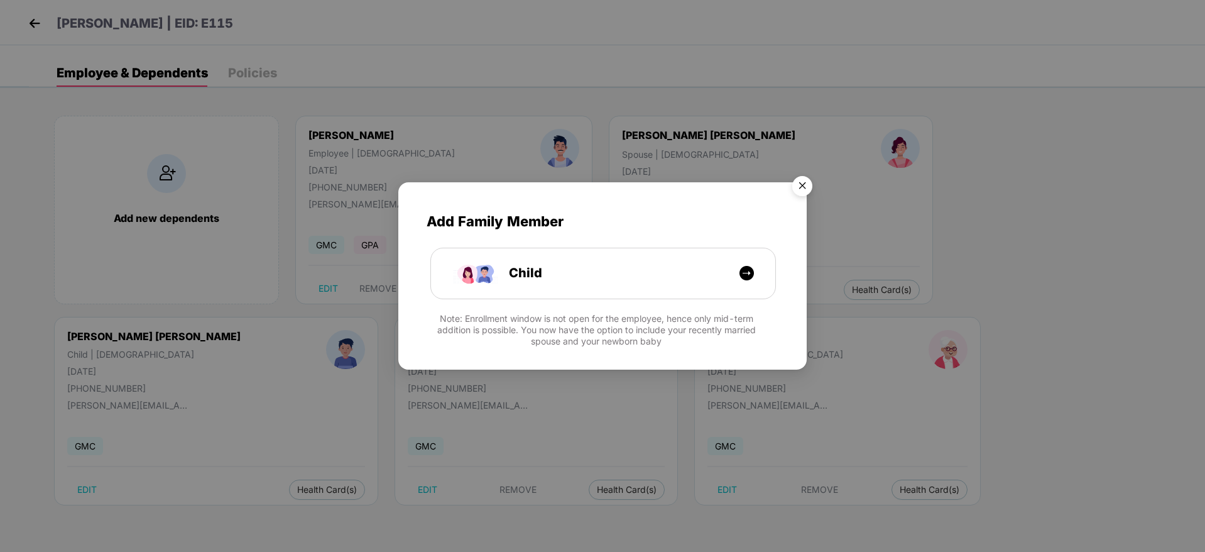
click at [804, 183] on img "Close" at bounding box center [802, 187] width 35 height 35
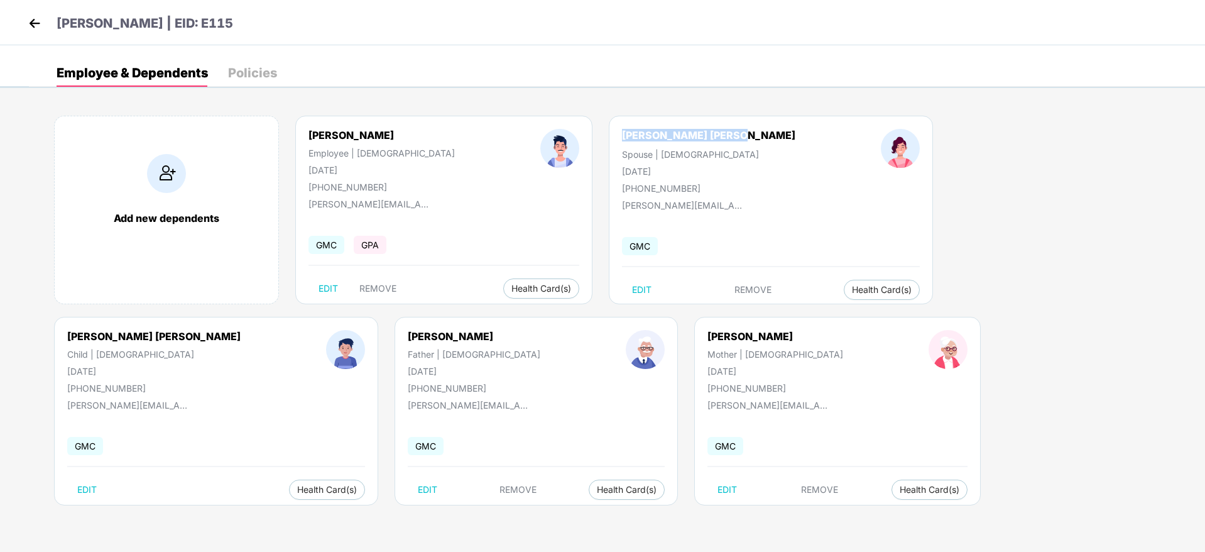
drag, startPoint x: 676, startPoint y: 137, endPoint x: 530, endPoint y: 141, distance: 145.9
click at [579, 141] on div "[PERSON_NAME] [PERSON_NAME] Spouse | [DEMOGRAPHIC_DATA] [DATE] [PHONE_NUMBER]" at bounding box center [708, 161] width 259 height 65
copy div "[PERSON_NAME] [PERSON_NAME]"
click at [28, 26] on img at bounding box center [34, 23] width 19 height 19
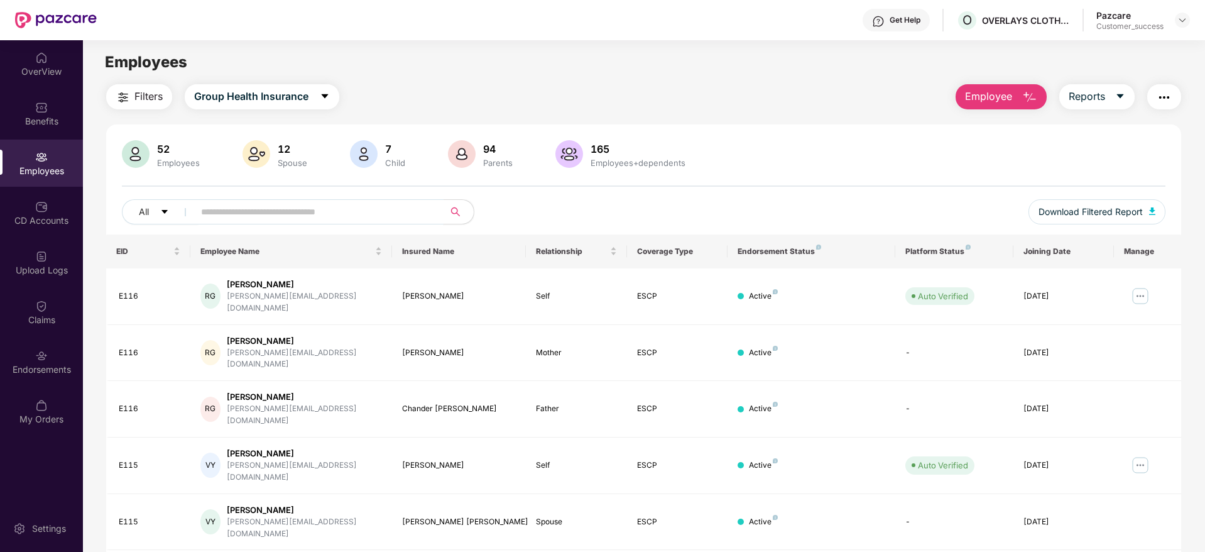
click at [230, 217] on input "text" at bounding box center [314, 211] width 226 height 19
click at [1139, 455] on img at bounding box center [1141, 465] width 20 height 20
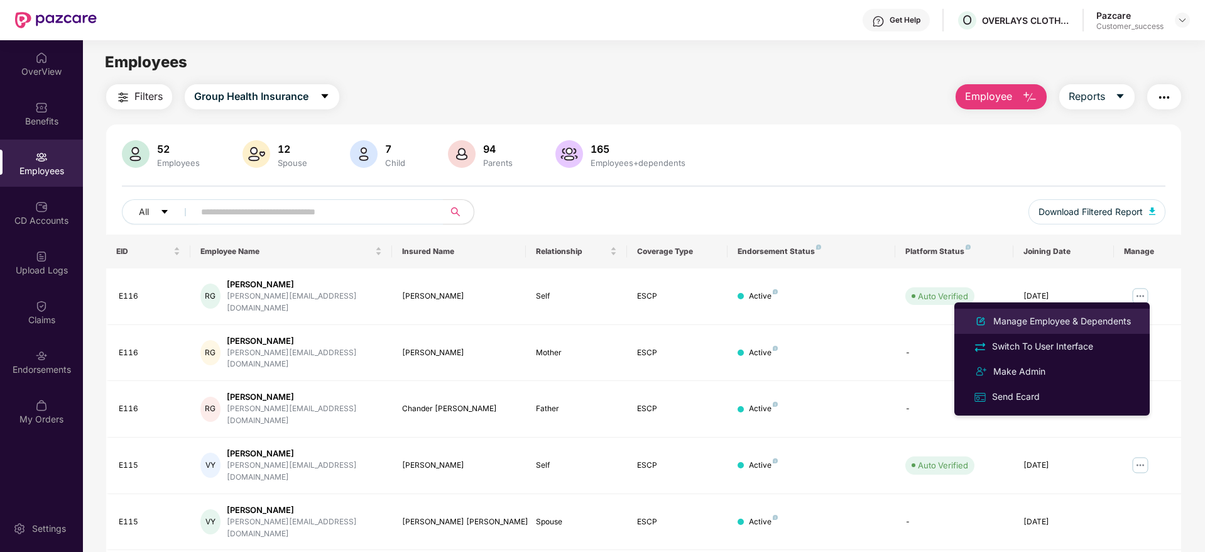
click at [1036, 321] on div "Manage Employee & Dependents" at bounding box center [1062, 321] width 143 height 14
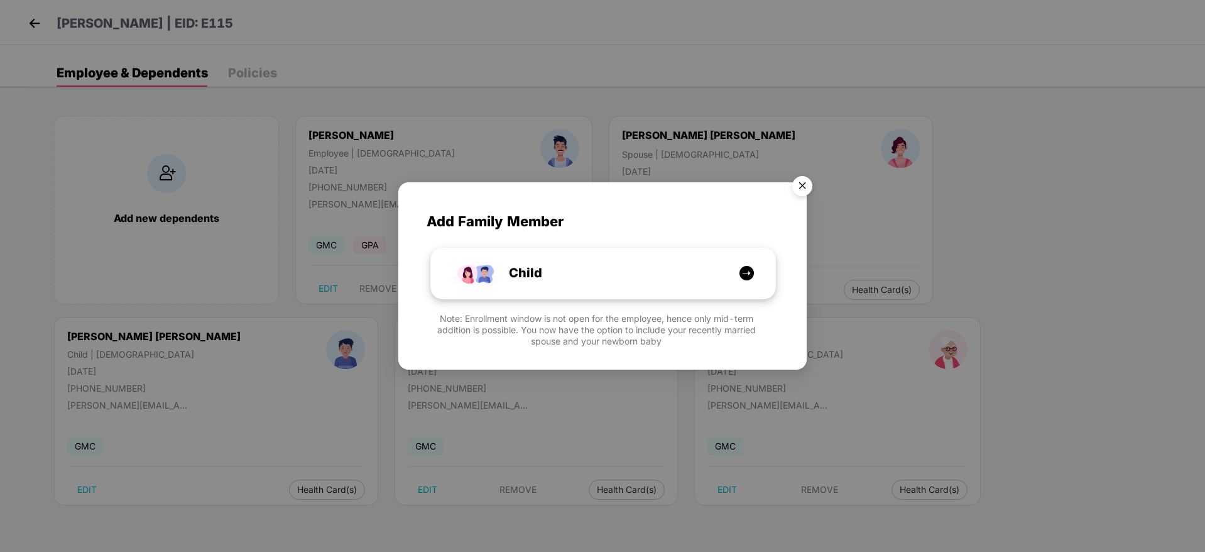
click at [655, 278] on div "Child" at bounding box center [610, 272] width 258 height 19
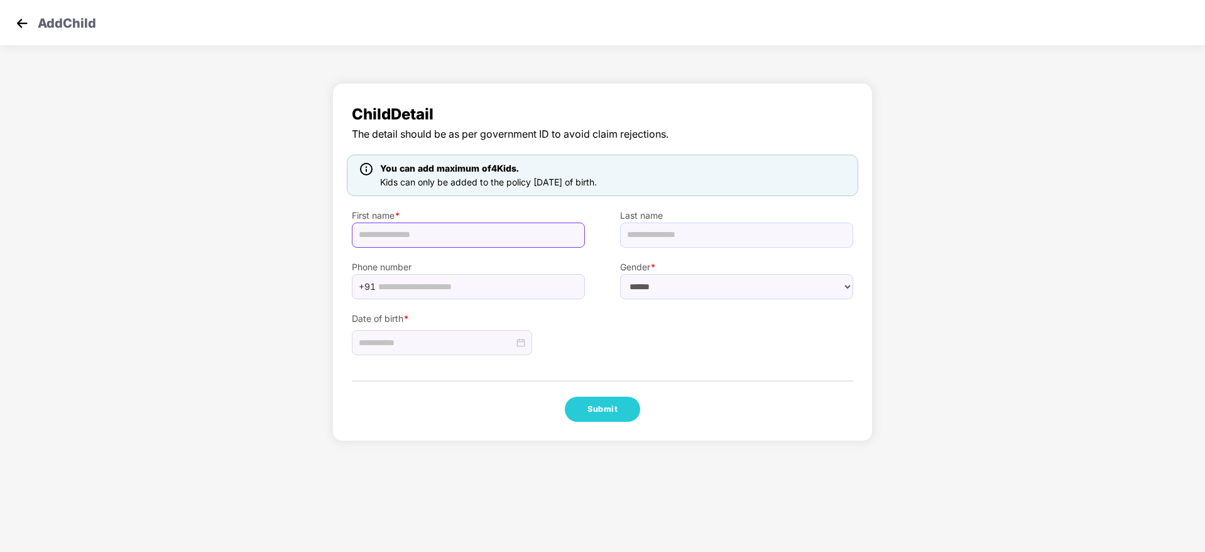
click at [419, 239] on input "text" at bounding box center [468, 234] width 233 height 25
paste input "**********"
type input "**********"
click at [518, 342] on div at bounding box center [442, 343] width 167 height 14
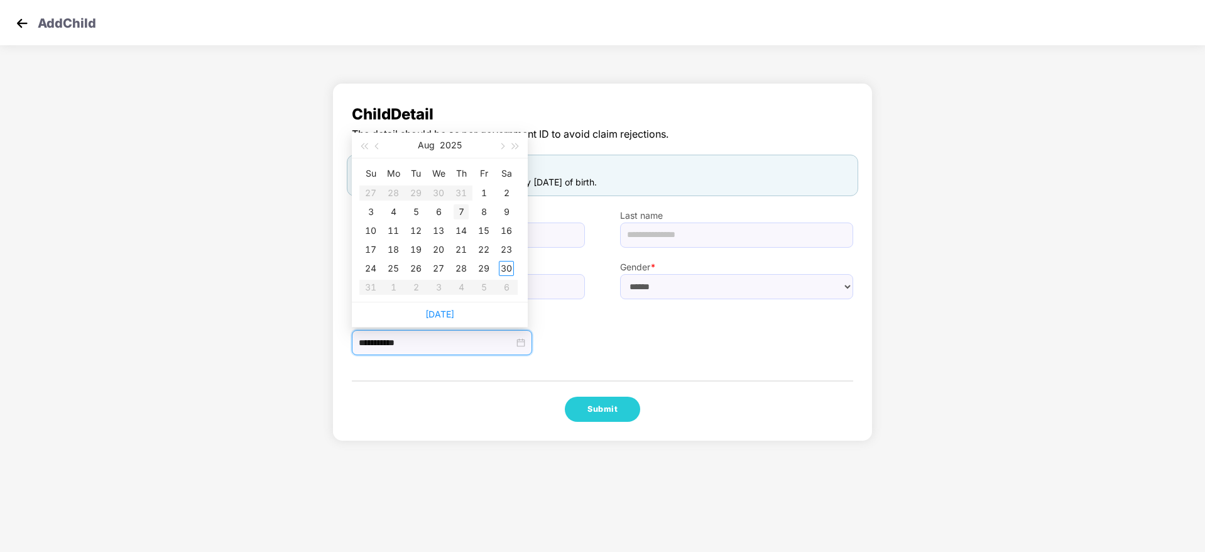
type input "**********"
click at [505, 261] on div "30" at bounding box center [506, 268] width 15 height 15
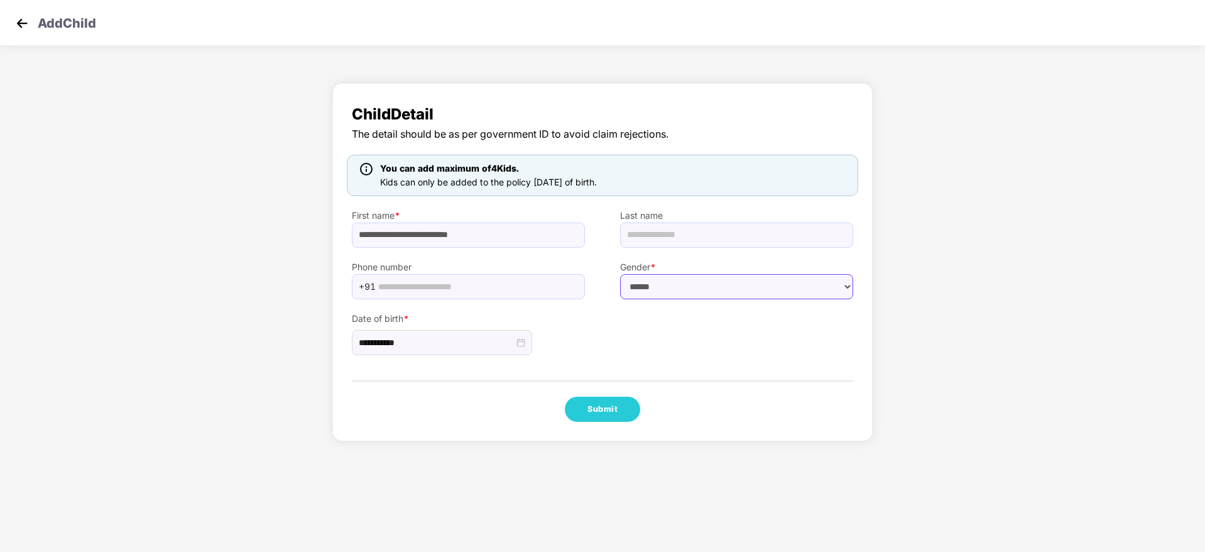
click at [669, 295] on select "****** **** ******" at bounding box center [736, 286] width 233 height 25
select select "****"
click at [620, 274] on select "****** **** ******" at bounding box center [736, 286] width 233 height 25
click at [600, 410] on button "Submit" at bounding box center [602, 409] width 75 height 25
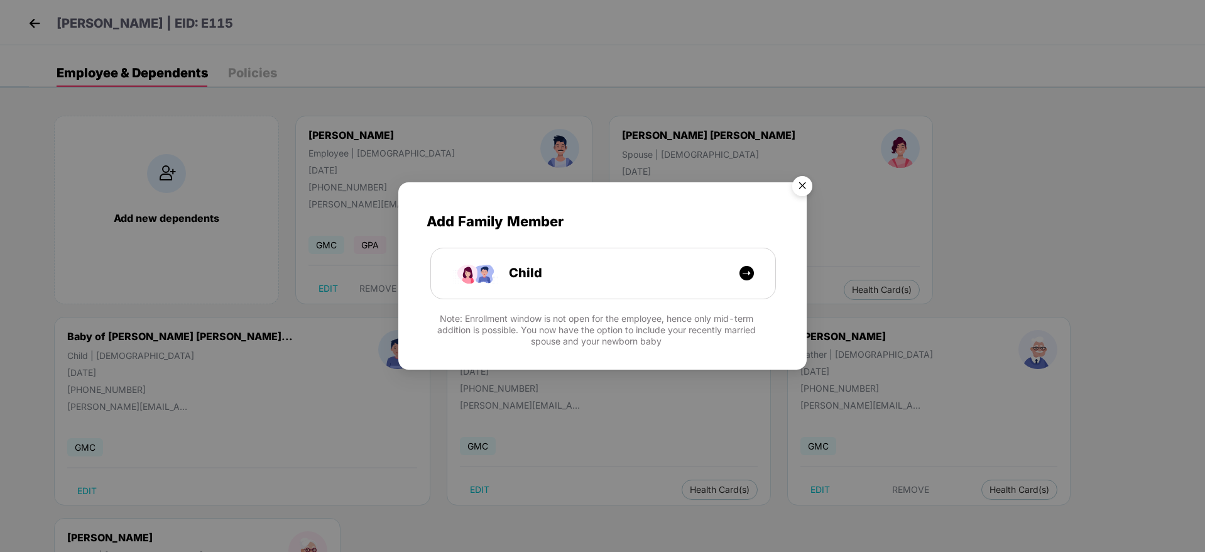
click at [804, 182] on img "Close" at bounding box center [802, 187] width 35 height 35
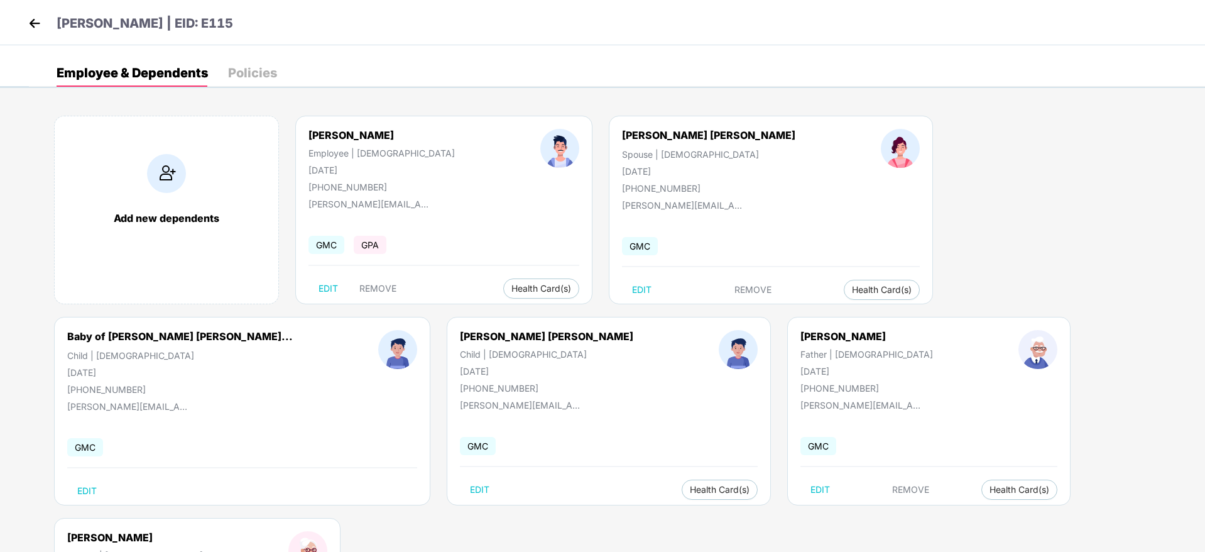
click at [38, 24] on img at bounding box center [34, 23] width 19 height 19
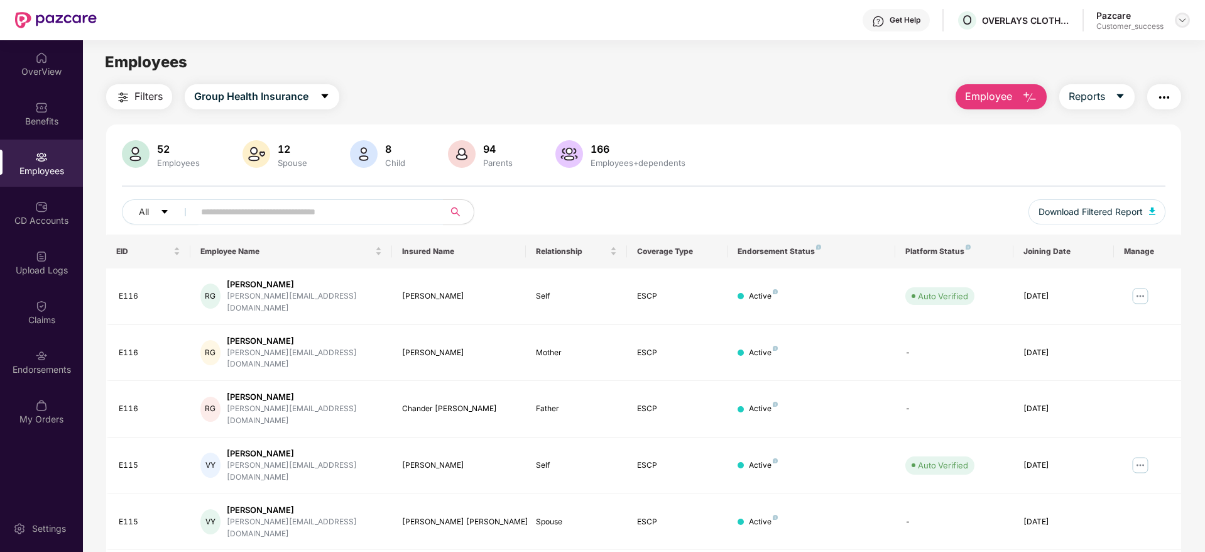
click at [1183, 18] on img at bounding box center [1183, 20] width 10 height 10
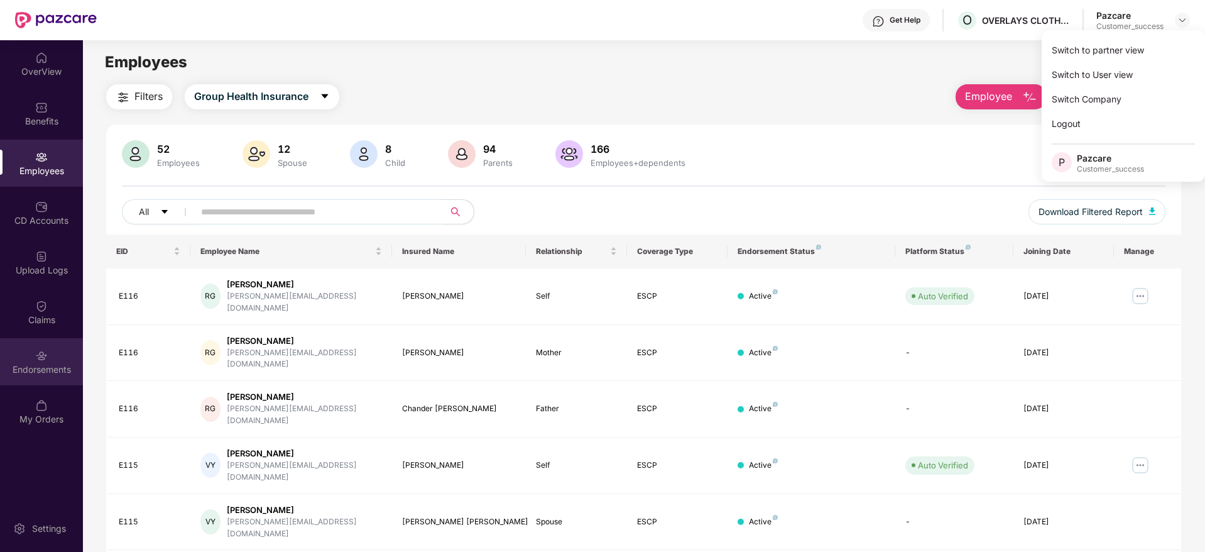
click at [24, 356] on div "Endorsements" at bounding box center [41, 361] width 83 height 47
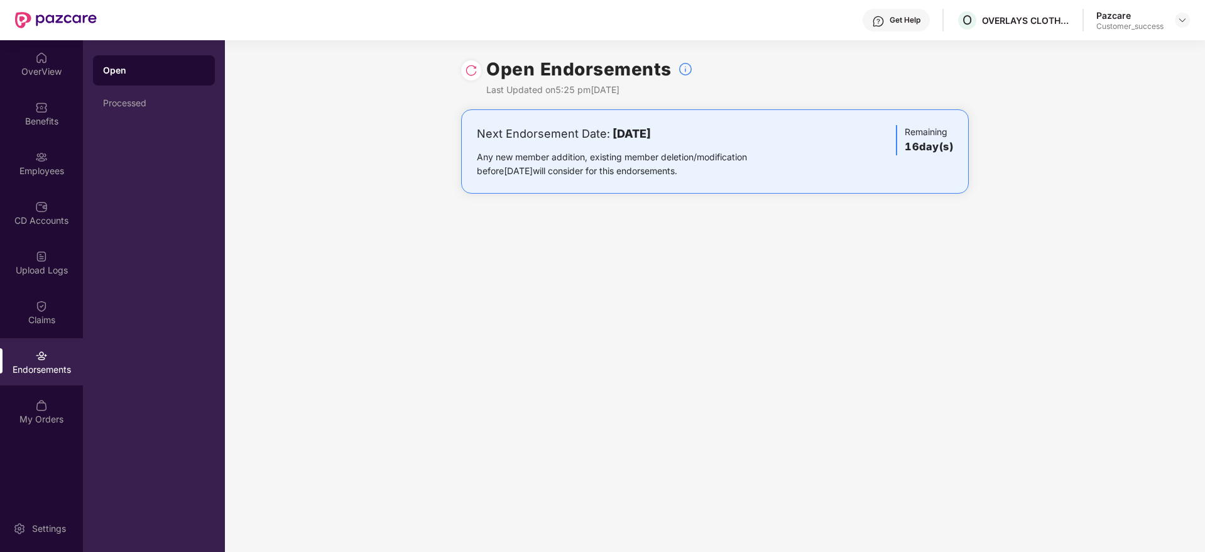
click at [468, 70] on img at bounding box center [471, 70] width 13 height 13
